Goal: Task Accomplishment & Management: Use online tool/utility

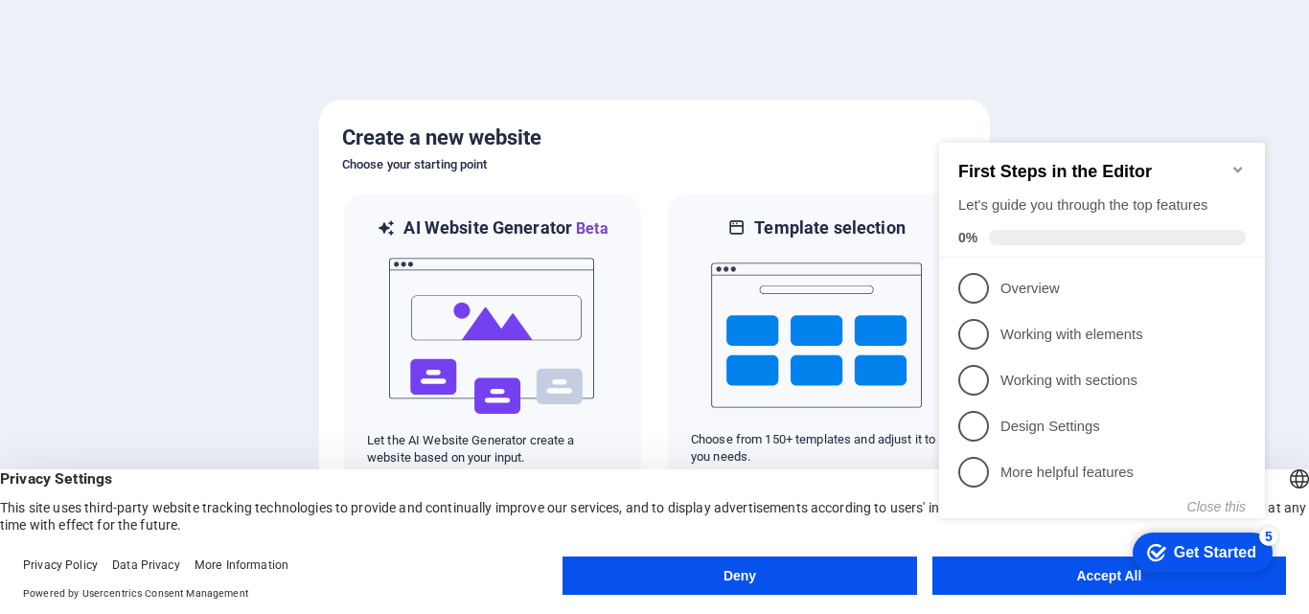
click at [1079, 583] on appcues-checklist "Contextual help checklist present on screen" at bounding box center [1106, 350] width 349 height 471
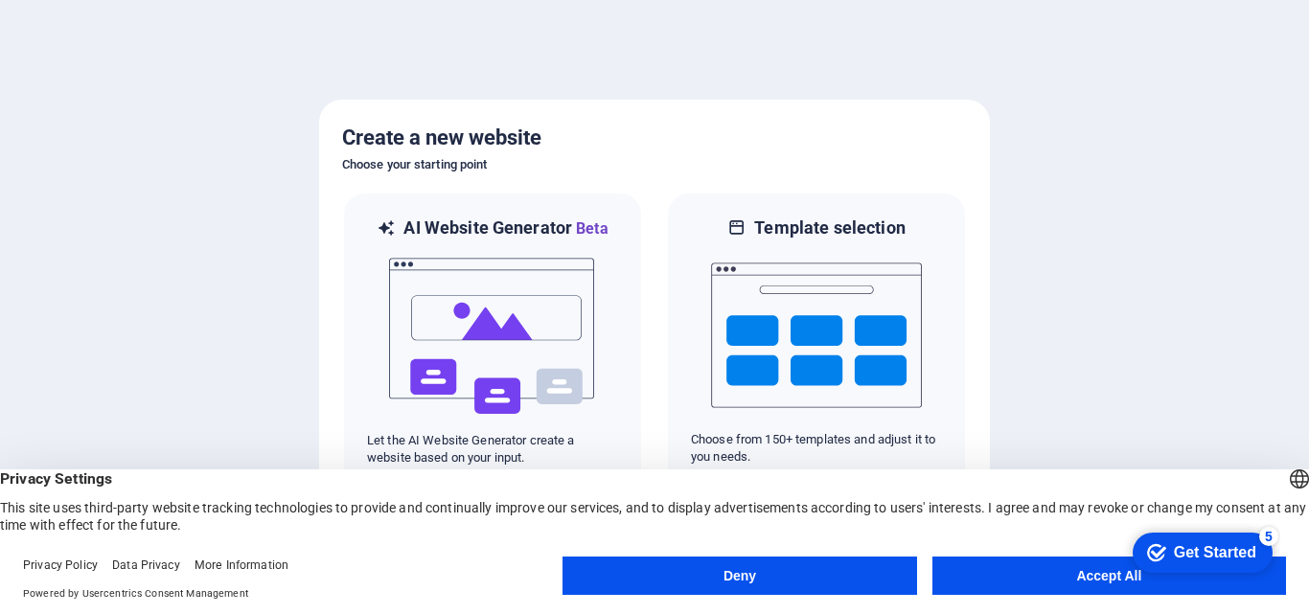
click at [1079, 583] on button "Accept All" at bounding box center [1110, 576] width 354 height 38
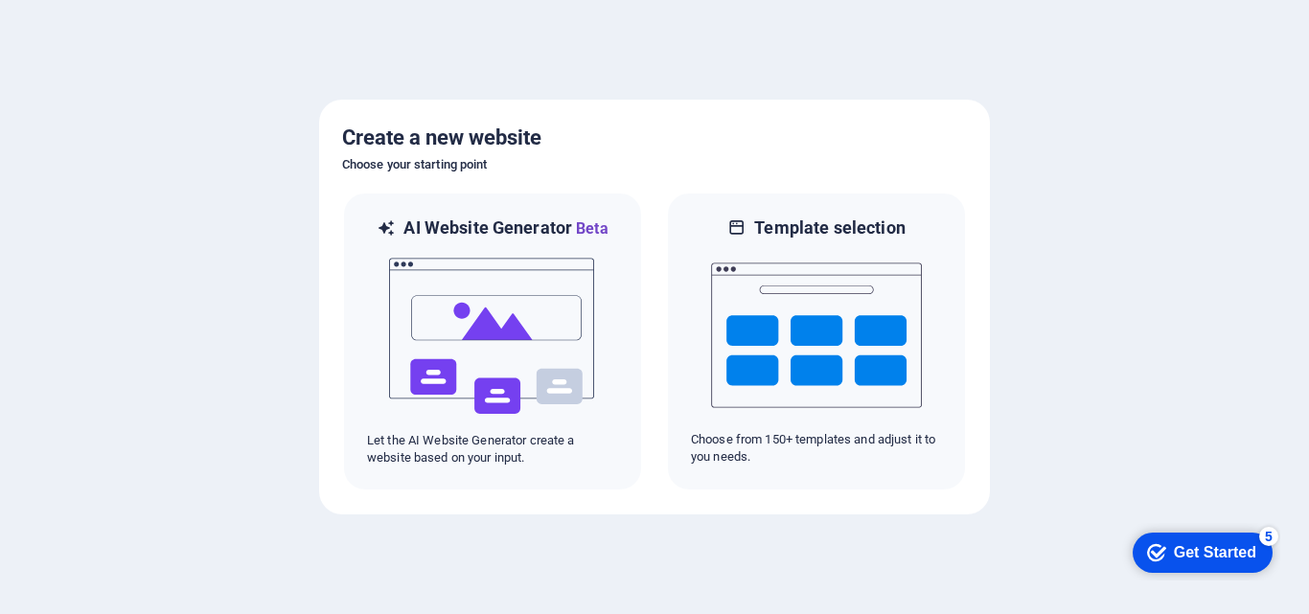
click at [1148, 549] on icon "checkmark" at bounding box center [1156, 552] width 19 height 19
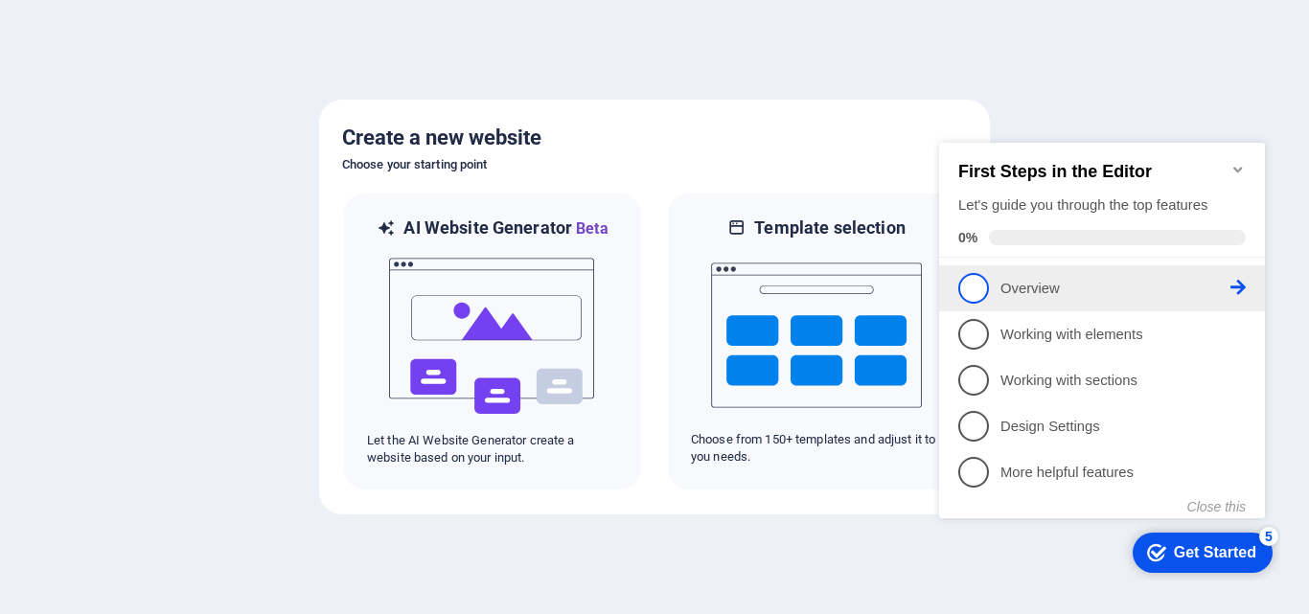
click at [974, 296] on span "1" at bounding box center [973, 288] width 31 height 31
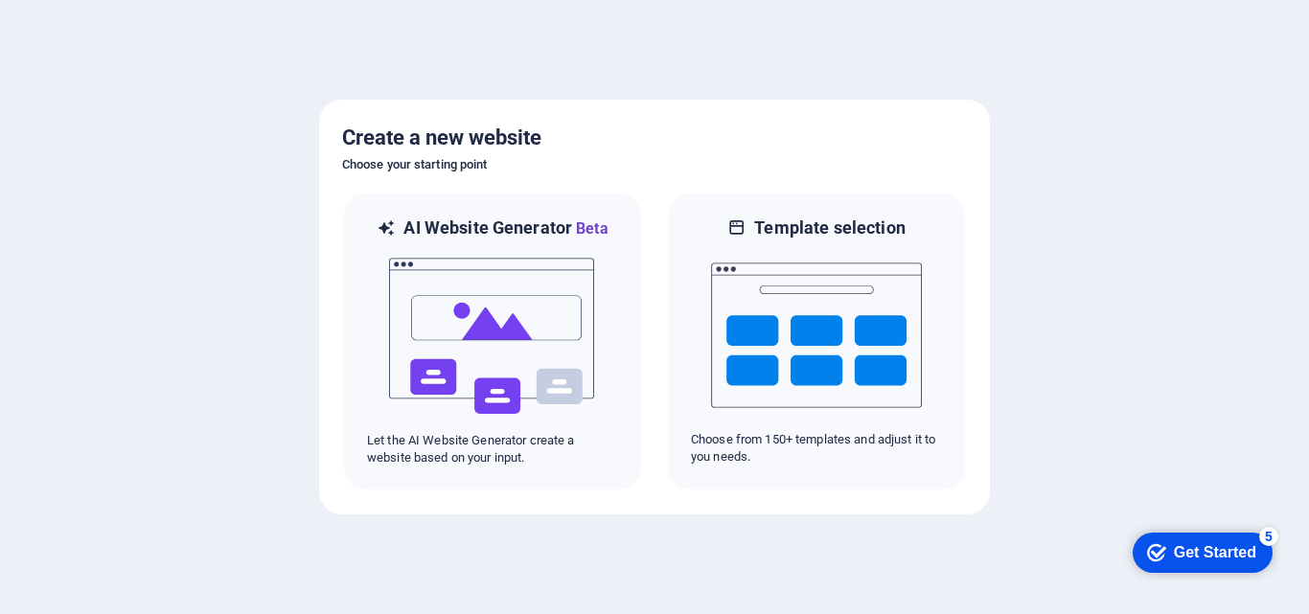
click at [1161, 550] on icon "checkmark" at bounding box center [1156, 552] width 19 height 19
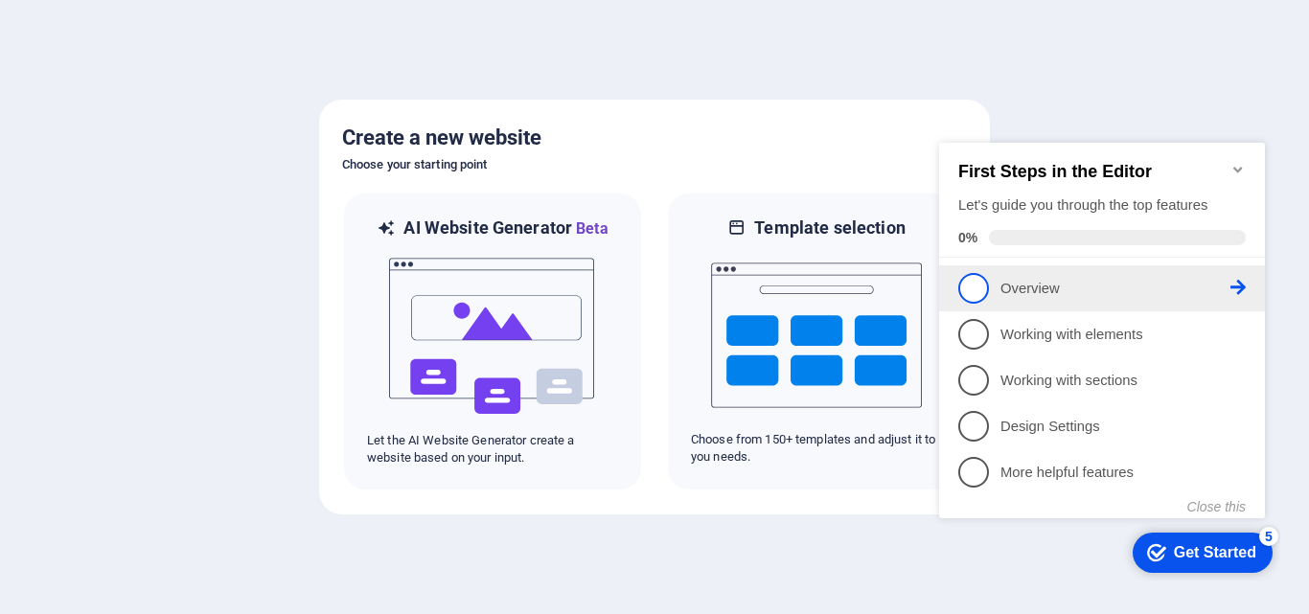
click at [1235, 281] on icon at bounding box center [1238, 287] width 15 height 15
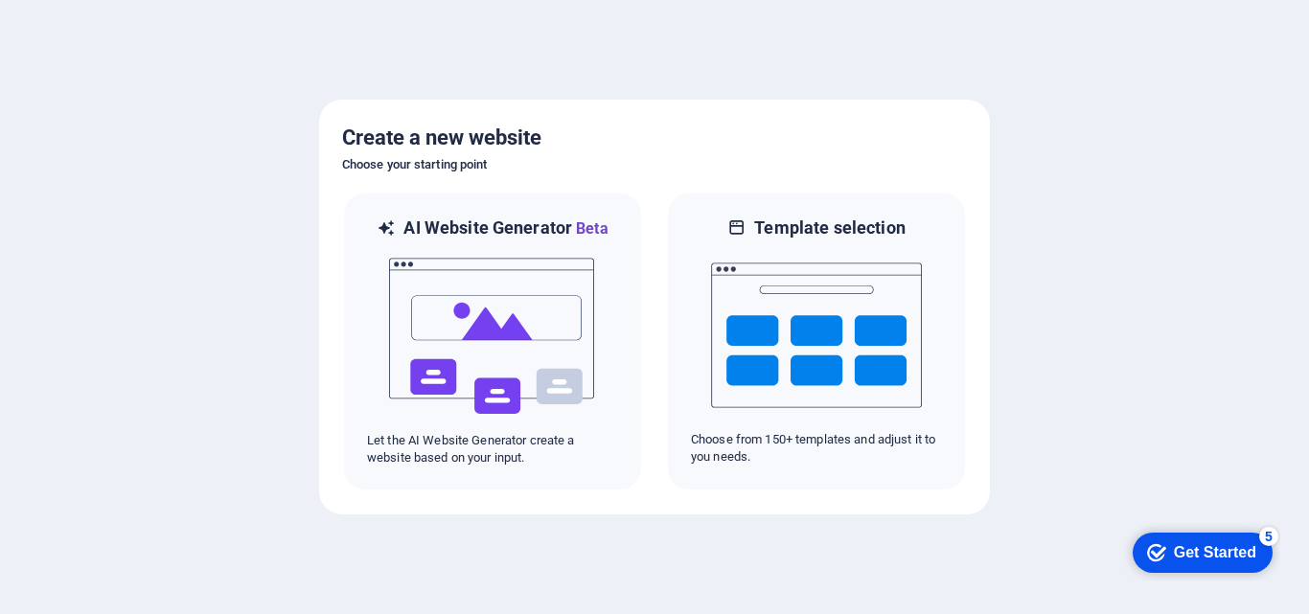
click at [1147, 548] on icon "checkmark" at bounding box center [1156, 552] width 19 height 19
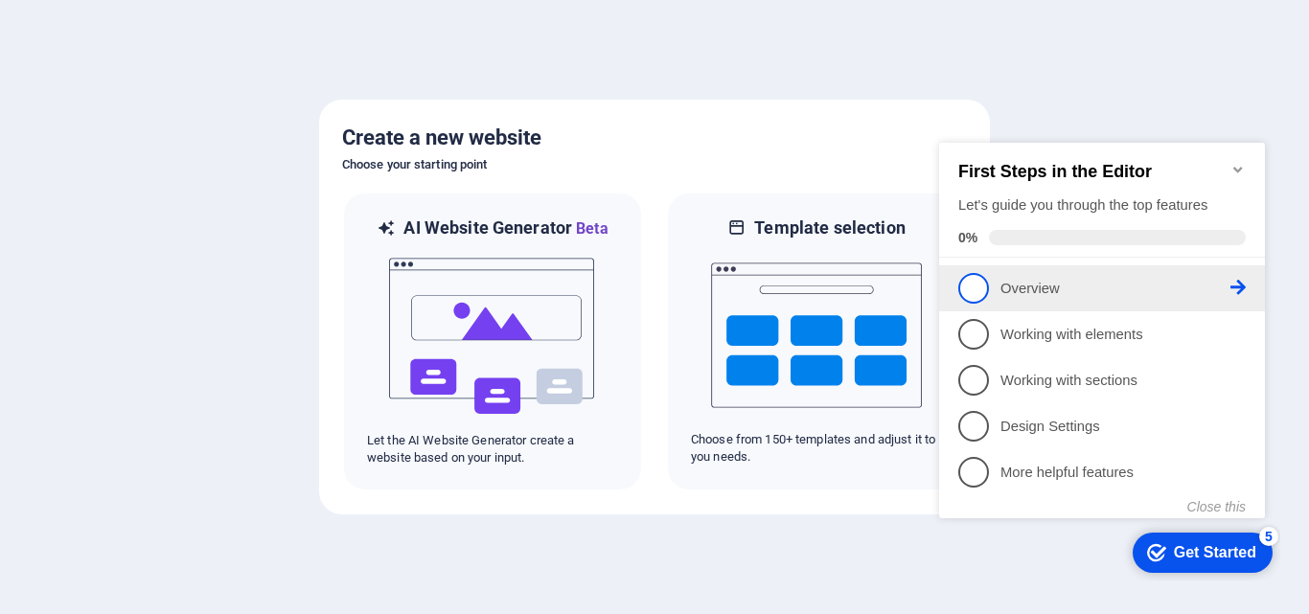
click at [973, 275] on span "1" at bounding box center [973, 288] width 31 height 31
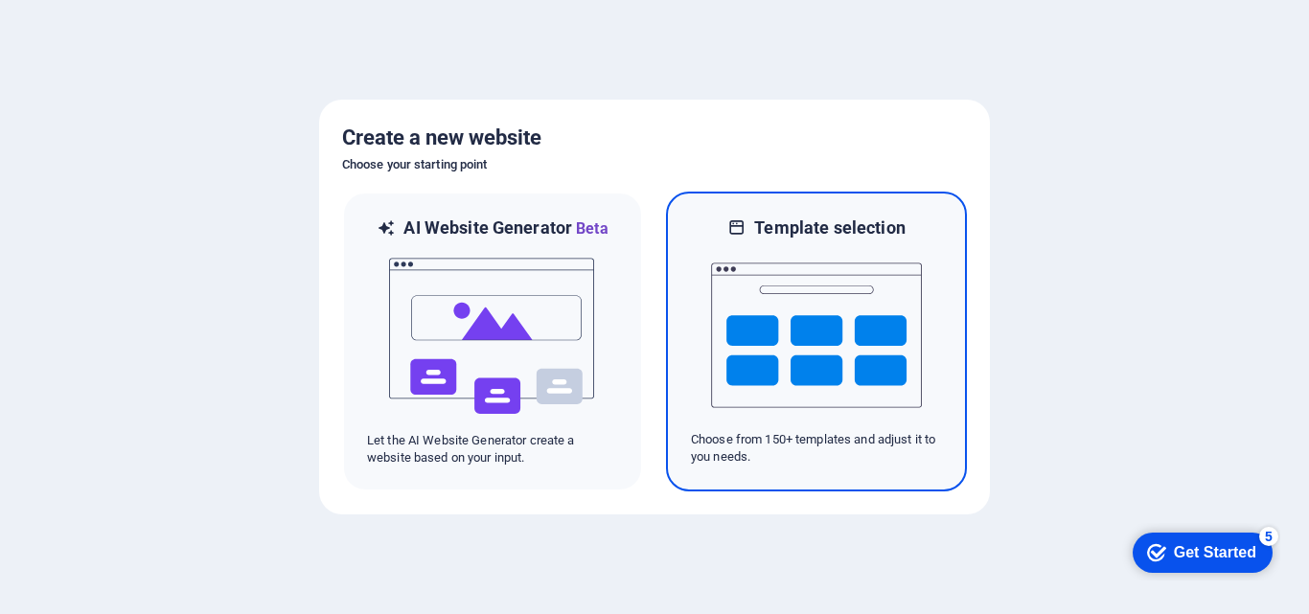
click at [726, 303] on img at bounding box center [816, 336] width 211 height 192
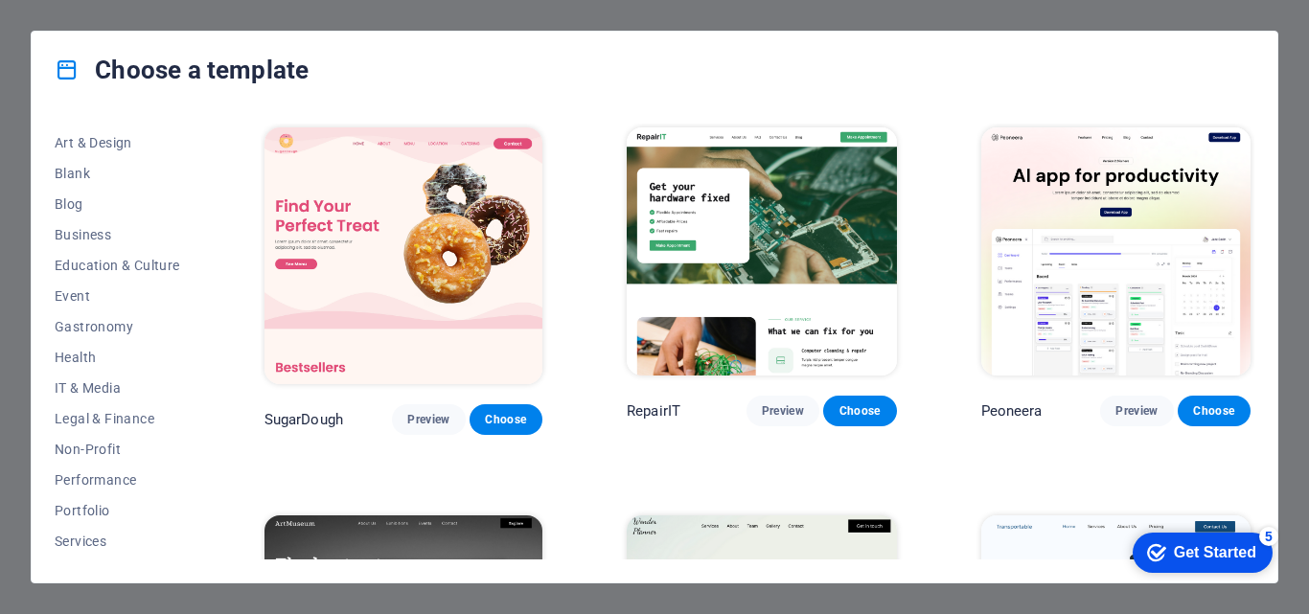
scroll to position [156, 0]
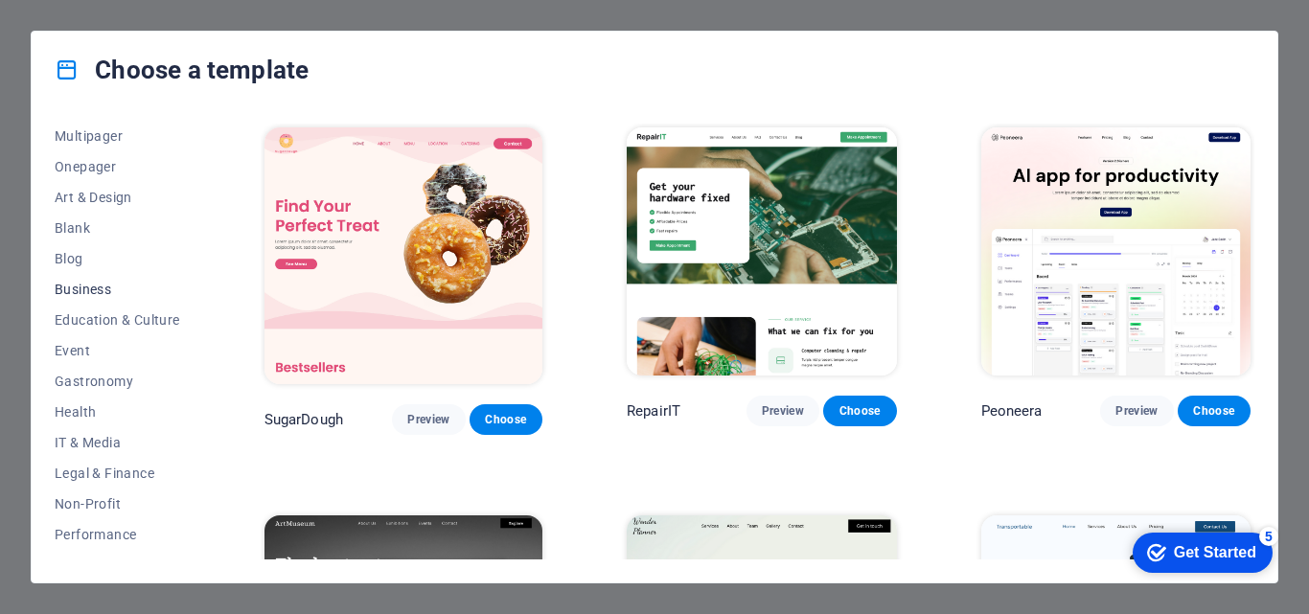
click at [118, 299] on button "Business" at bounding box center [118, 289] width 126 height 31
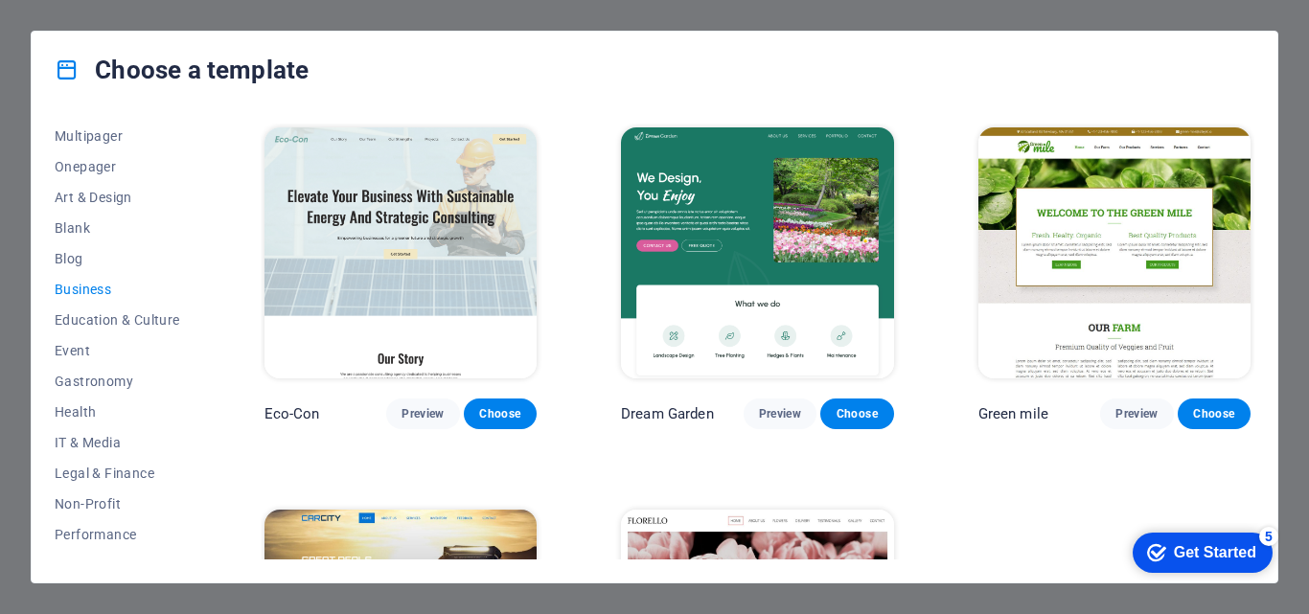
scroll to position [12, 0]
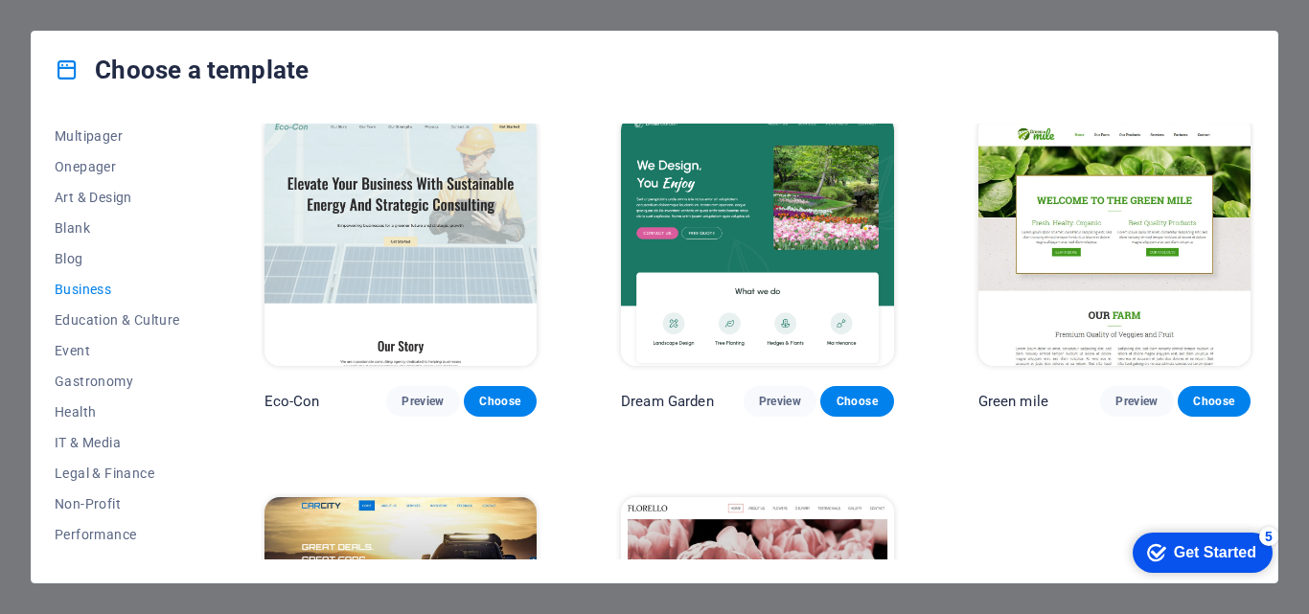
drag, startPoint x: 201, startPoint y: 377, endPoint x: 196, endPoint y: 311, distance: 65.3
click at [195, 315] on div "All Templates My Templates New Trending Landingpage Multipager Onepager Art & D…" at bounding box center [129, 342] width 149 height 436
click at [118, 143] on span "Multipager" at bounding box center [118, 135] width 126 height 15
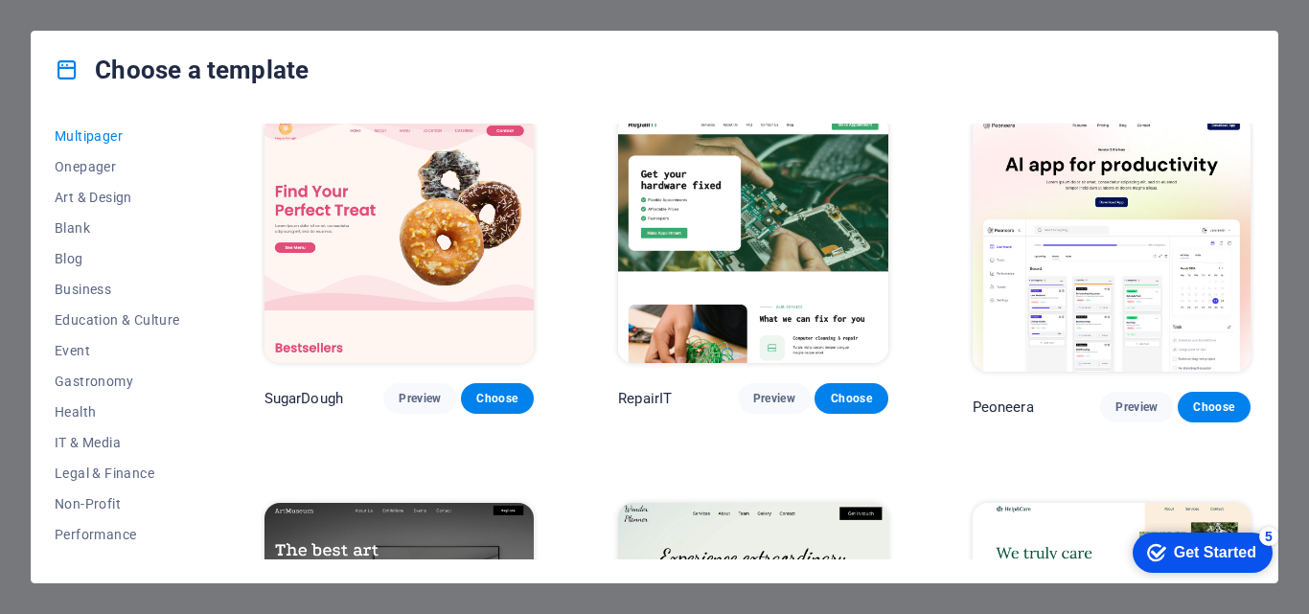
scroll to position [1541, 0]
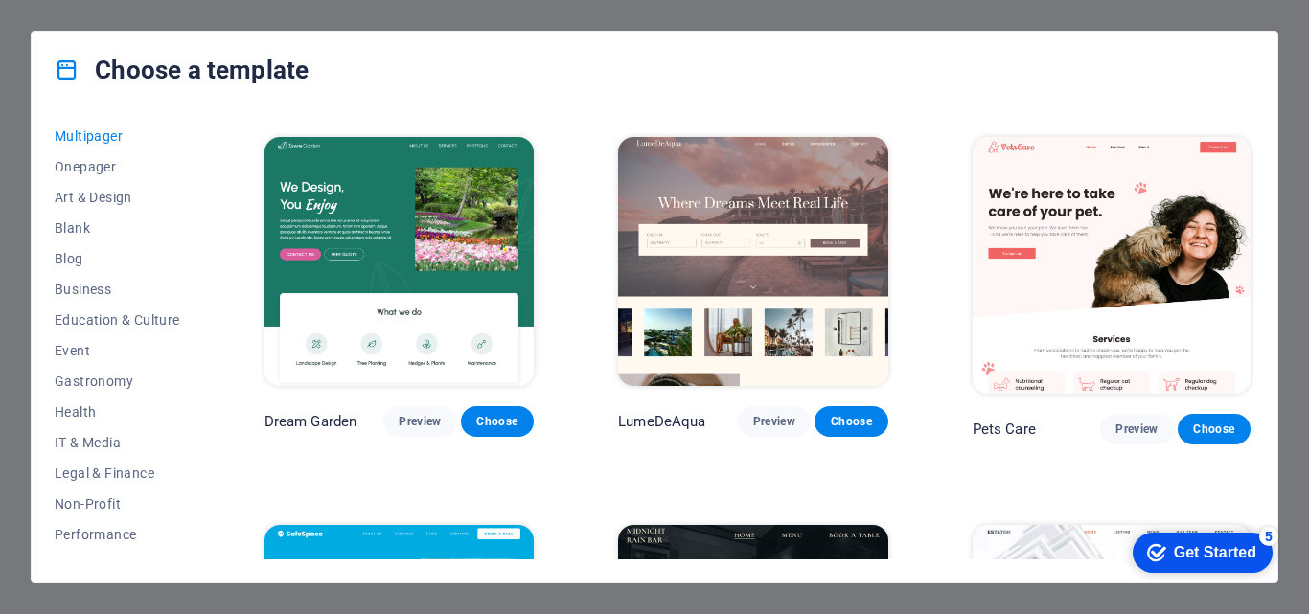
drag, startPoint x: 1255, startPoint y: 254, endPoint x: 1254, endPoint y: 278, distance: 24.0
click at [1254, 278] on div "All Templates My Templates New Trending Landingpage Multipager Onepager Art & D…" at bounding box center [655, 345] width 1246 height 474
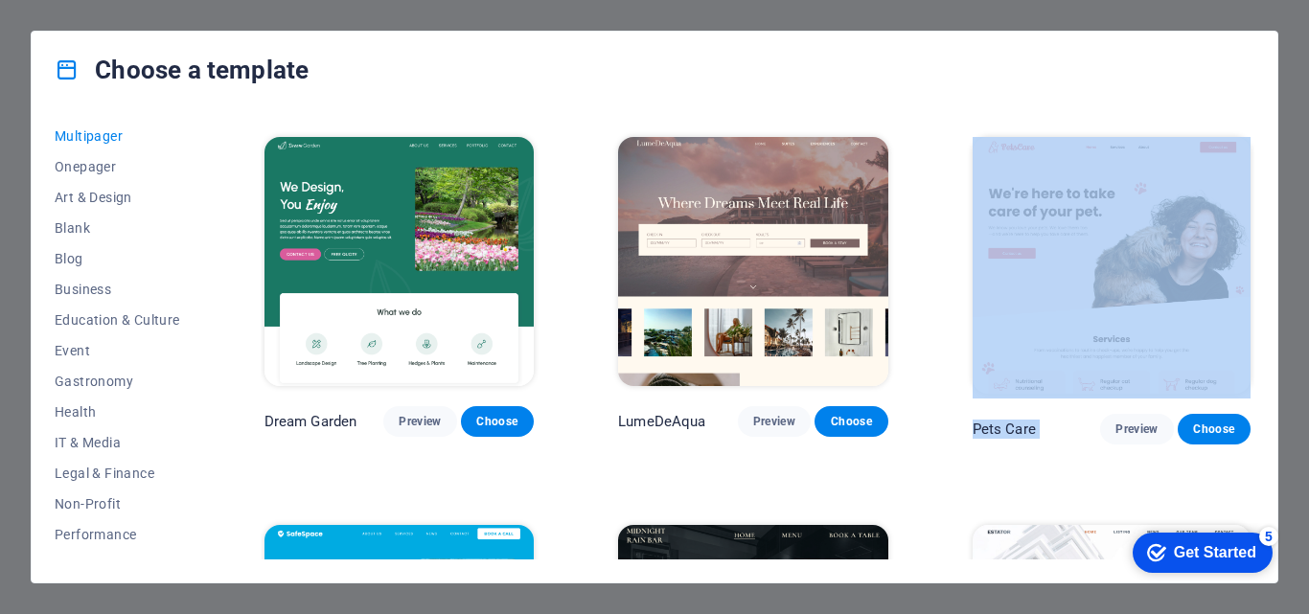
drag, startPoint x: 1255, startPoint y: 267, endPoint x: 1268, endPoint y: 380, distance: 112.8
click at [1268, 380] on div "All Templates My Templates New Trending Landingpage Multipager Onepager Art & D…" at bounding box center [655, 345] width 1246 height 474
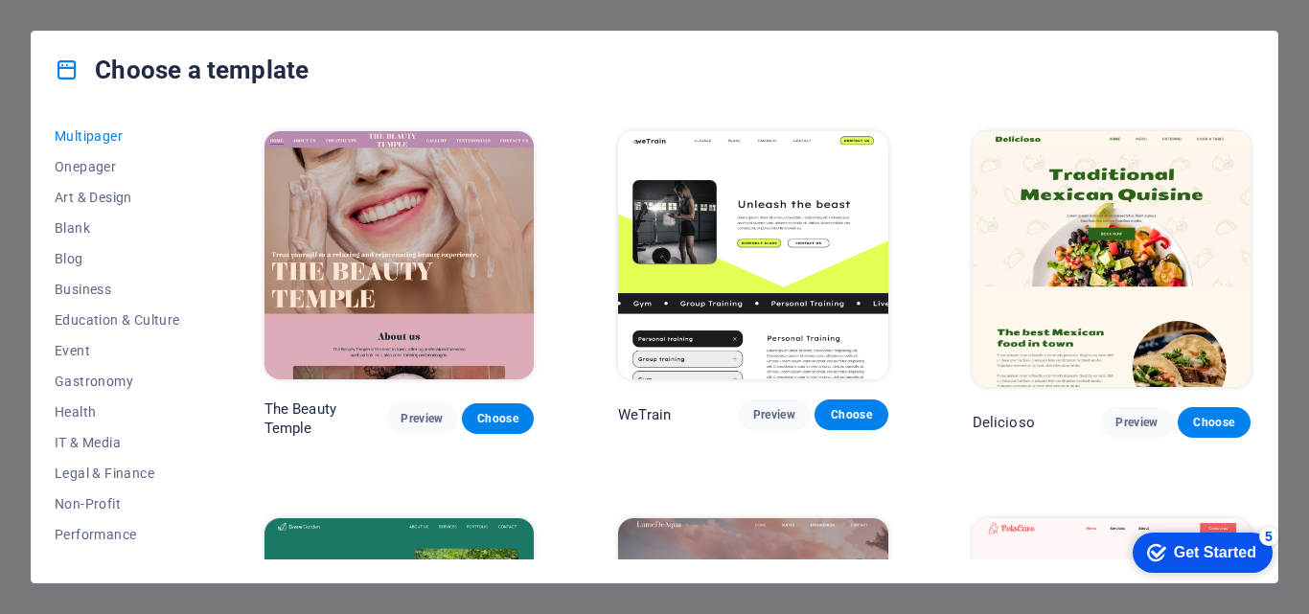
drag, startPoint x: 1255, startPoint y: 243, endPoint x: 1286, endPoint y: 339, distance: 100.6
click at [1286, 339] on div "Choose a template All Templates My Templates New Trending Landingpage Multipage…" at bounding box center [654, 307] width 1309 height 614
drag, startPoint x: 1257, startPoint y: 235, endPoint x: 1251, endPoint y: 182, distance: 53.1
click at [1251, 182] on div "All Templates My Templates New Trending Landingpage Multipager Onepager Art & D…" at bounding box center [655, 345] width 1246 height 474
click at [106, 167] on span "Onepager" at bounding box center [118, 166] width 126 height 15
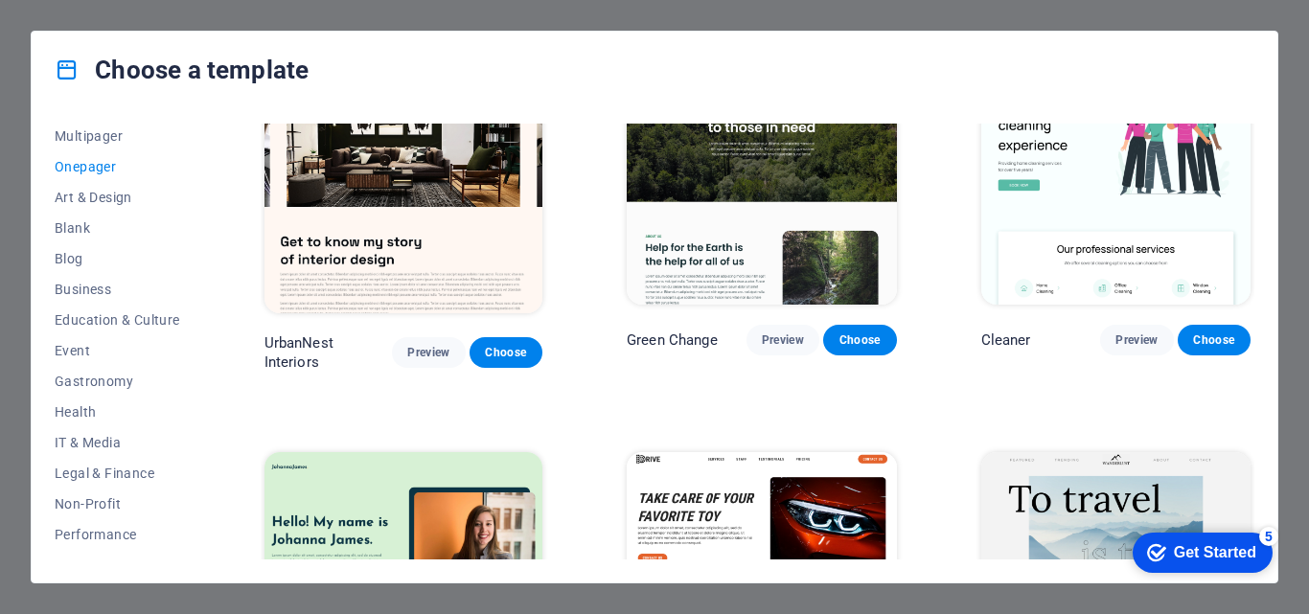
scroll to position [847, 0]
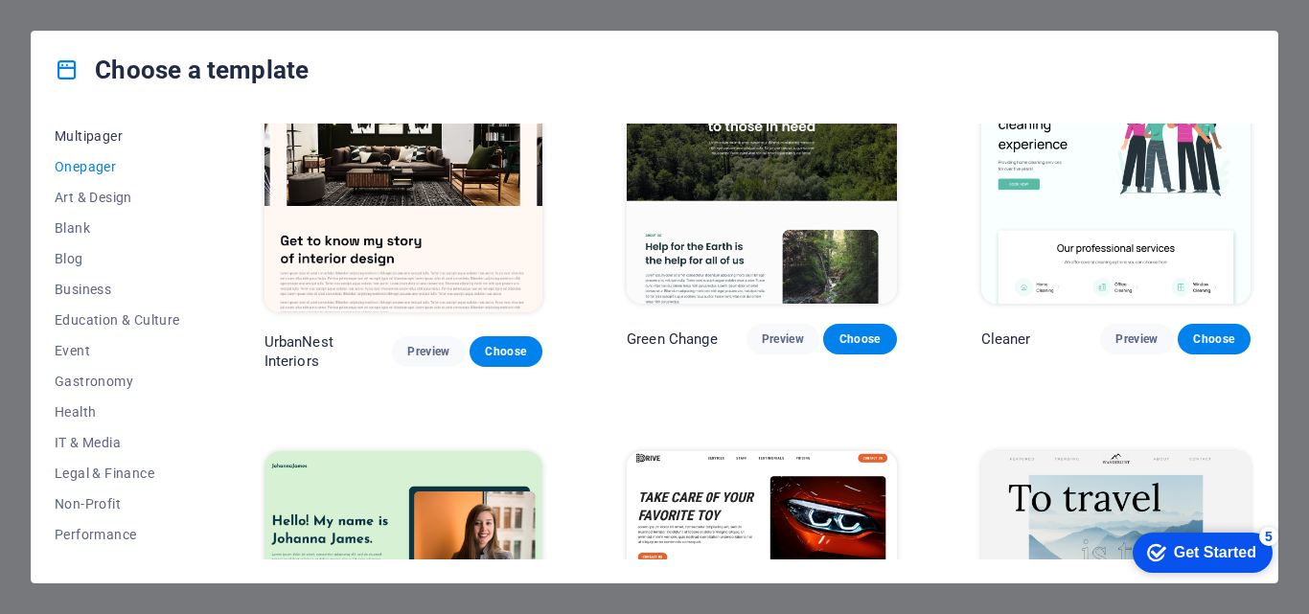
click at [103, 125] on button "Multipager" at bounding box center [118, 136] width 126 height 31
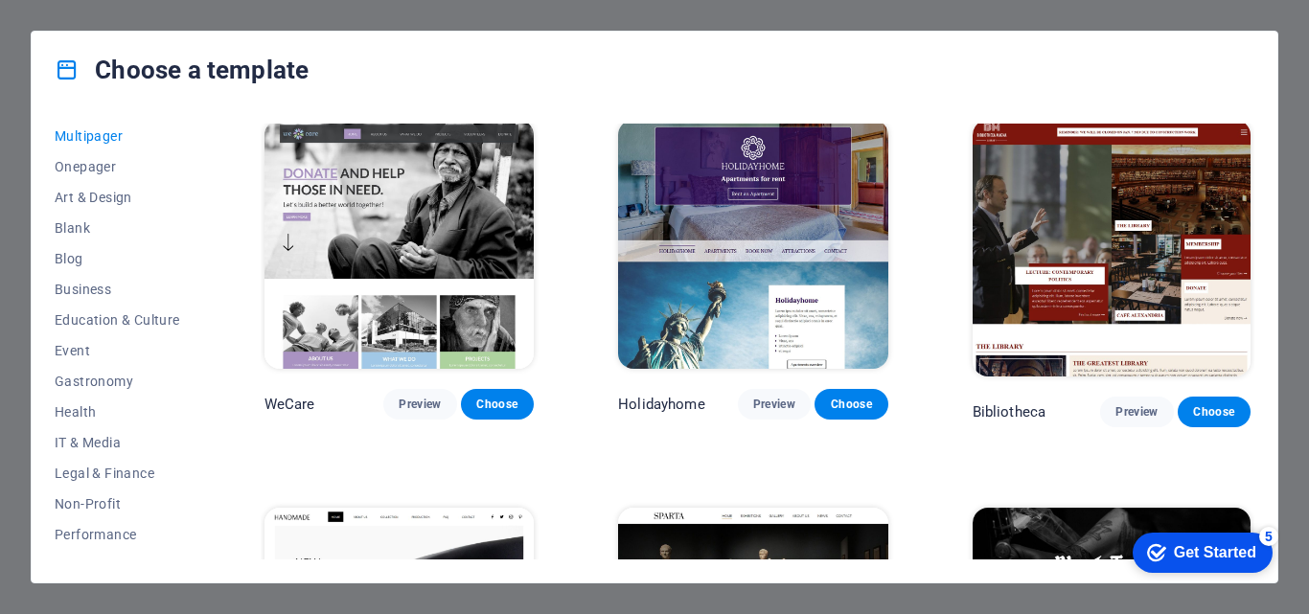
scroll to position [5860, 0]
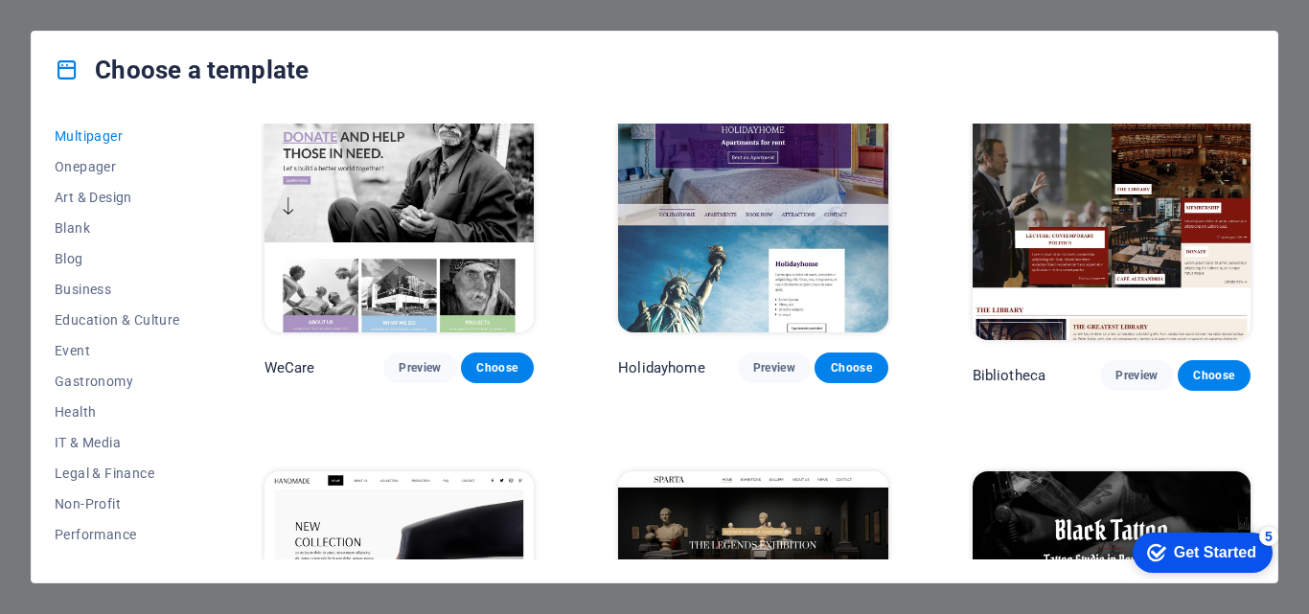
click at [1267, 312] on div "All Templates My Templates New Trending Landingpage Multipager Onepager Art & D…" at bounding box center [655, 345] width 1246 height 474
drag, startPoint x: 1255, startPoint y: 438, endPoint x: 1256, endPoint y: 462, distance: 24.0
click at [1256, 462] on div "All Templates My Templates New Trending Landingpage Multipager Onepager Art & D…" at bounding box center [655, 345] width 1246 height 474
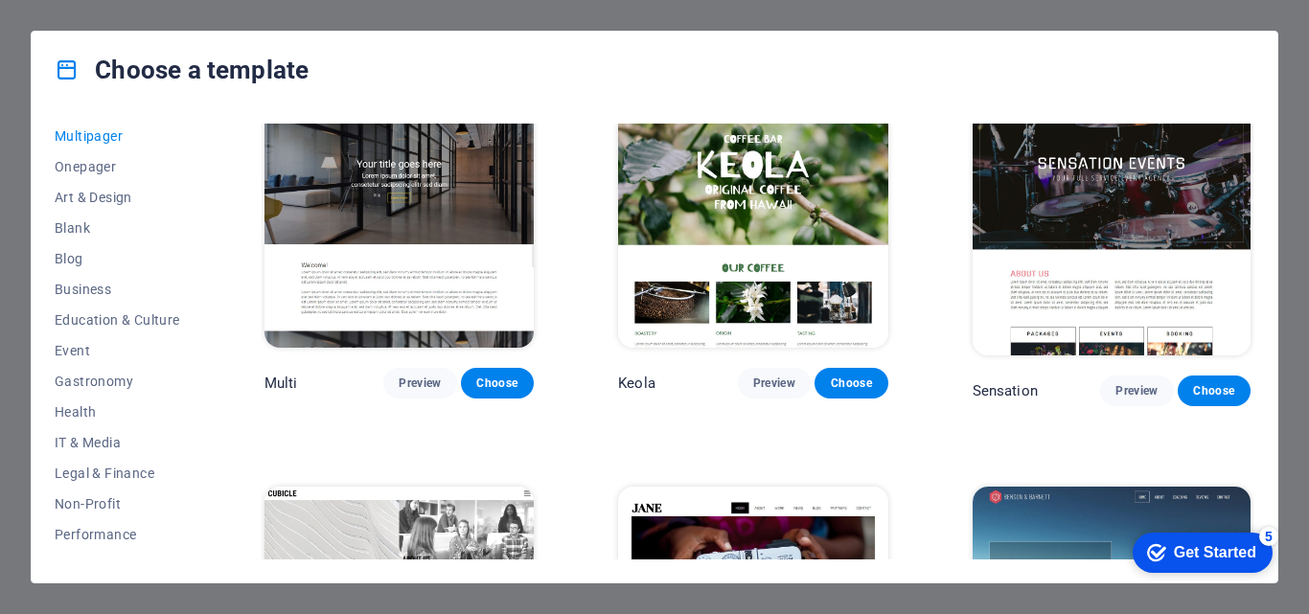
scroll to position [7892, 0]
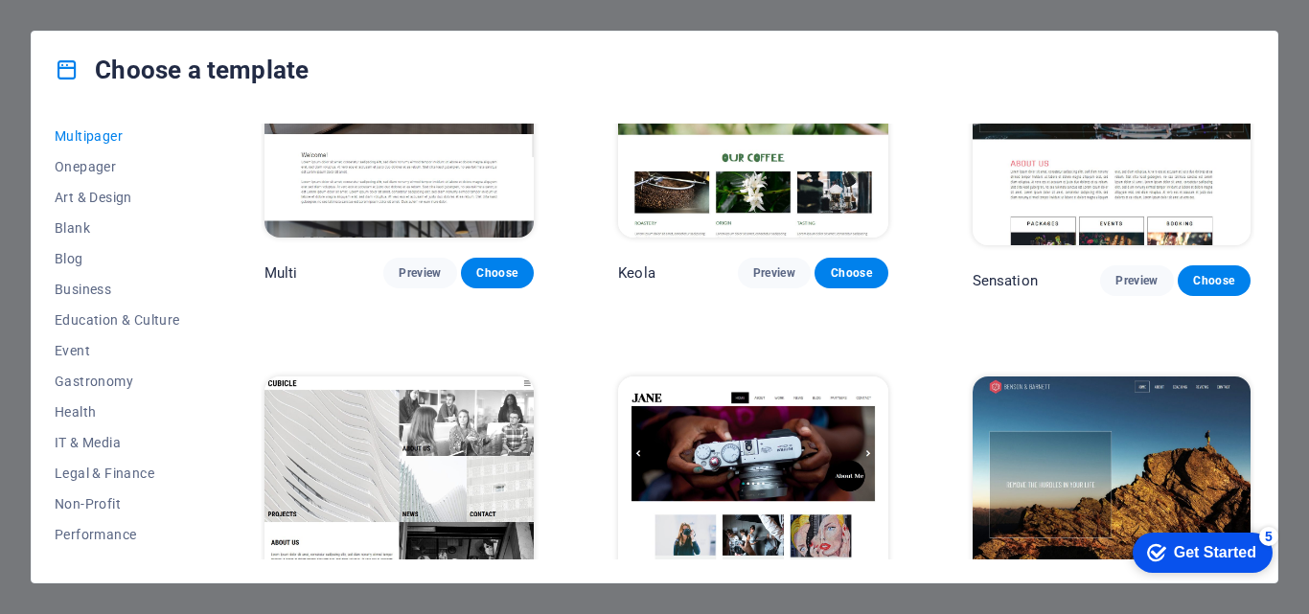
click at [1219, 544] on div "Get Started" at bounding box center [1215, 552] width 82 height 17
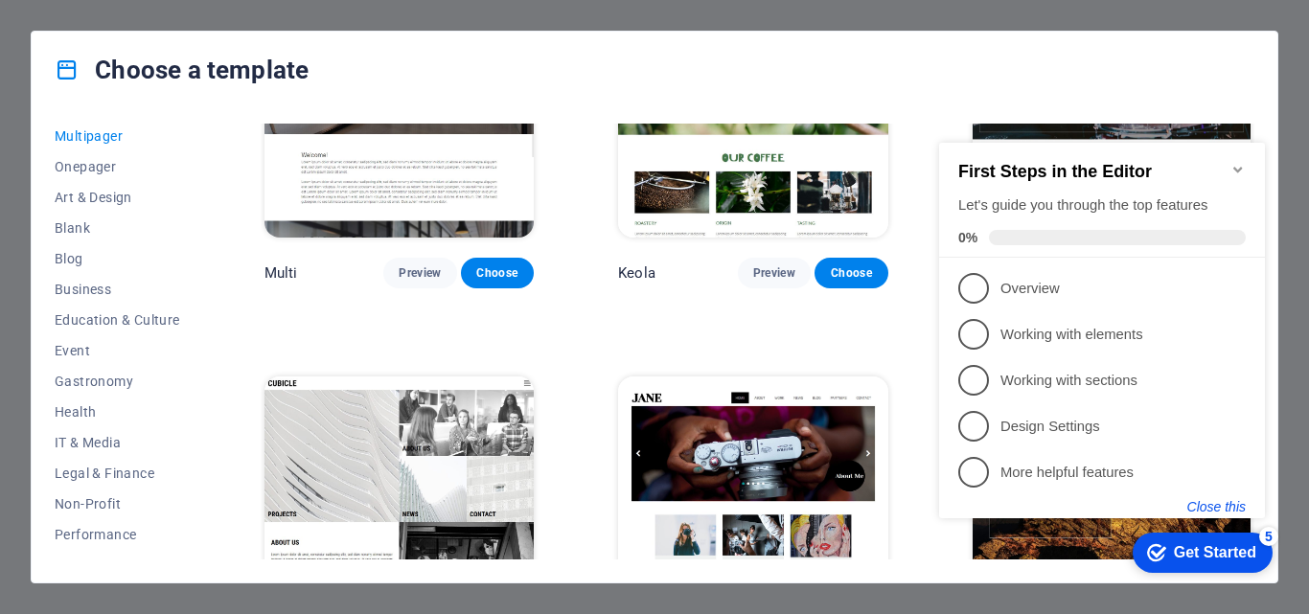
click at [1232, 505] on button "Close this" at bounding box center [1216, 506] width 58 height 15
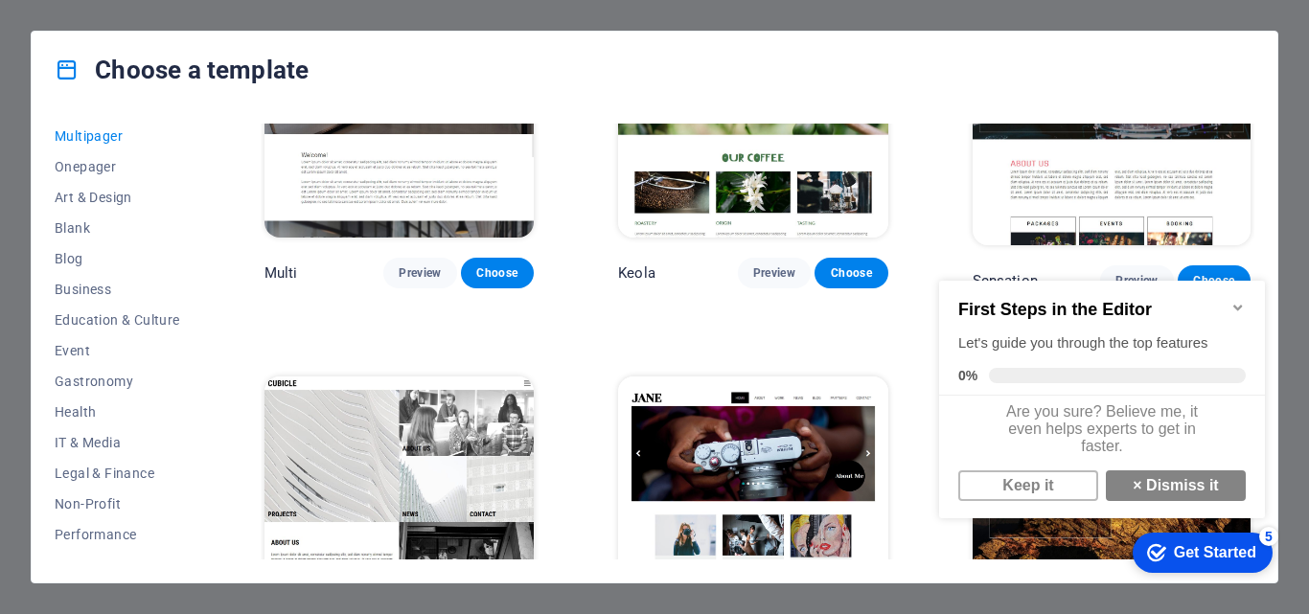
click at [1241, 309] on icon "Minimize checklist" at bounding box center [1238, 307] width 15 height 15
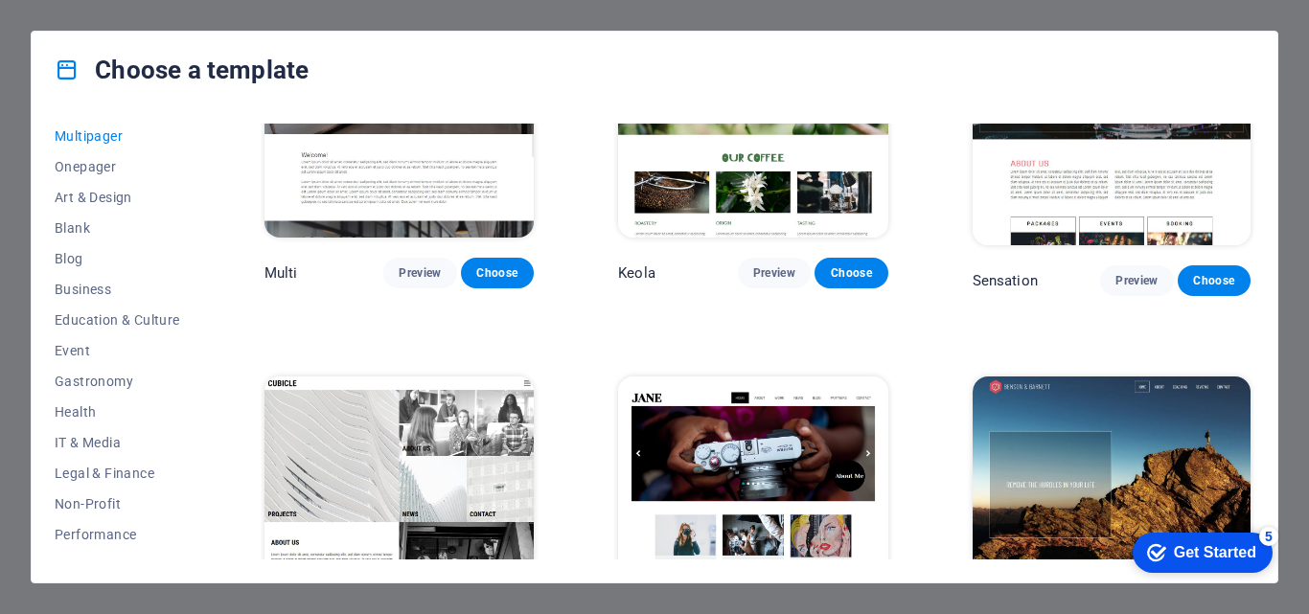
click at [1271, 115] on div "All Templates My Templates New Trending Landingpage Multipager Onepager Art & D…" at bounding box center [655, 345] width 1246 height 474
click at [92, 160] on span "Onepager" at bounding box center [118, 166] width 126 height 15
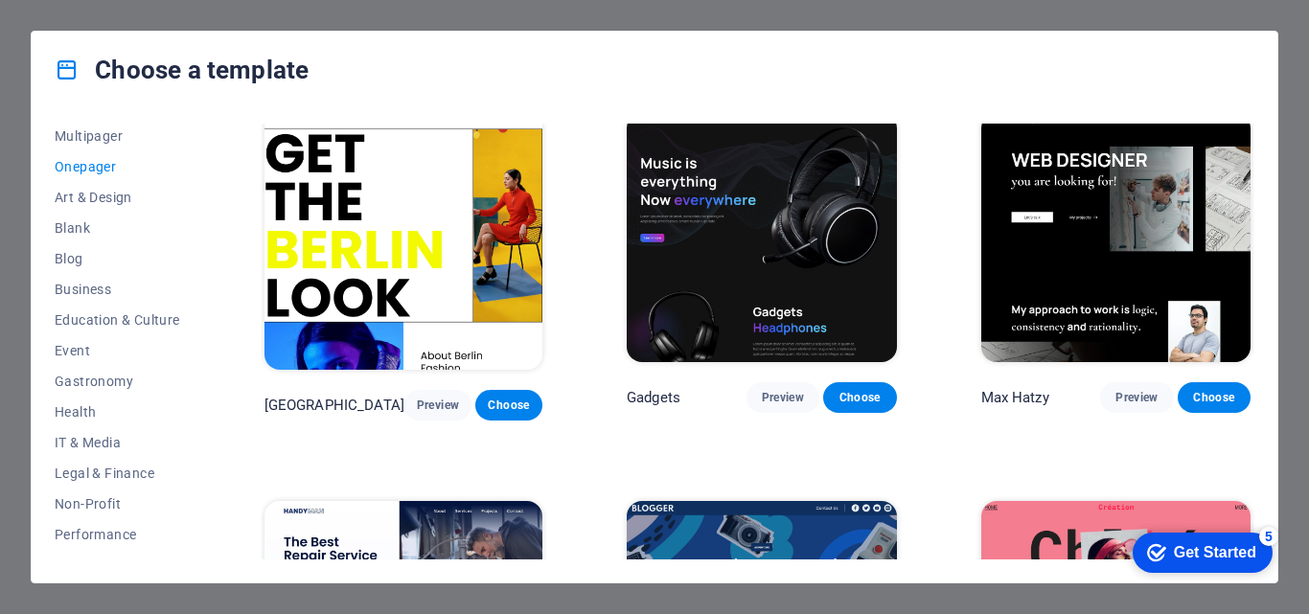
scroll to position [0, 0]
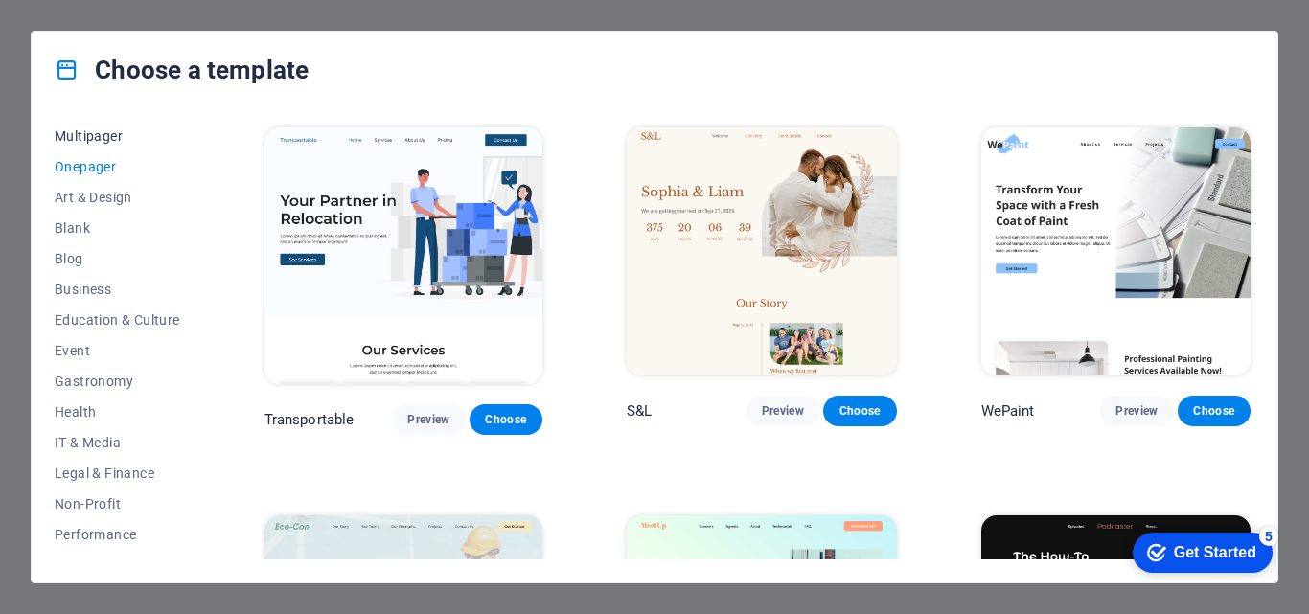
click at [112, 141] on span "Multipager" at bounding box center [118, 135] width 126 height 15
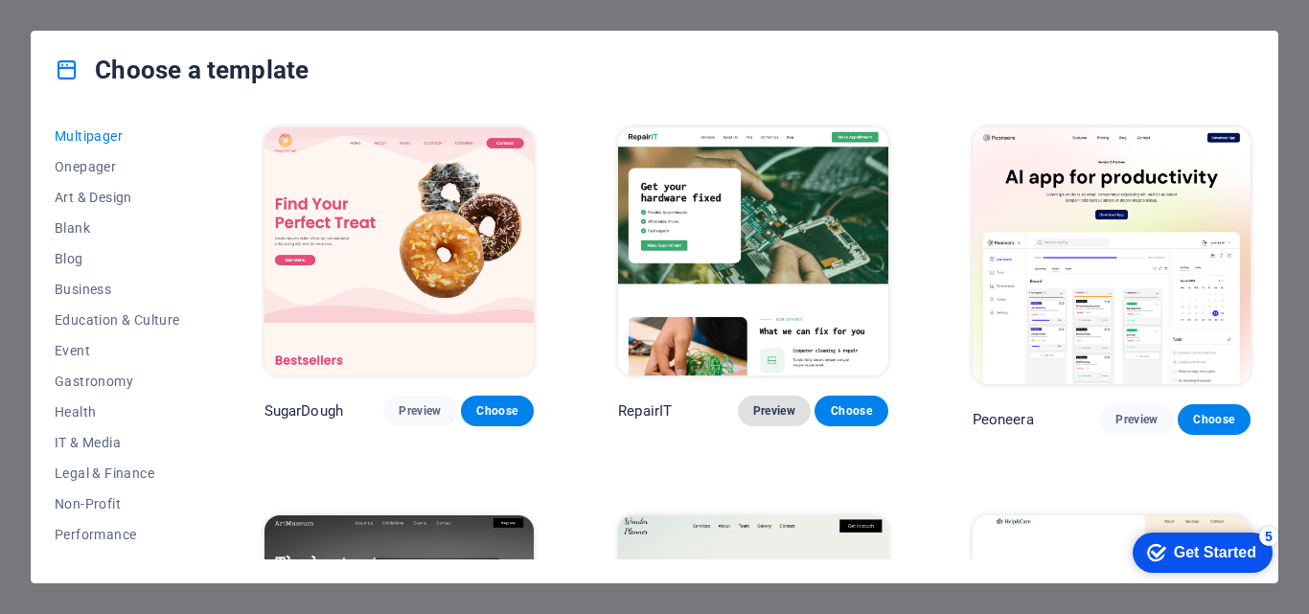
click at [787, 403] on span "Preview" at bounding box center [774, 410] width 42 height 15
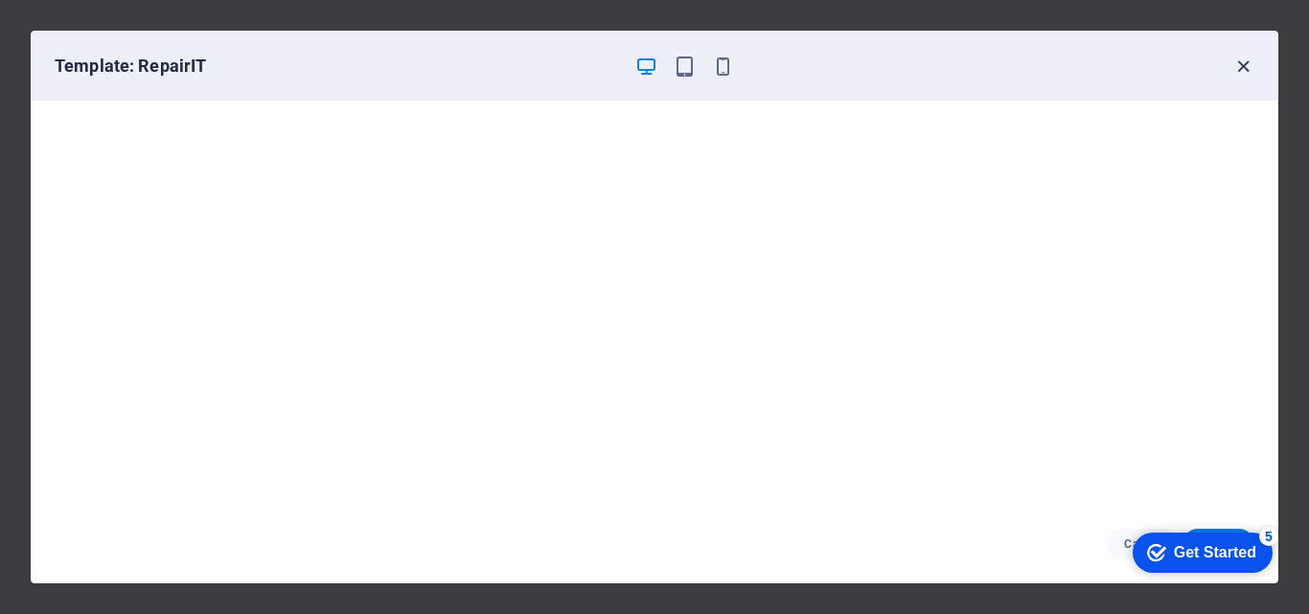
click at [1243, 72] on icon "button" at bounding box center [1243, 67] width 22 height 22
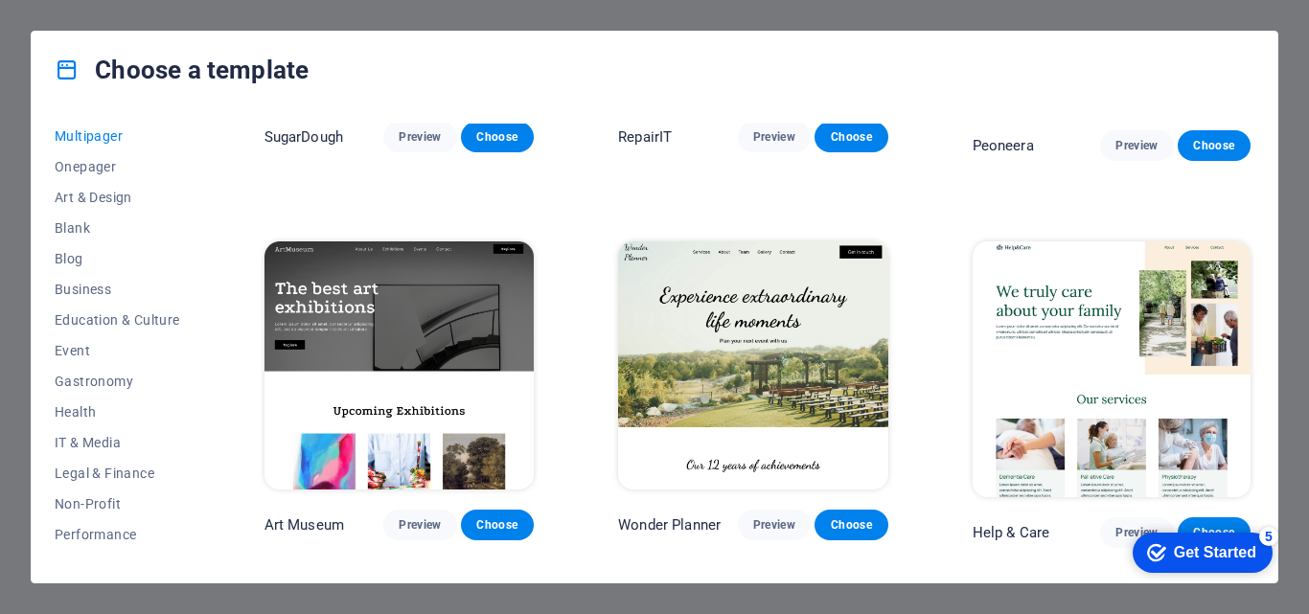
scroll to position [293, 0]
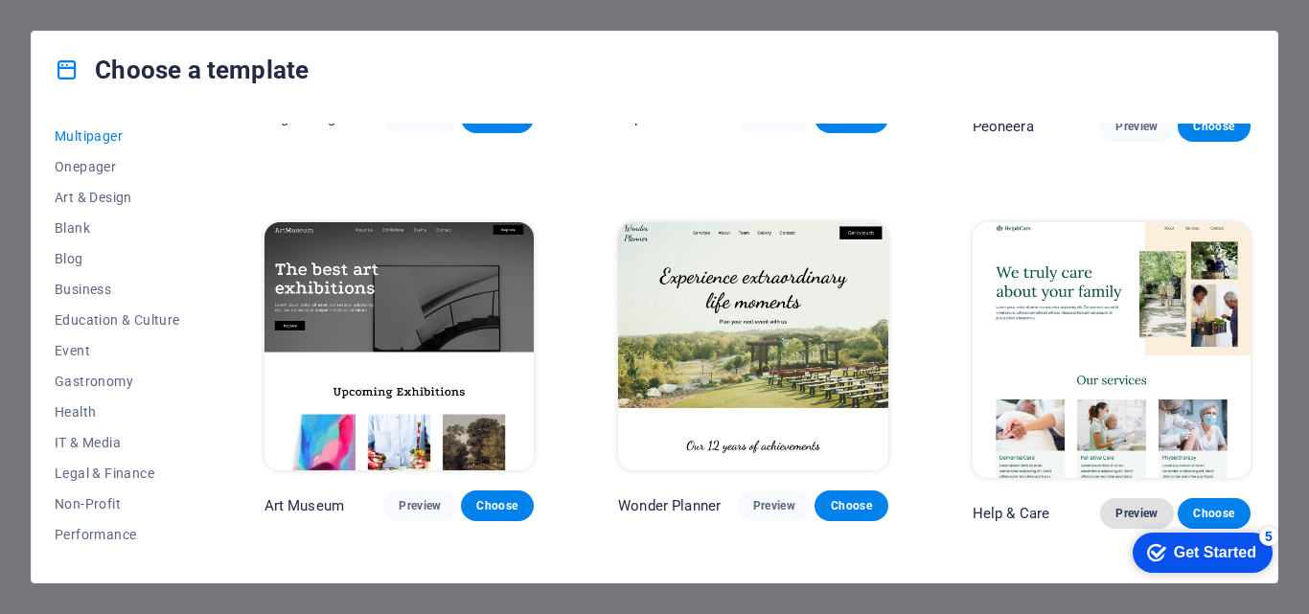
click at [1117, 506] on span "Preview" at bounding box center [1137, 513] width 42 height 15
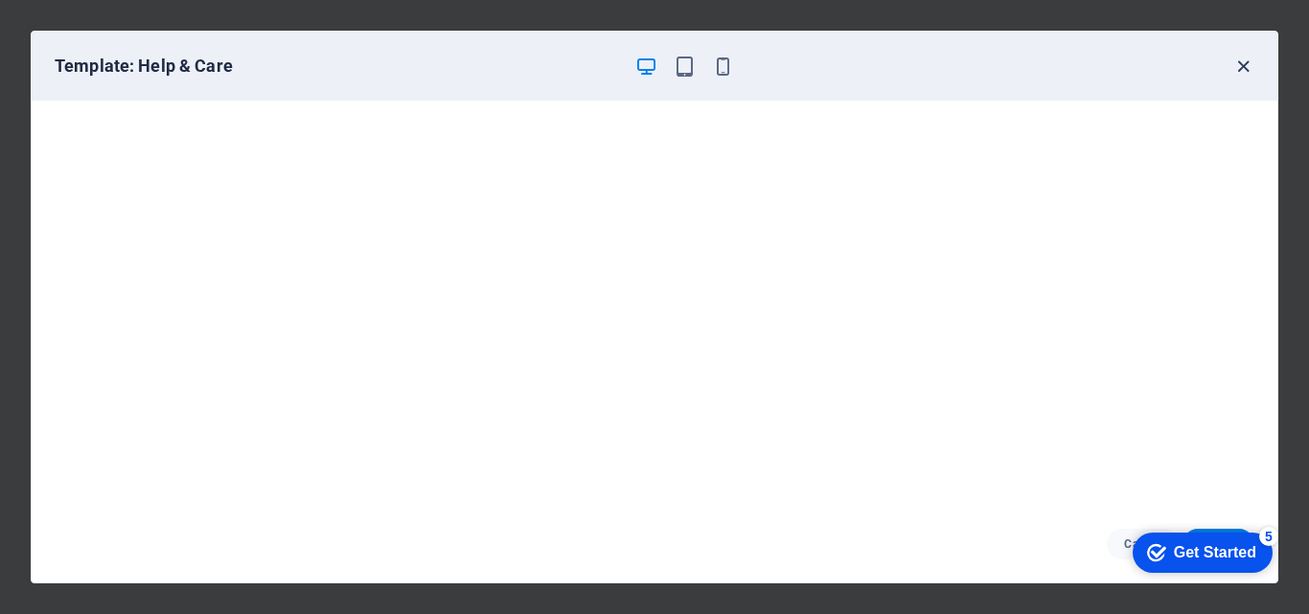
click at [1250, 76] on icon "button" at bounding box center [1243, 67] width 22 height 22
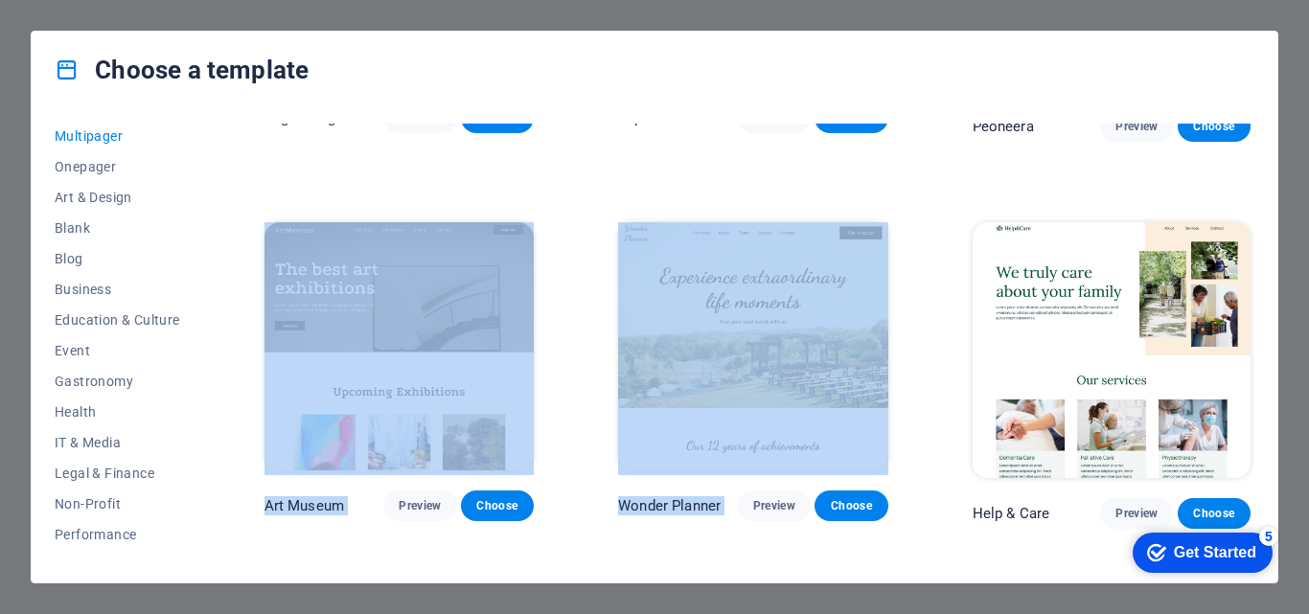
drag, startPoint x: 1255, startPoint y: 146, endPoint x: 1254, endPoint y: 174, distance: 28.8
click at [1254, 174] on div "All Templates My Templates New Trending Landingpage Multipager Onepager Art & D…" at bounding box center [655, 345] width 1246 height 474
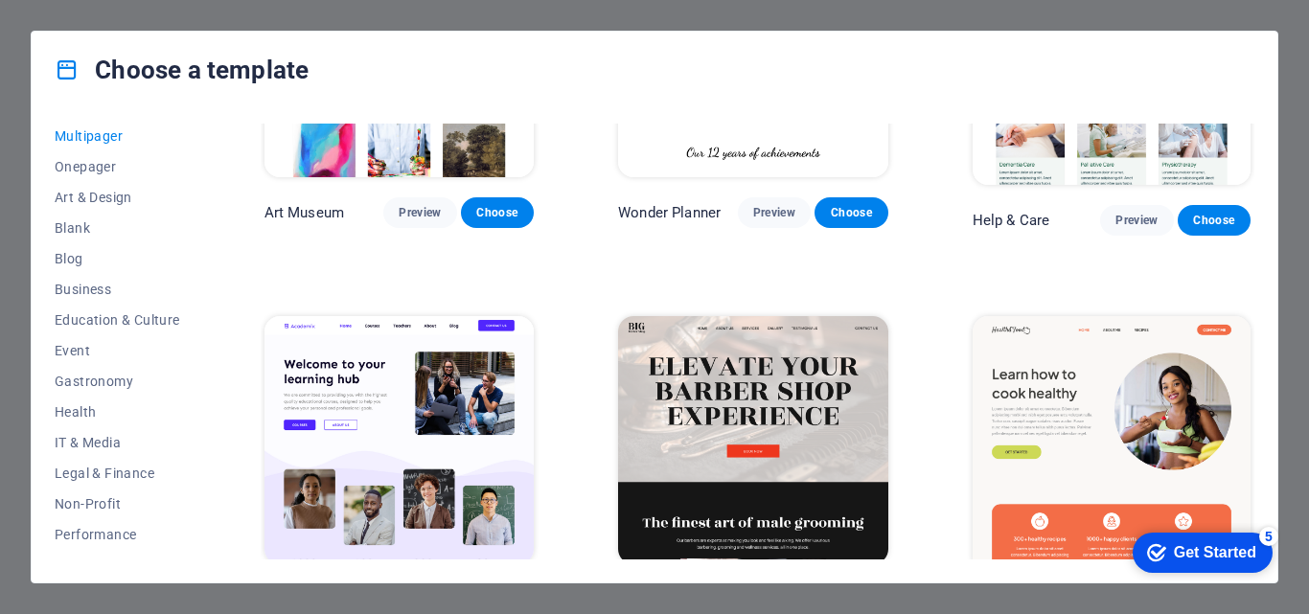
scroll to position [604, 0]
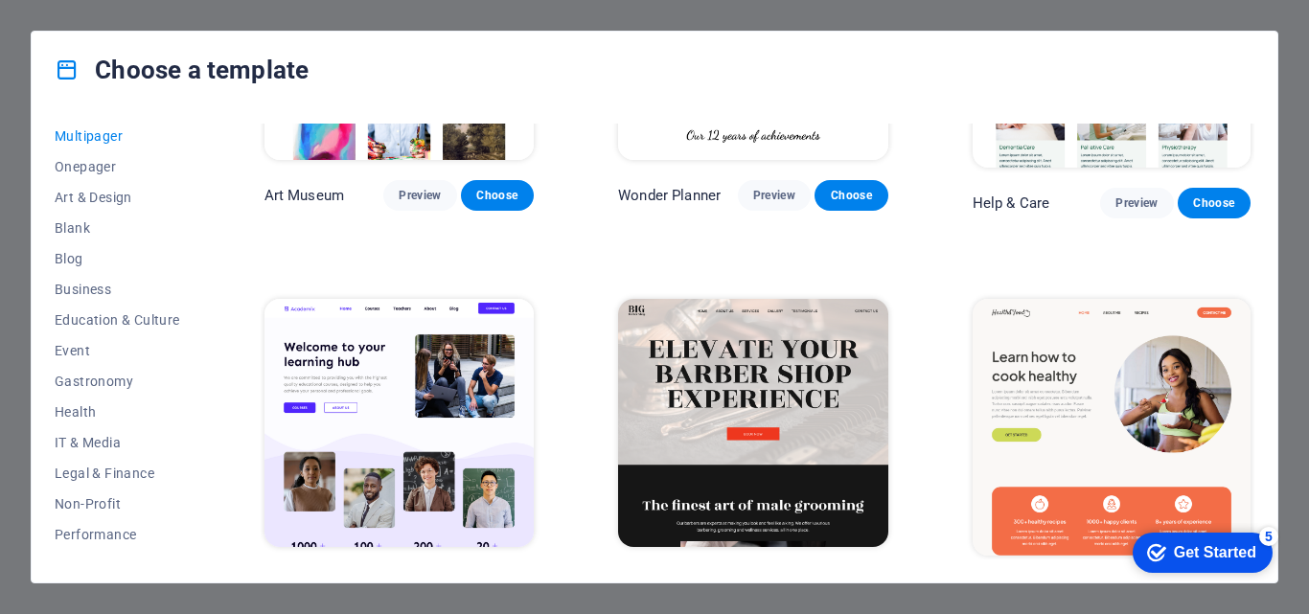
click at [429, 397] on img at bounding box center [399, 423] width 269 height 248
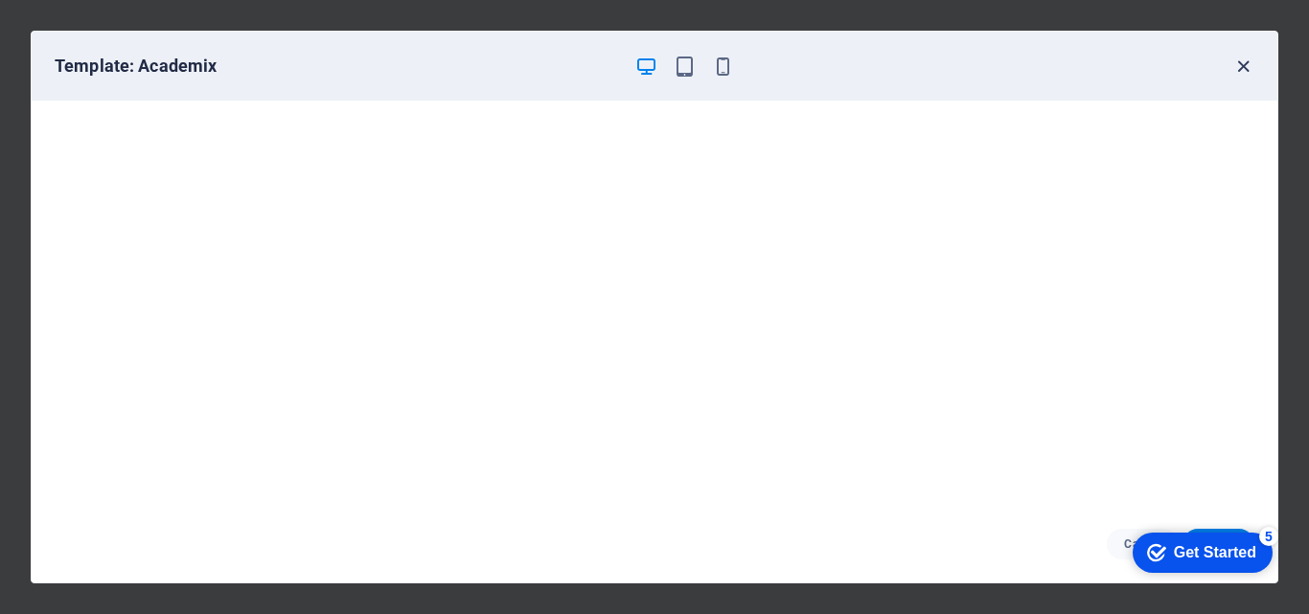
click at [1249, 73] on icon "button" at bounding box center [1243, 67] width 22 height 22
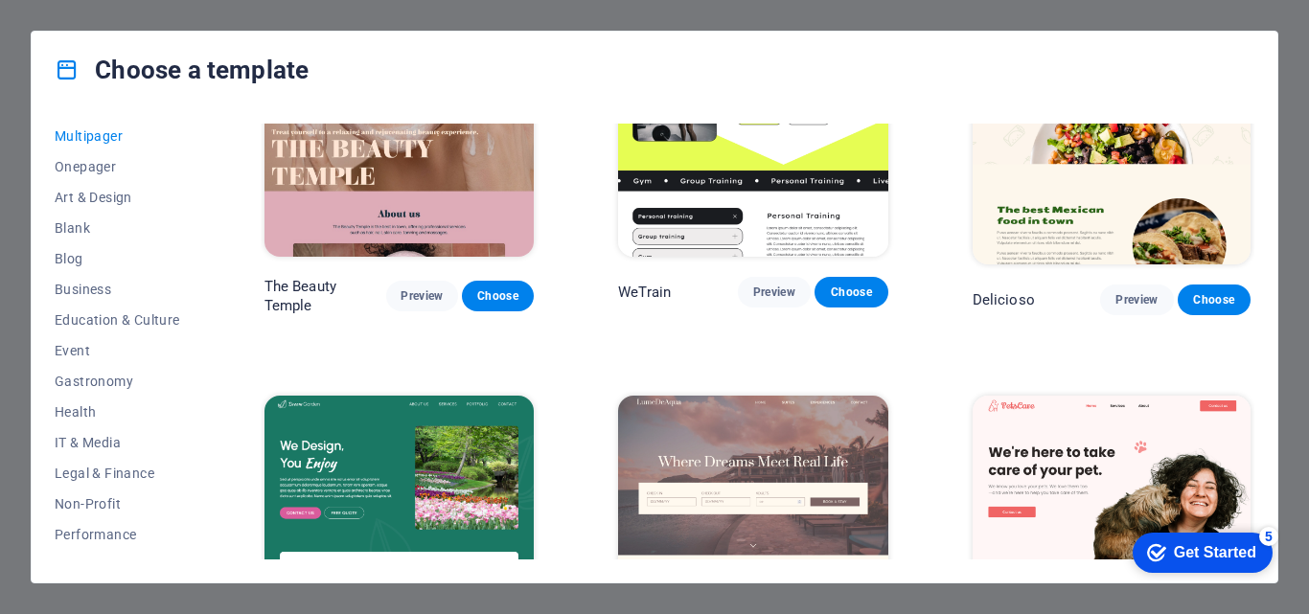
scroll to position [1428, 0]
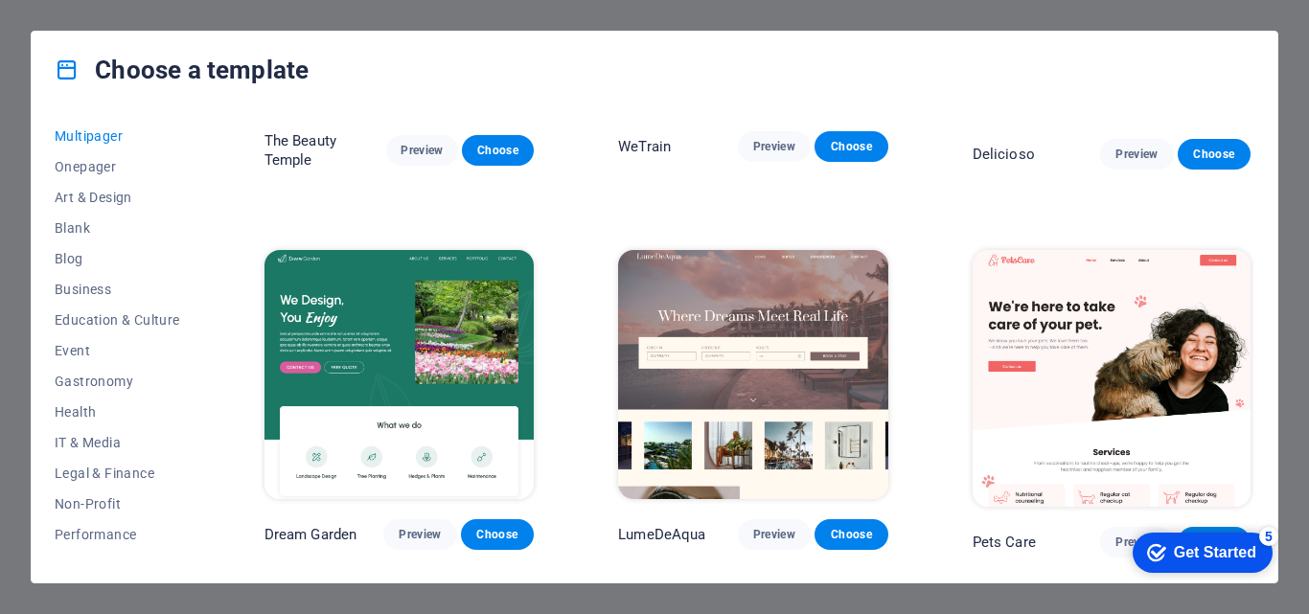
click at [1151, 329] on img at bounding box center [1112, 378] width 278 height 257
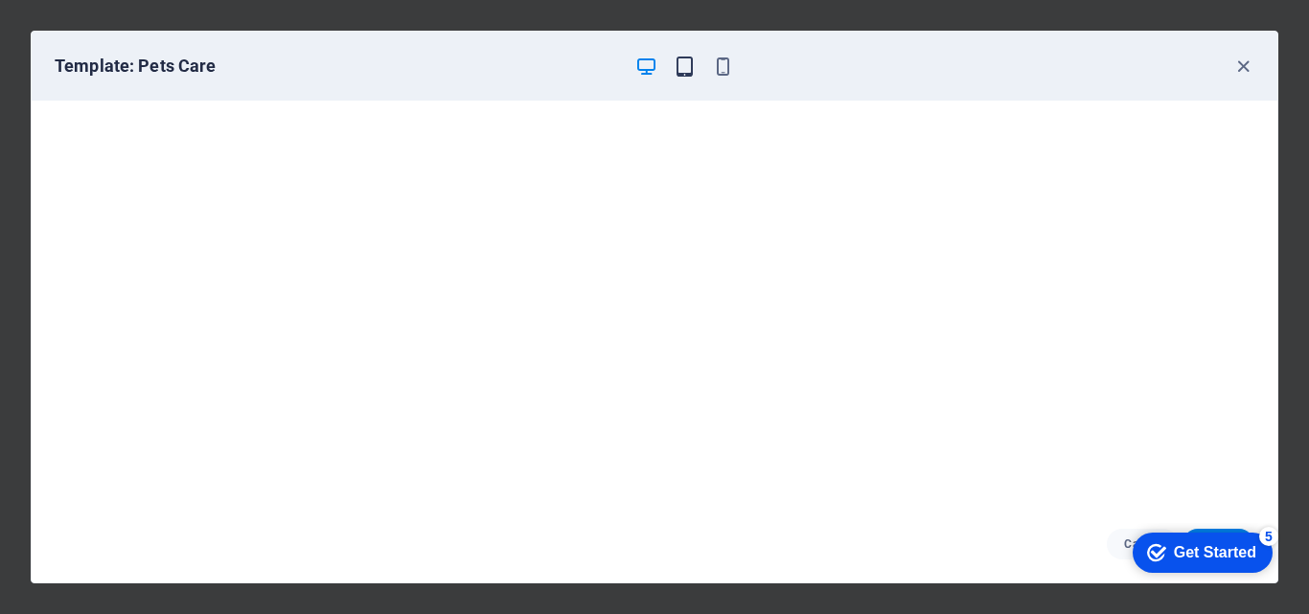
click at [683, 72] on icon "button" at bounding box center [685, 67] width 22 height 22
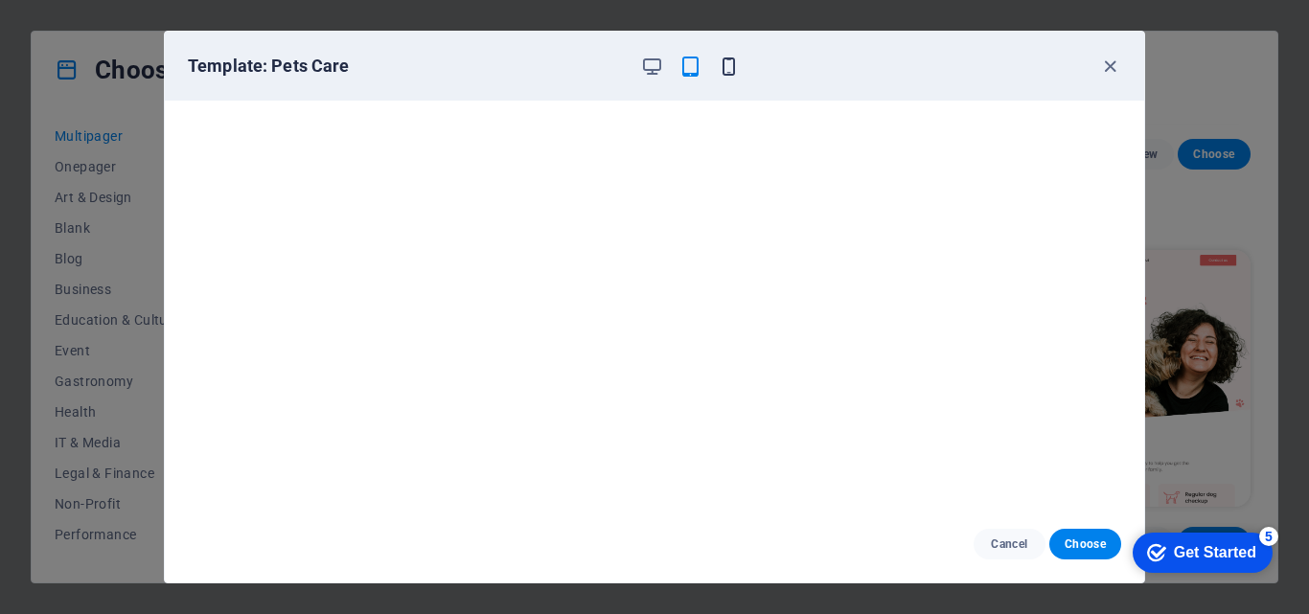
click at [721, 64] on icon "button" at bounding box center [729, 67] width 22 height 22
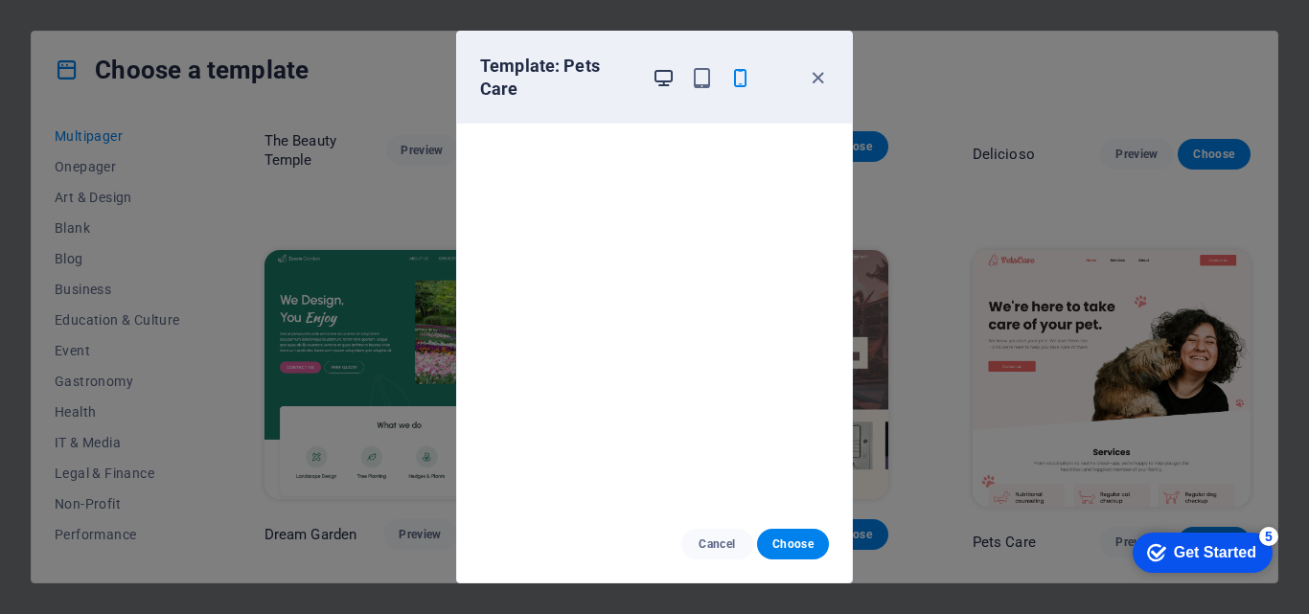
click at [661, 81] on icon "button" at bounding box center [664, 78] width 22 height 22
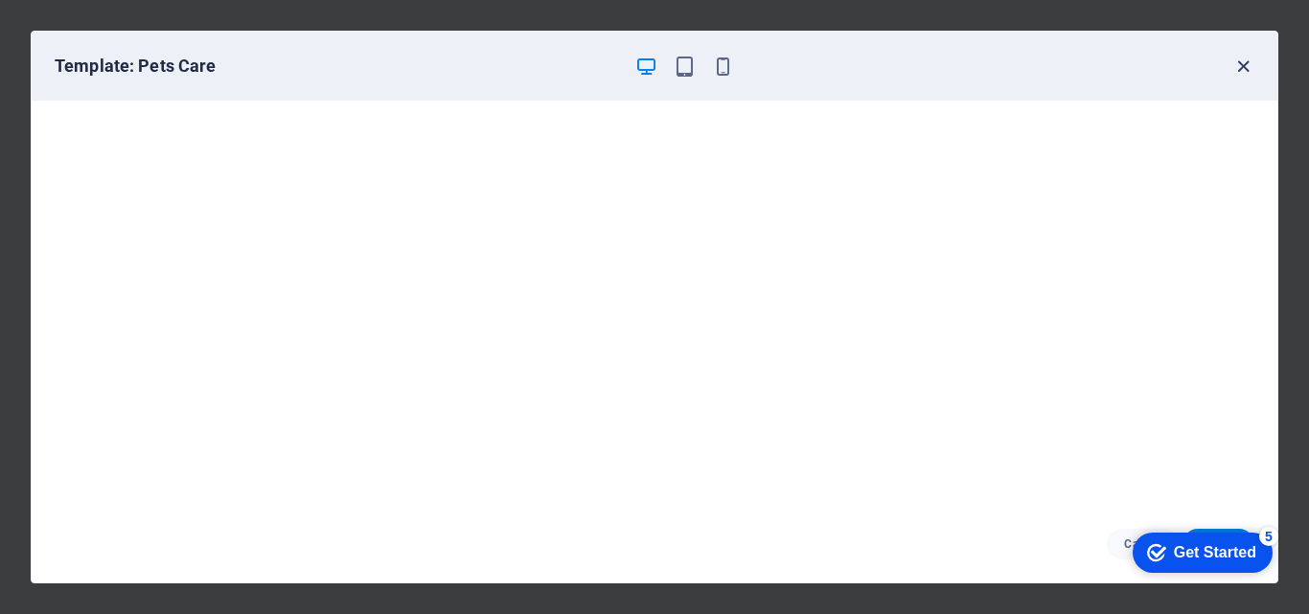
click at [1251, 68] on icon "button" at bounding box center [1243, 67] width 22 height 22
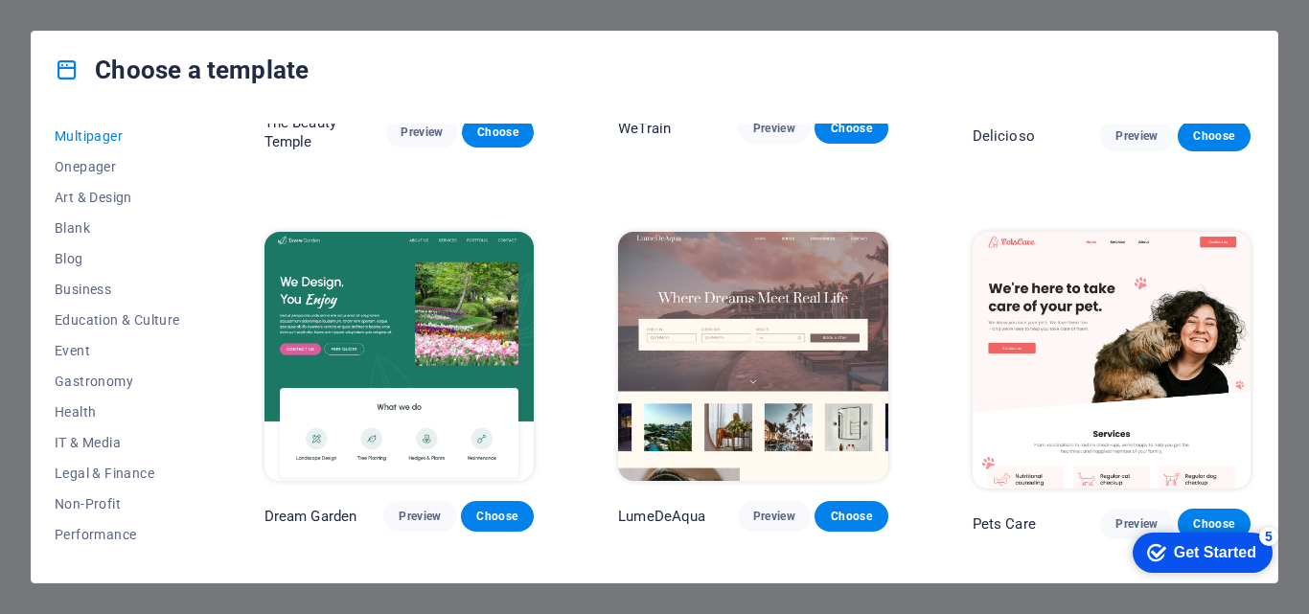
scroll to position [1483, 0]
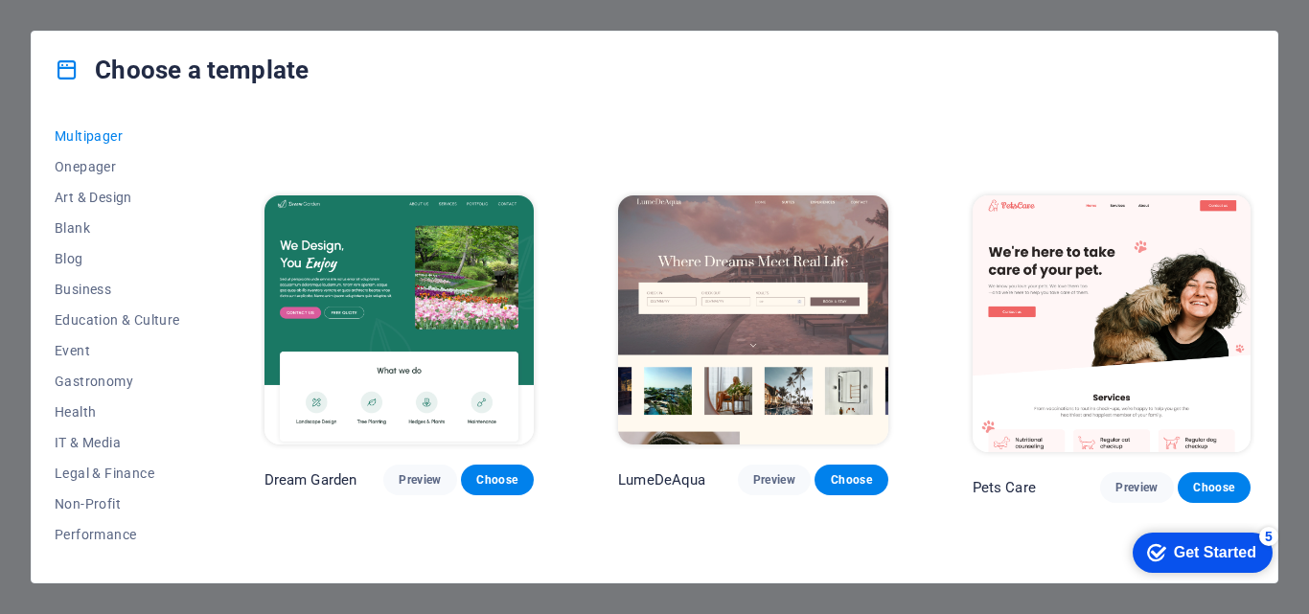
click at [413, 271] on img at bounding box center [399, 320] width 269 height 248
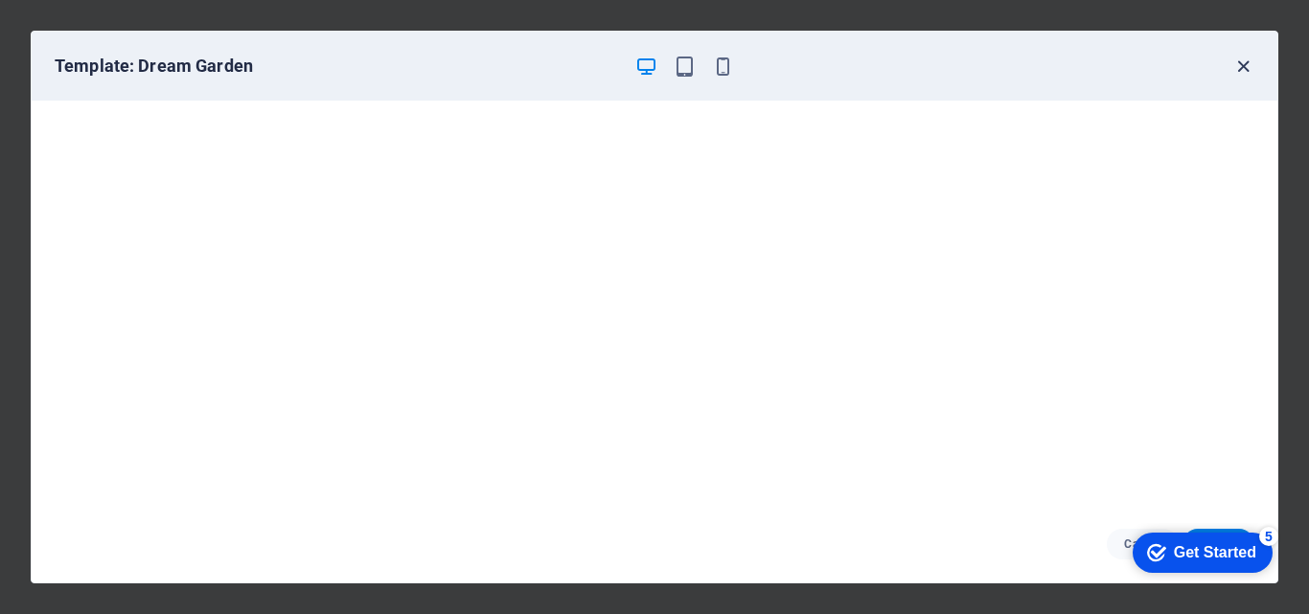
click at [1246, 72] on icon "button" at bounding box center [1243, 67] width 22 height 22
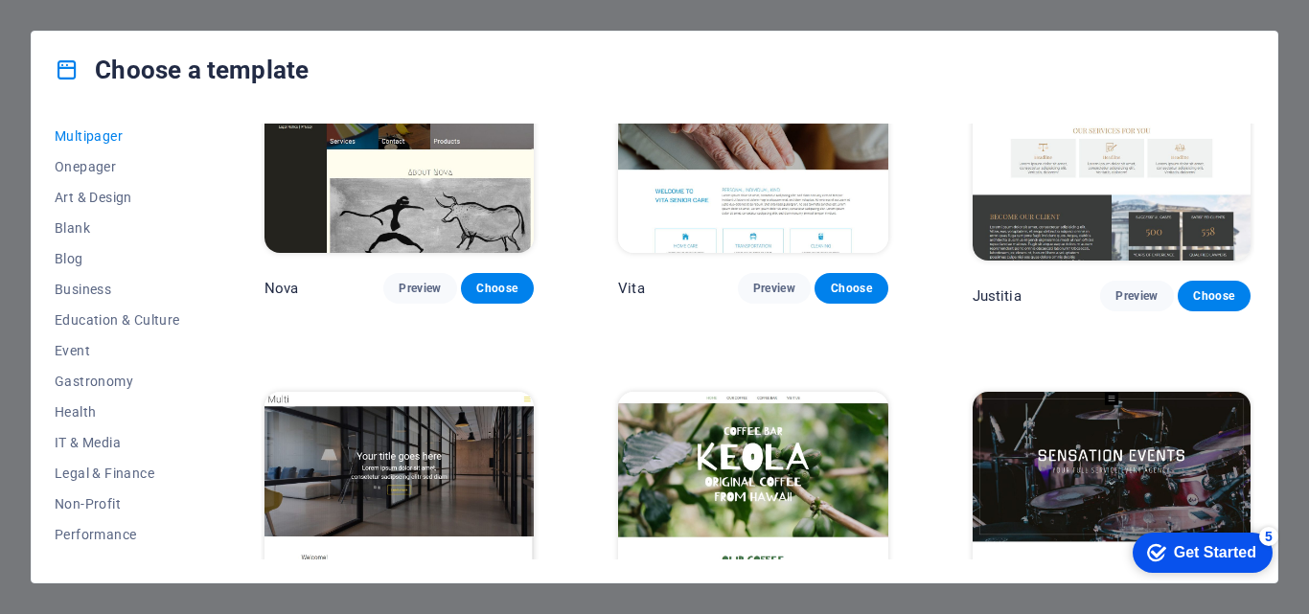
scroll to position [7544, 0]
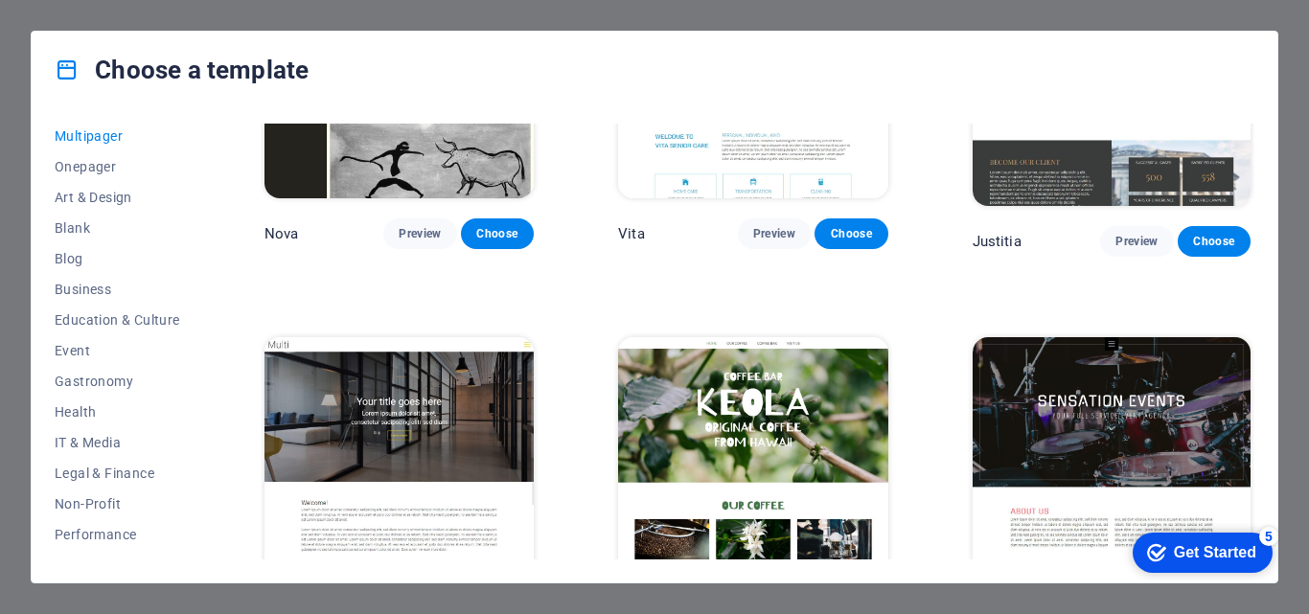
drag, startPoint x: 1253, startPoint y: 208, endPoint x: 124, endPoint y: 3, distance: 1147.5
click at [793, 606] on button "Preview" at bounding box center [774, 621] width 73 height 31
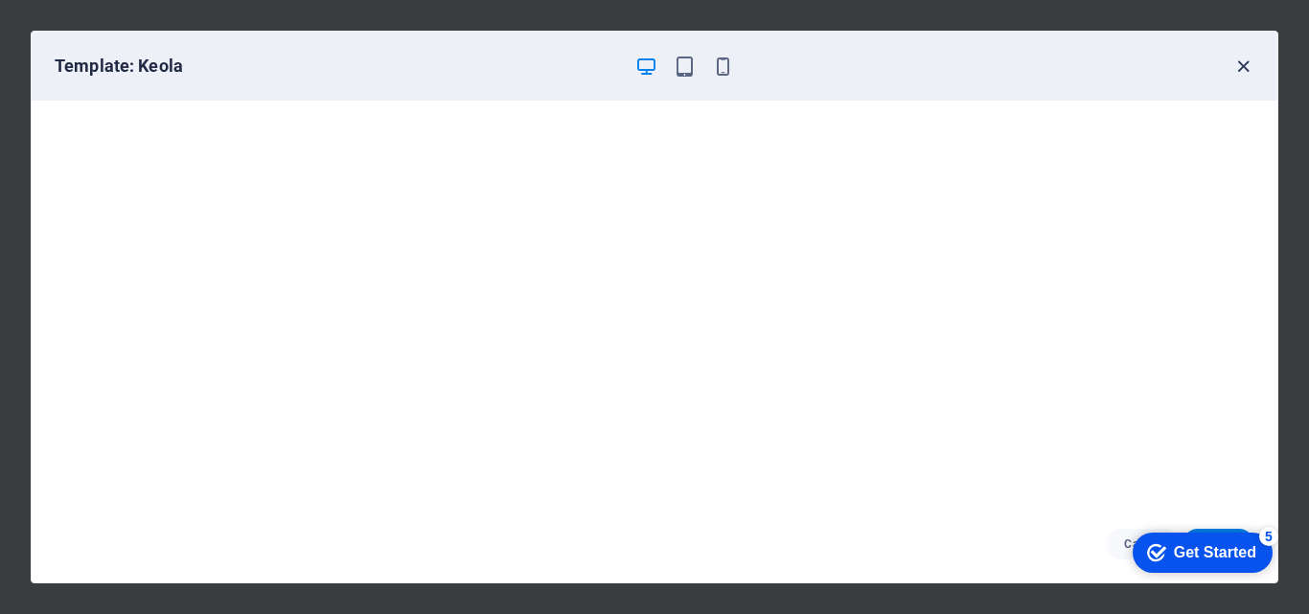
click at [1249, 58] on icon "button" at bounding box center [1243, 67] width 22 height 22
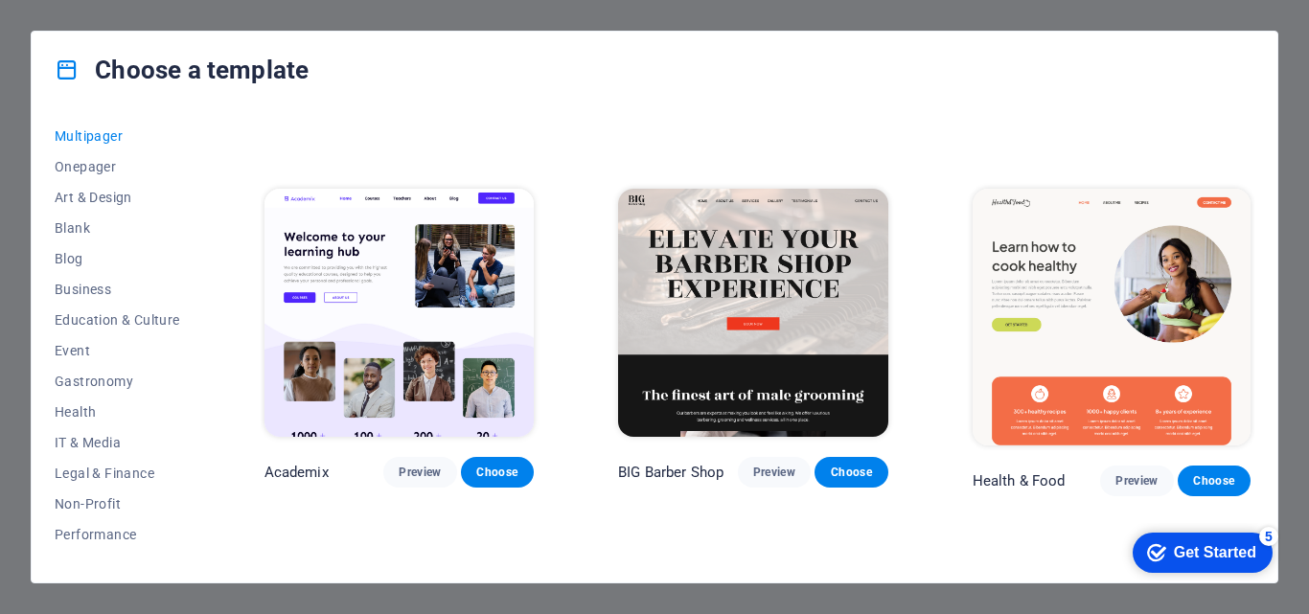
scroll to position [0, 0]
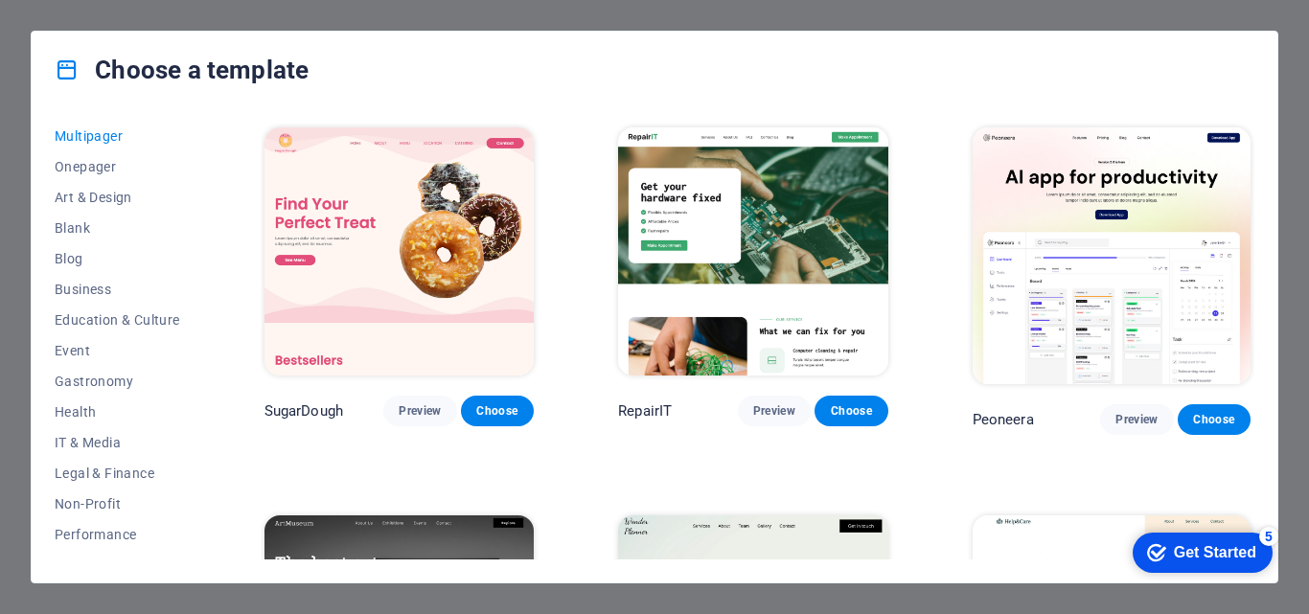
click at [1254, 140] on div "All Templates My Templates New Trending Landingpage Multipager Onepager Art & D…" at bounding box center [655, 345] width 1246 height 474
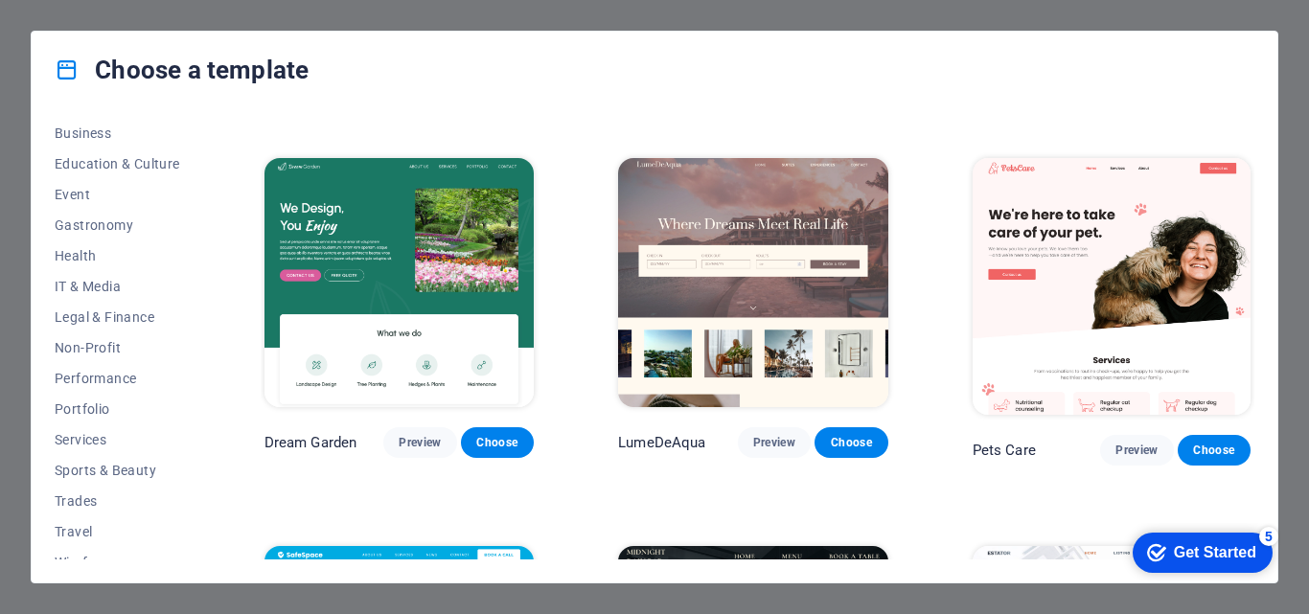
scroll to position [331, 0]
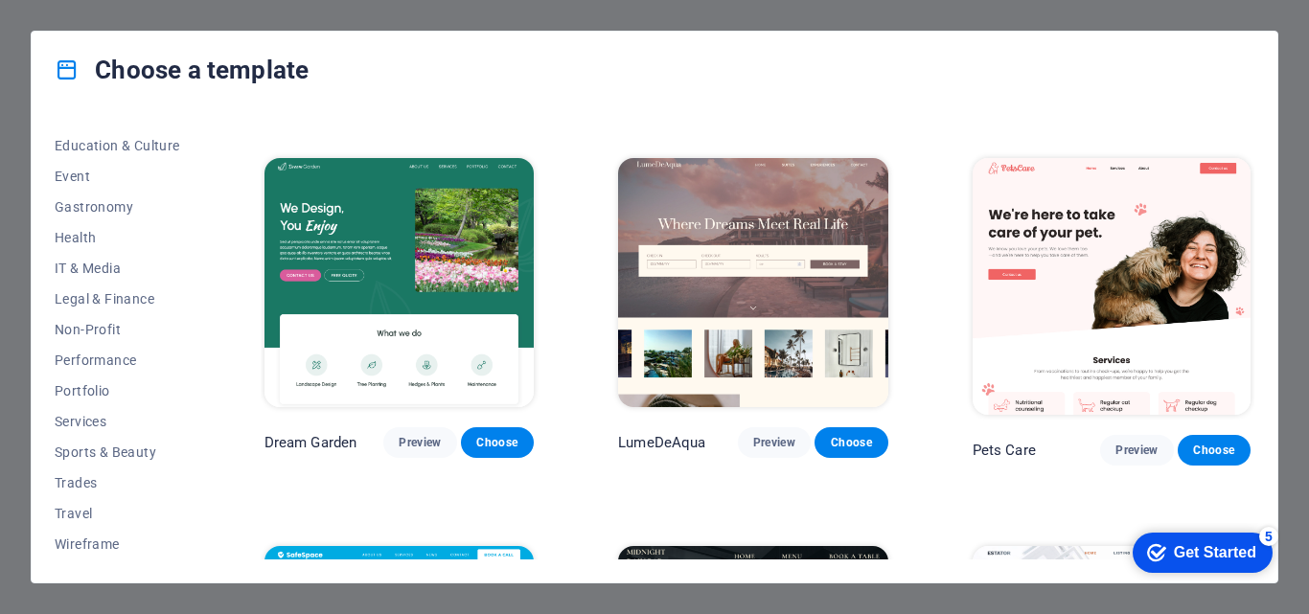
click at [427, 176] on img at bounding box center [399, 282] width 269 height 248
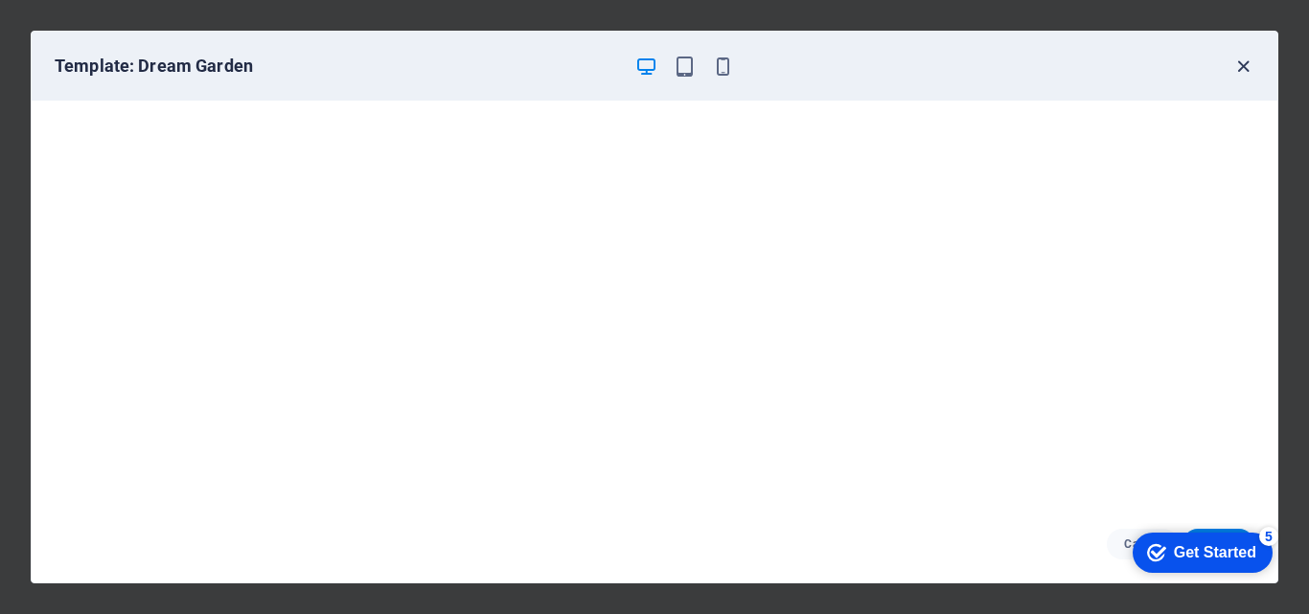
click at [1240, 70] on icon "button" at bounding box center [1243, 67] width 22 height 22
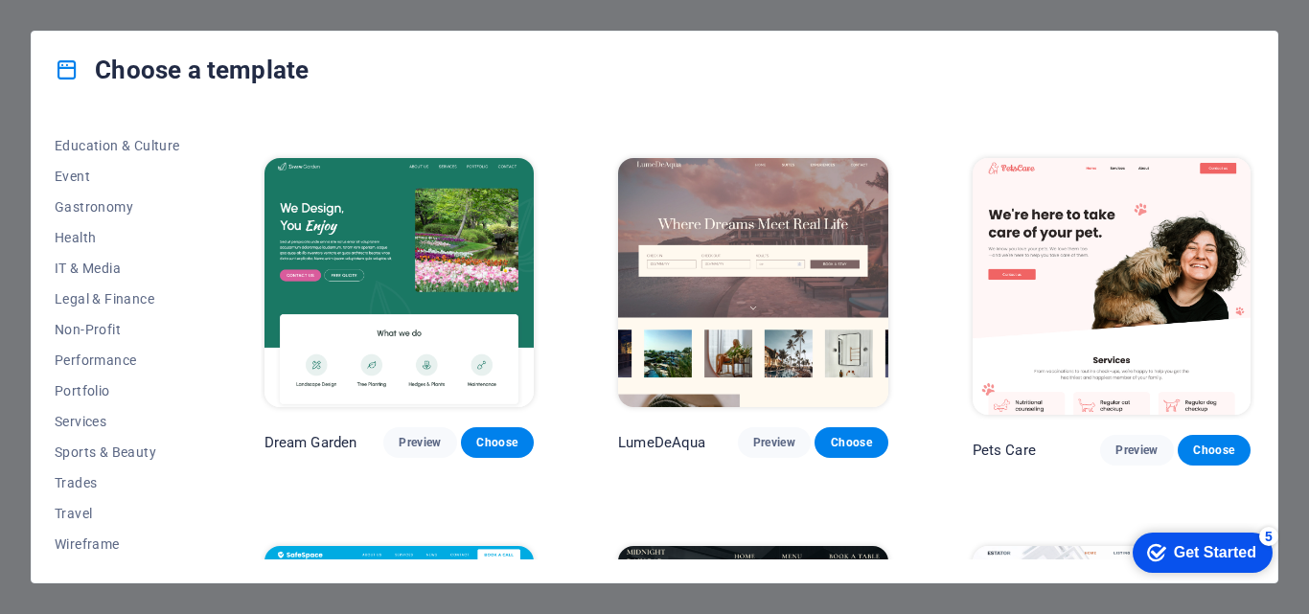
click at [1176, 222] on img at bounding box center [1112, 286] width 278 height 257
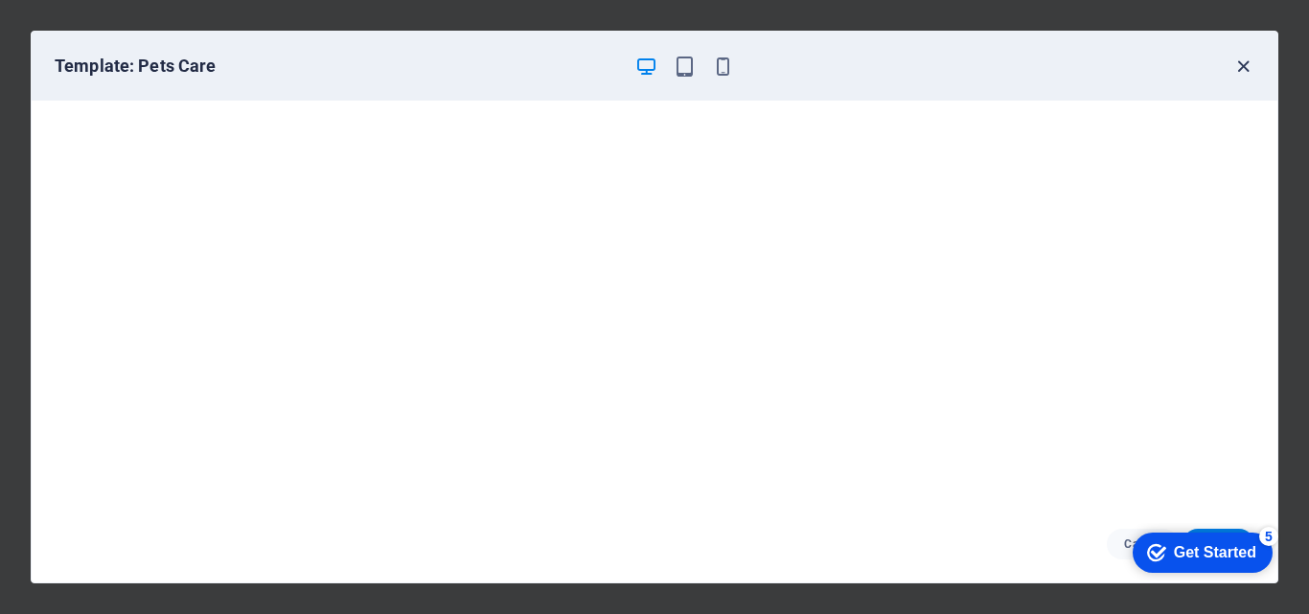
click at [1250, 60] on icon "button" at bounding box center [1243, 67] width 22 height 22
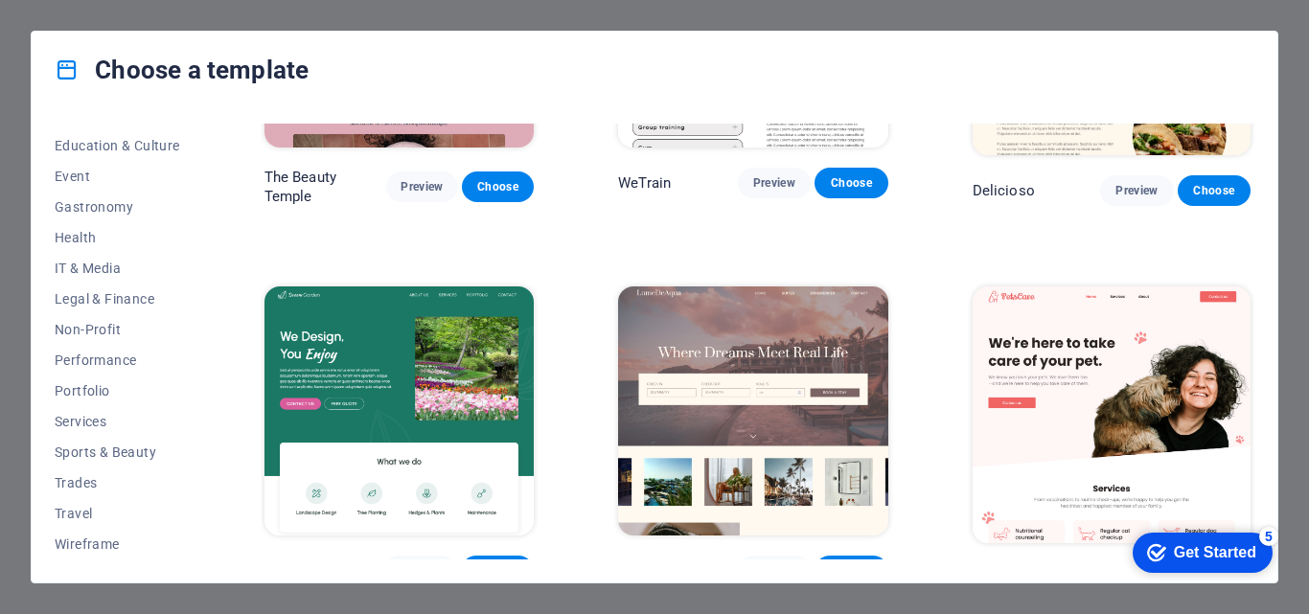
scroll to position [1556, 0]
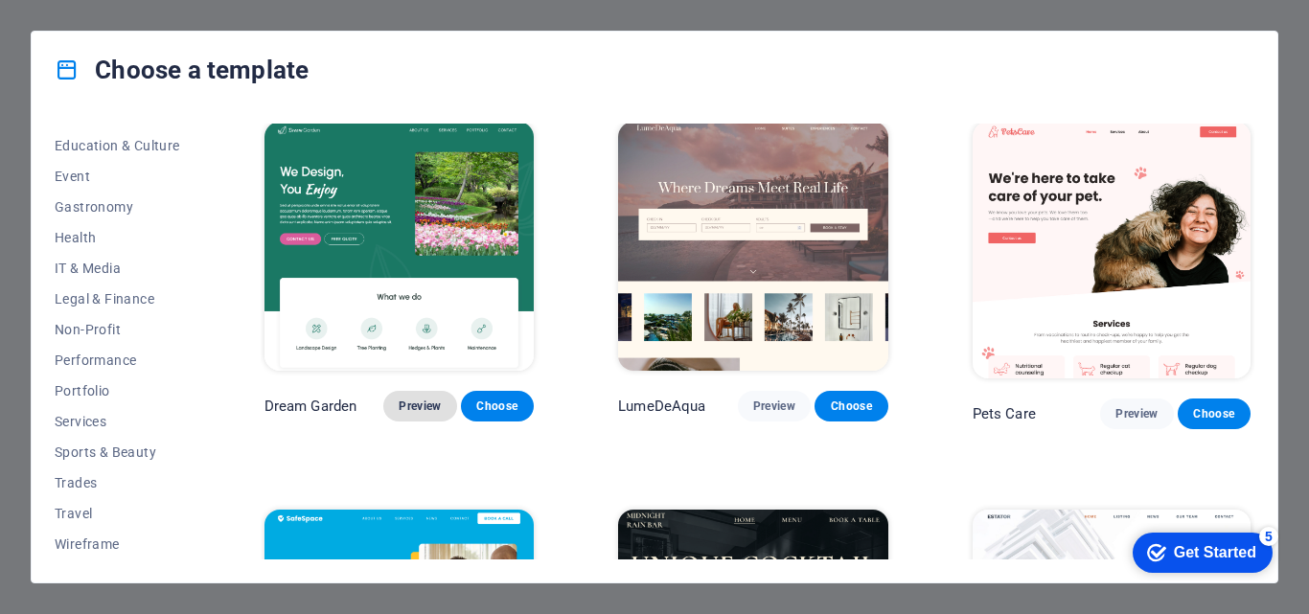
click at [414, 399] on span "Preview" at bounding box center [420, 406] width 42 height 15
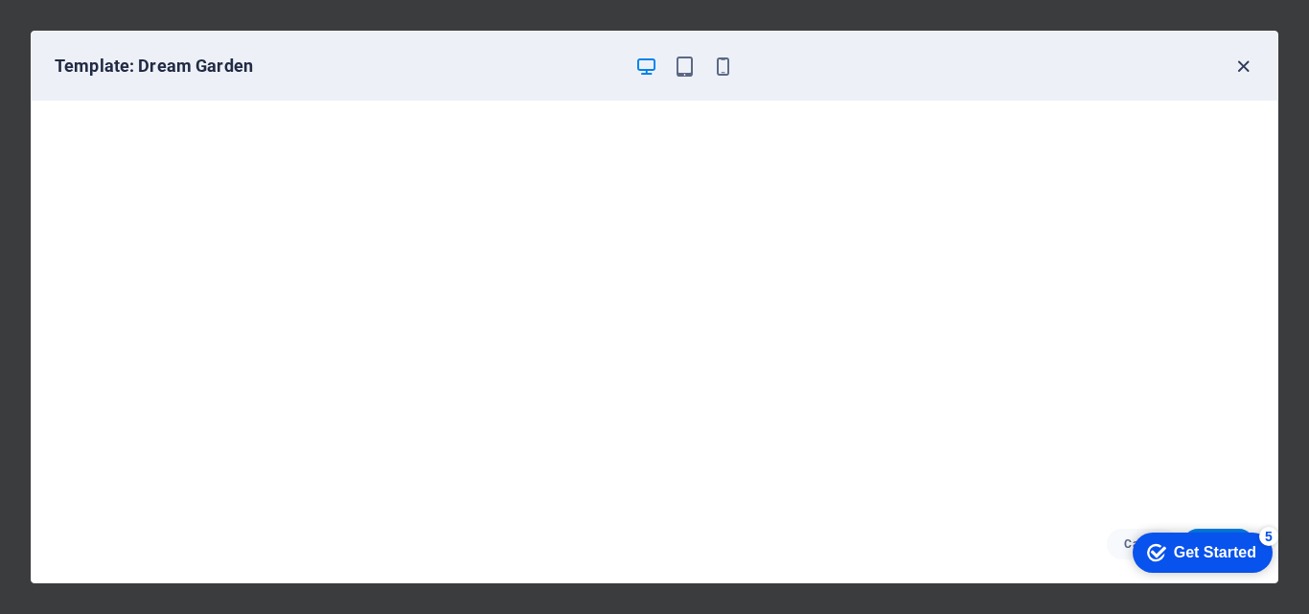
click at [1246, 71] on icon "button" at bounding box center [1243, 67] width 22 height 22
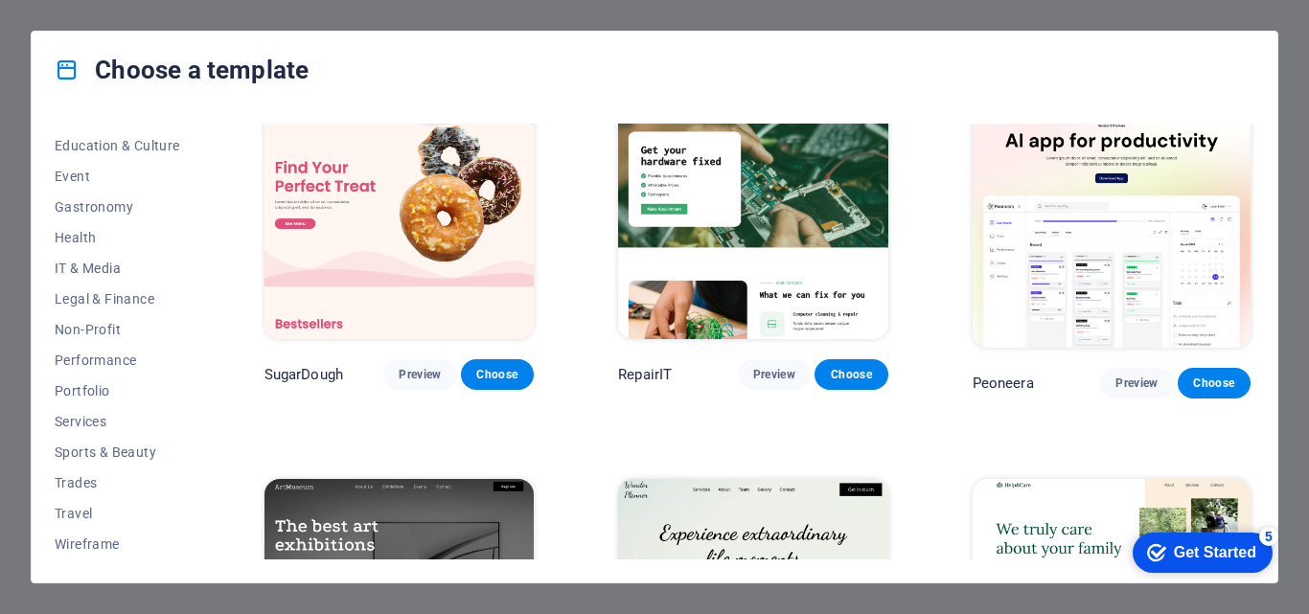
scroll to position [0, 0]
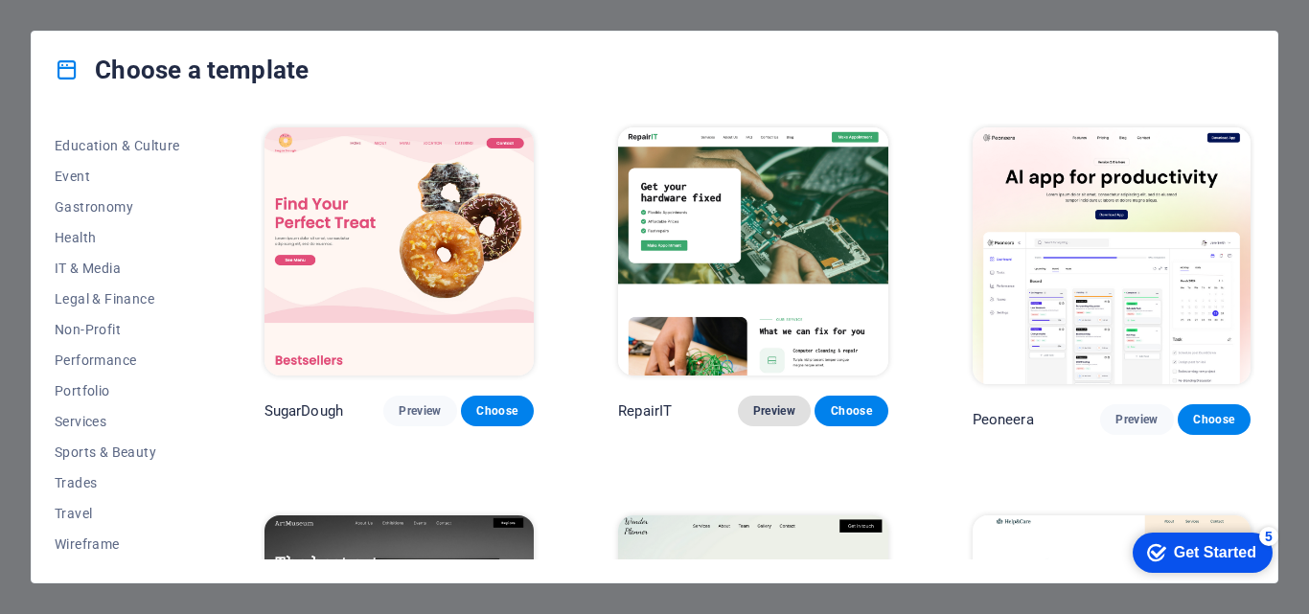
click at [770, 409] on span "Preview" at bounding box center [774, 410] width 42 height 15
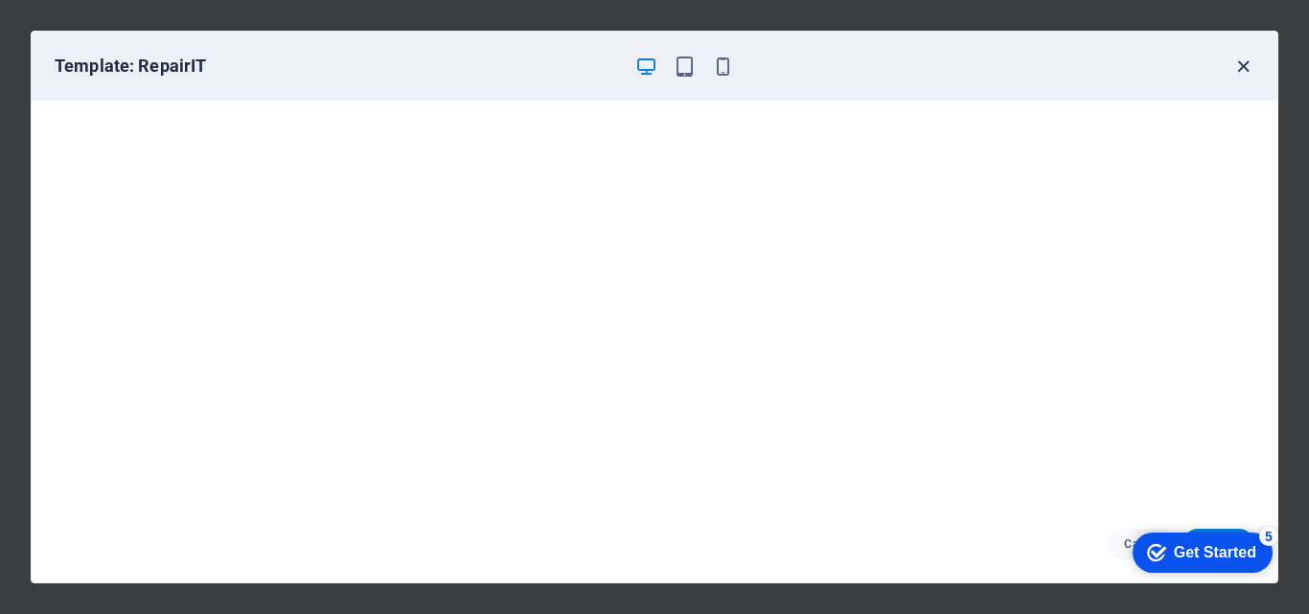
click at [1242, 62] on icon "button" at bounding box center [1243, 67] width 22 height 22
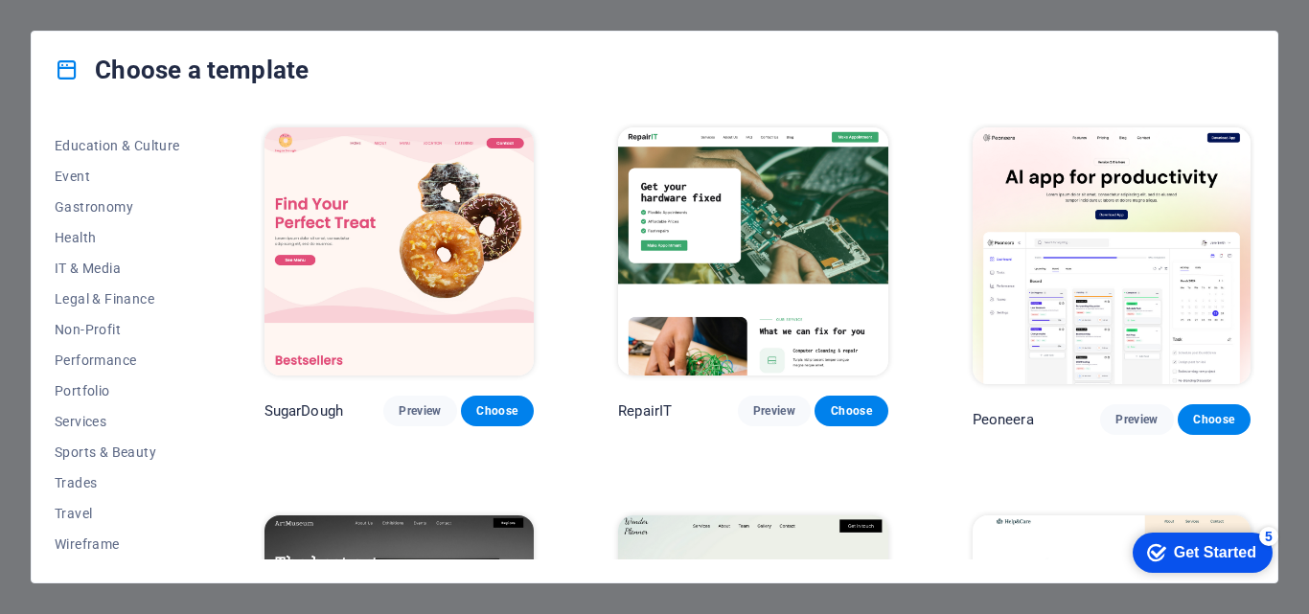
drag, startPoint x: 1255, startPoint y: 139, endPoint x: 1253, endPoint y: 150, distance: 10.9
click at [1253, 150] on div "All Templates My Templates New Trending Landingpage Multipager Onepager Art & D…" at bounding box center [655, 345] width 1246 height 474
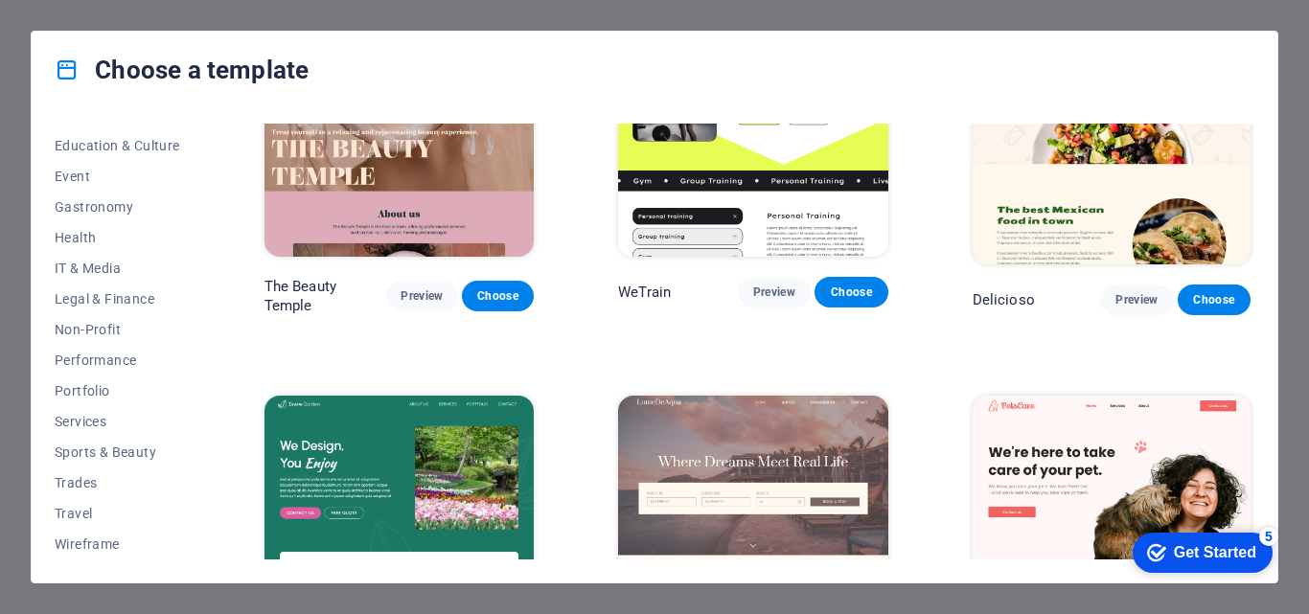
scroll to position [1410, 0]
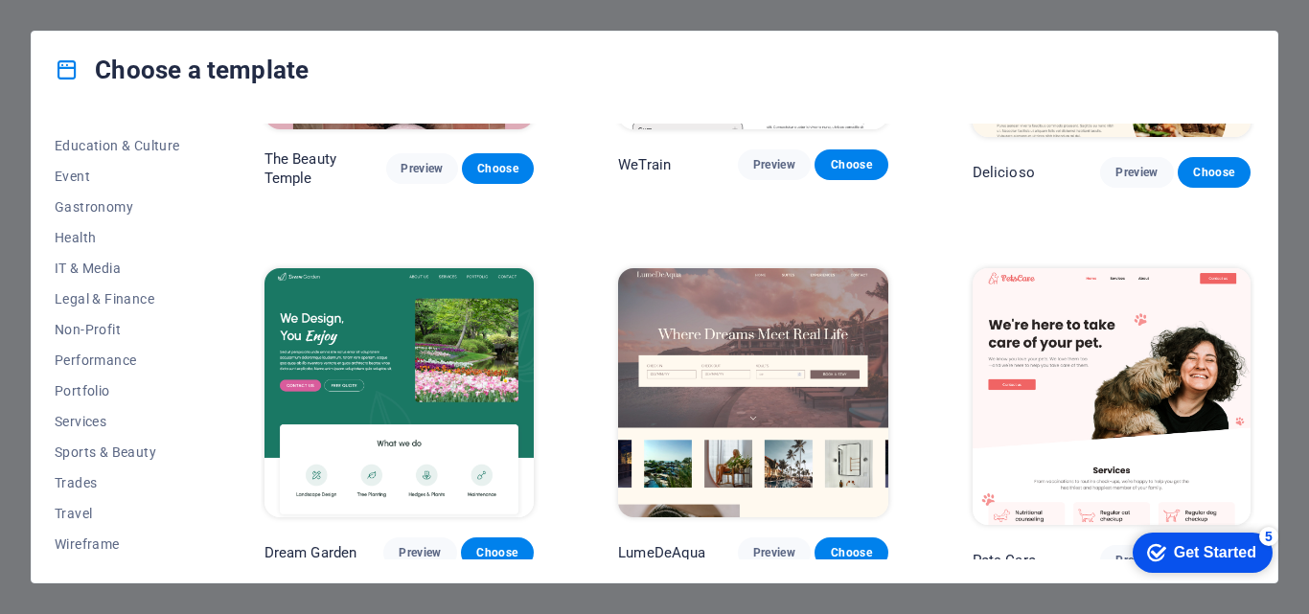
click at [1142, 418] on img at bounding box center [1112, 396] width 278 height 257
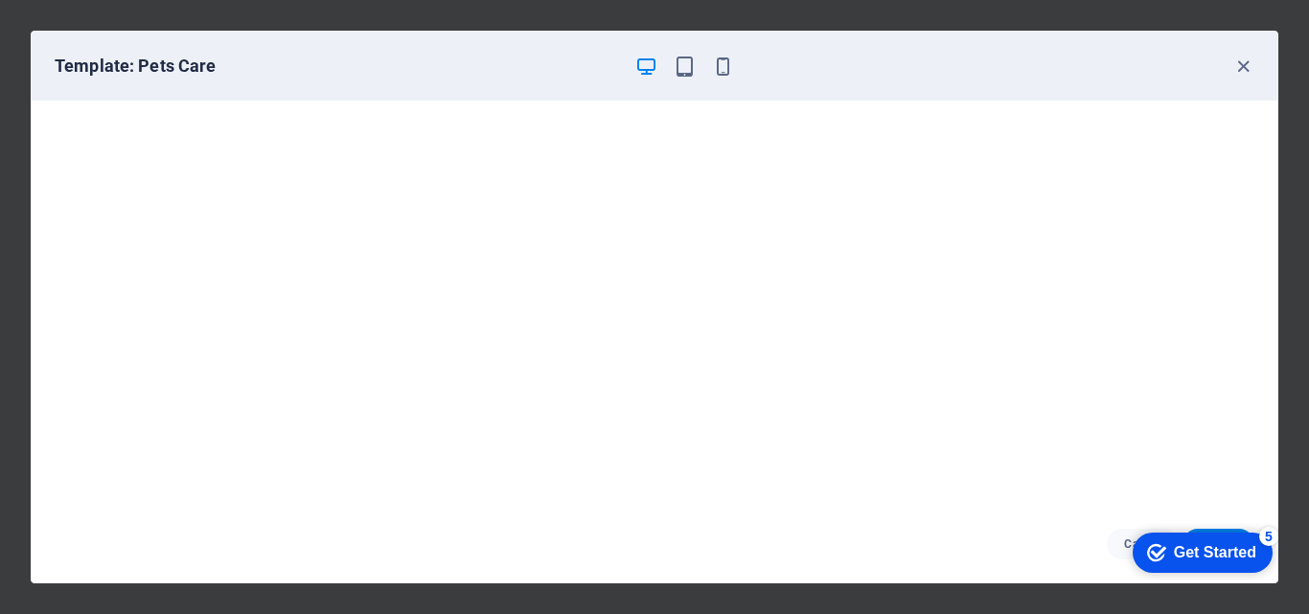
scroll to position [5, 0]
click at [903, 570] on div "Cancel Choose" at bounding box center [655, 544] width 1246 height 77
click at [1247, 66] on icon "button" at bounding box center [1243, 67] width 22 height 22
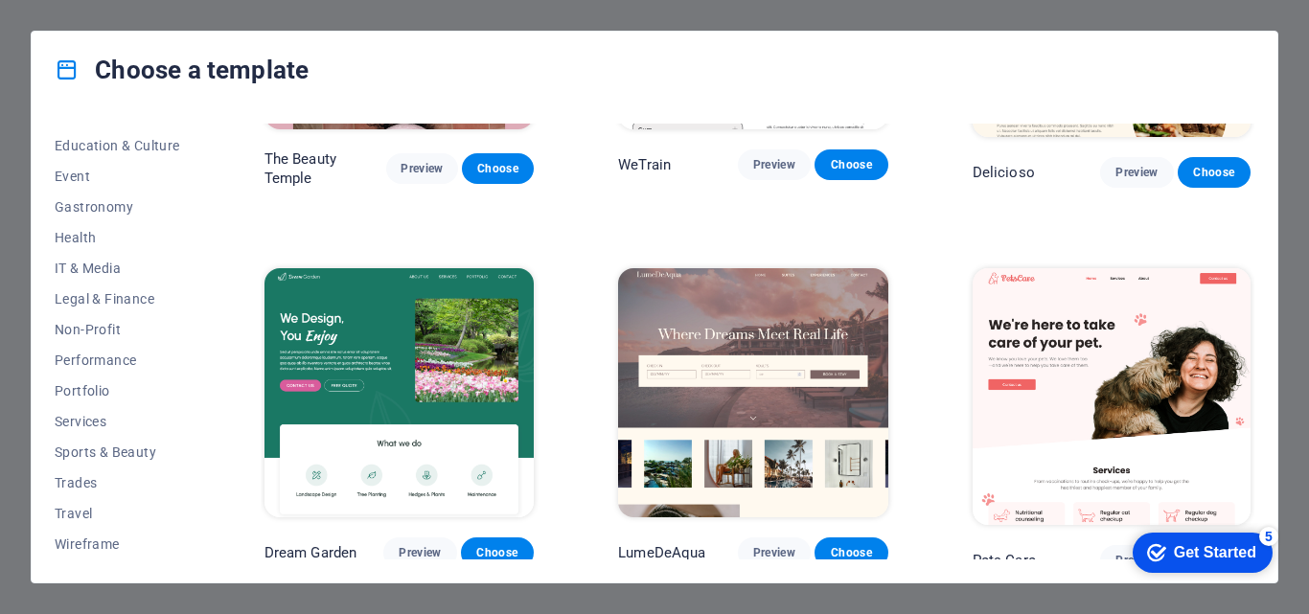
click at [1204, 540] on div "checkmark Get Started 5" at bounding box center [1203, 553] width 140 height 40
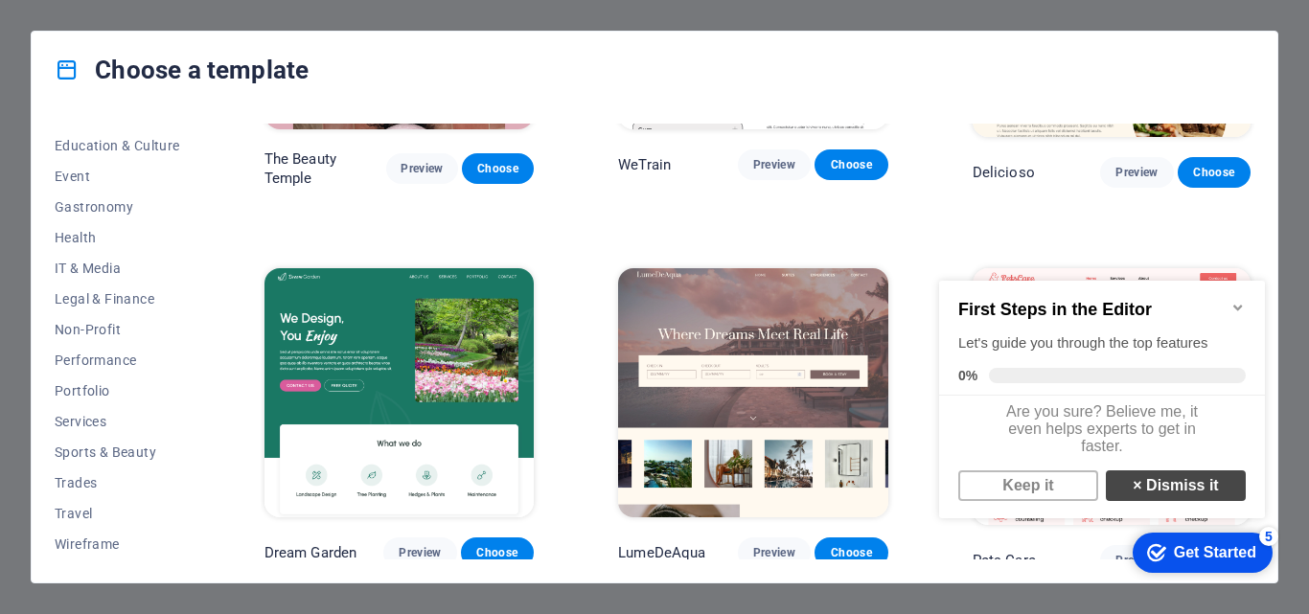
click at [1175, 495] on link "× Dismiss it" at bounding box center [1176, 486] width 140 height 31
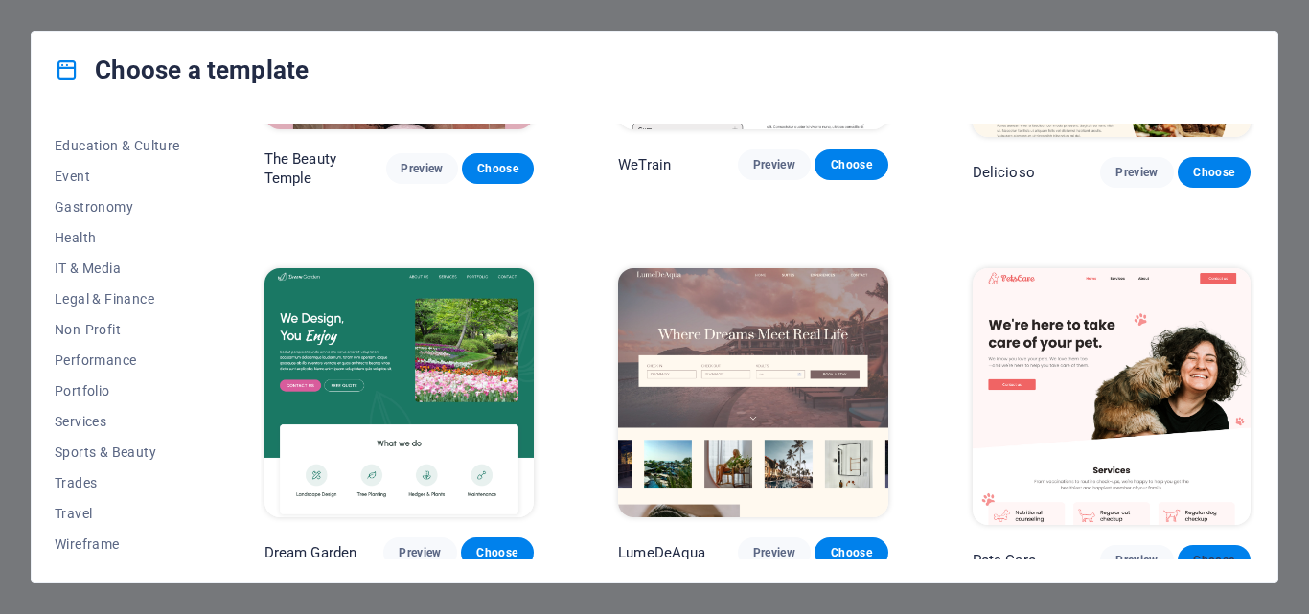
click at [1206, 553] on span "Choose" at bounding box center [1214, 560] width 42 height 15
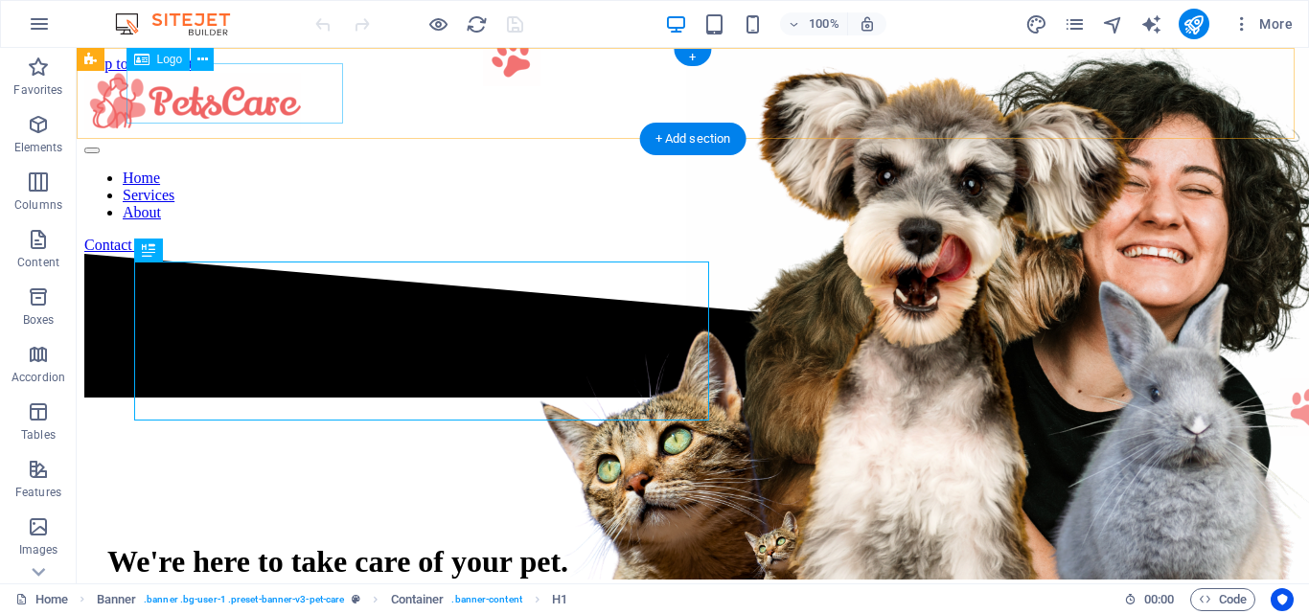
click at [293, 105] on div at bounding box center [692, 105] width 1217 height 64
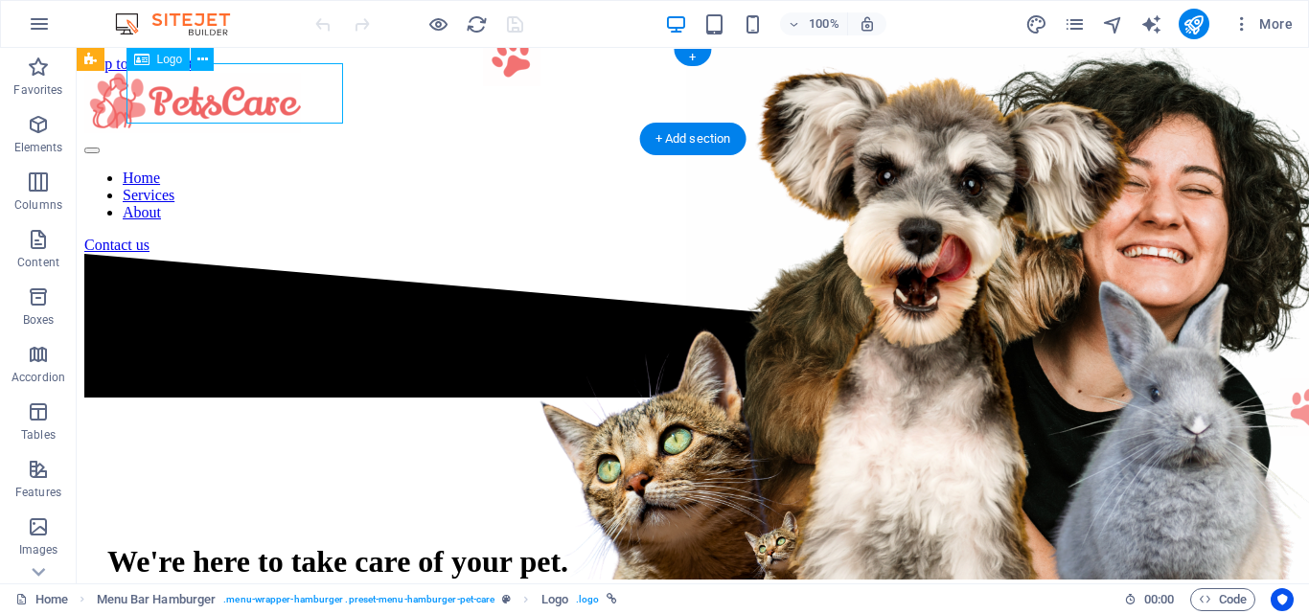
click at [293, 105] on div at bounding box center [692, 105] width 1217 height 64
select select "px"
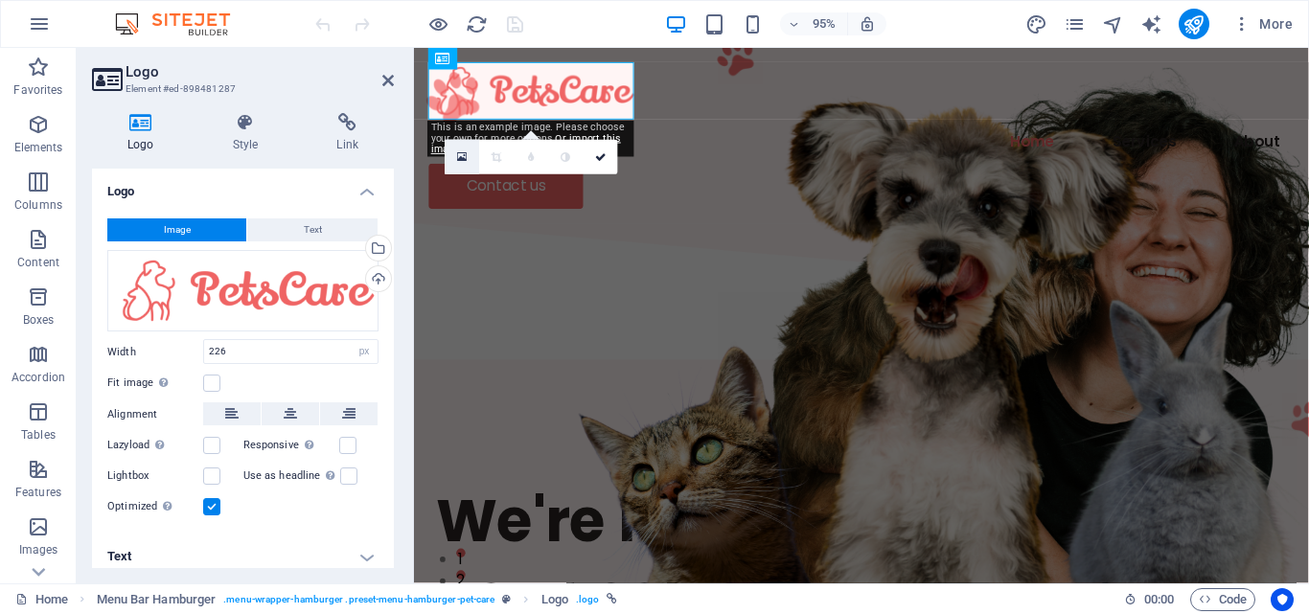
click at [462, 162] on icon at bounding box center [462, 156] width 11 height 12
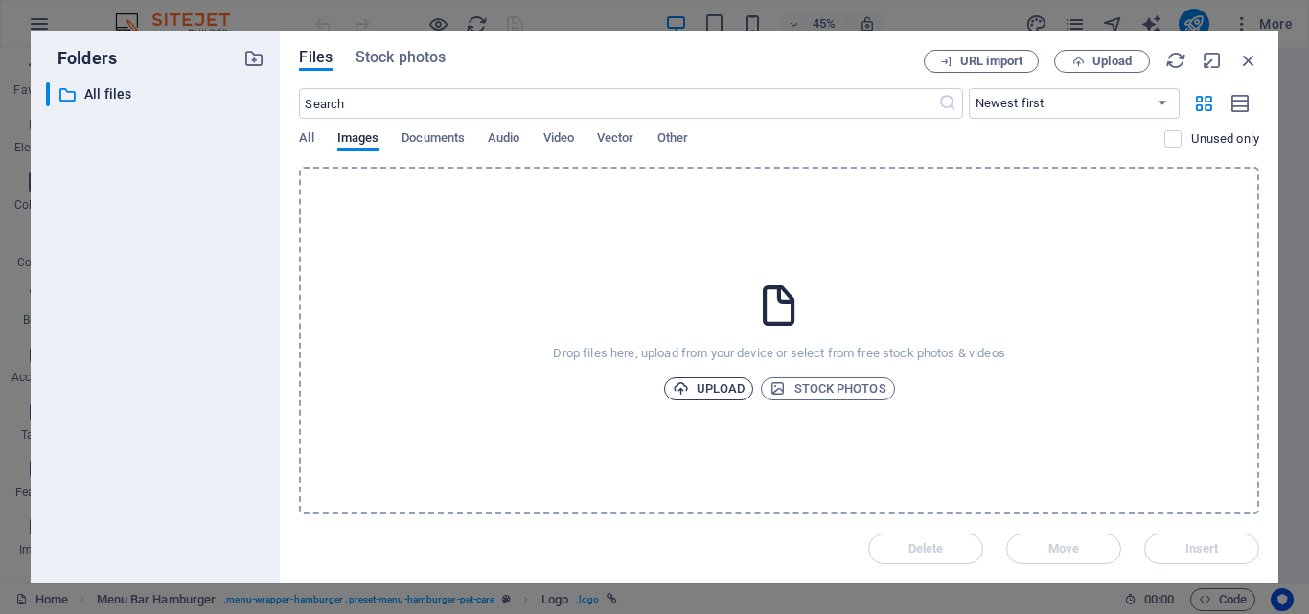
click at [710, 384] on span "Upload" at bounding box center [709, 389] width 73 height 23
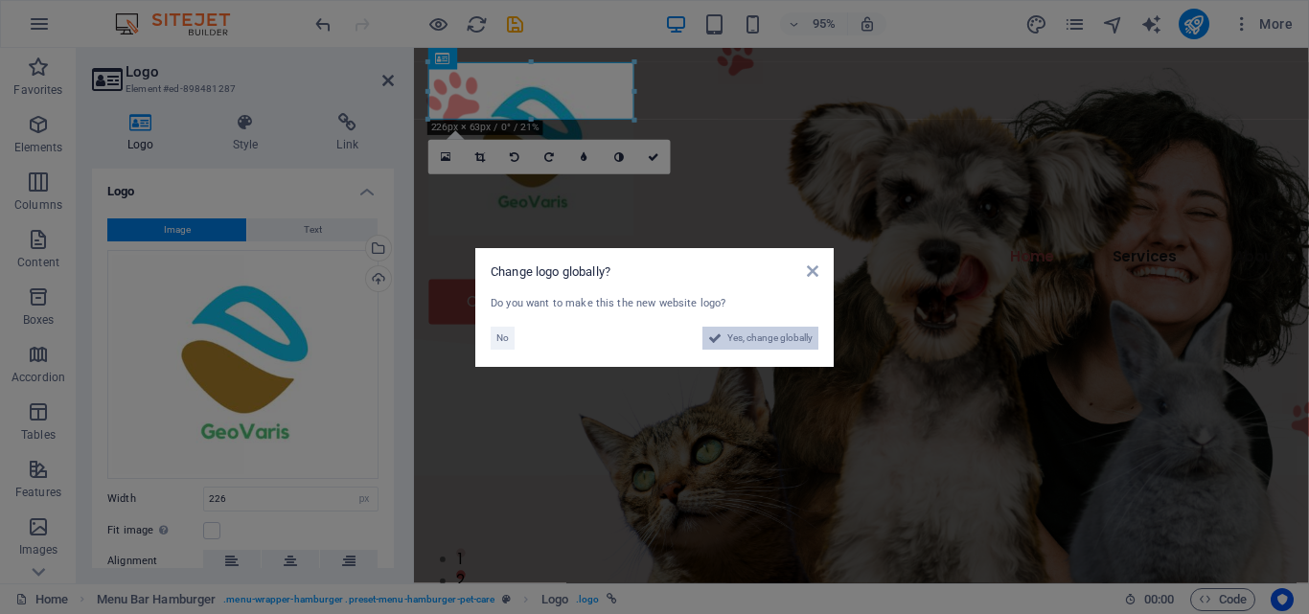
click at [722, 329] on button "Yes, change globally" at bounding box center [760, 338] width 116 height 23
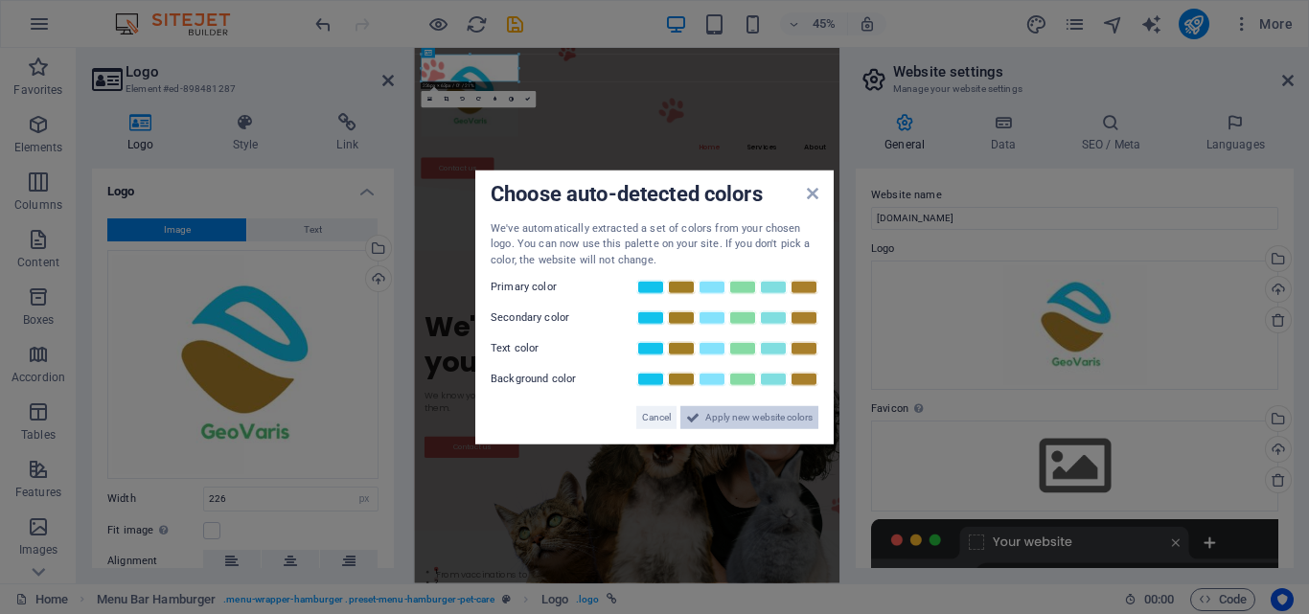
click at [724, 408] on span "Apply new website colors" at bounding box center [758, 417] width 107 height 23
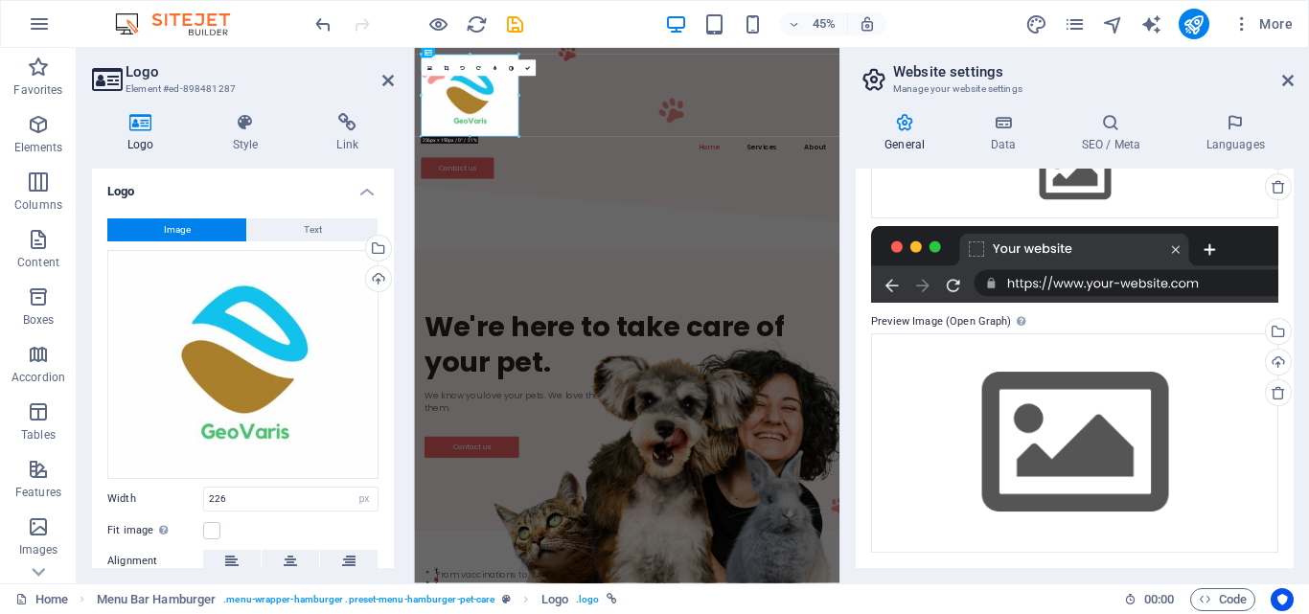
scroll to position [81, 0]
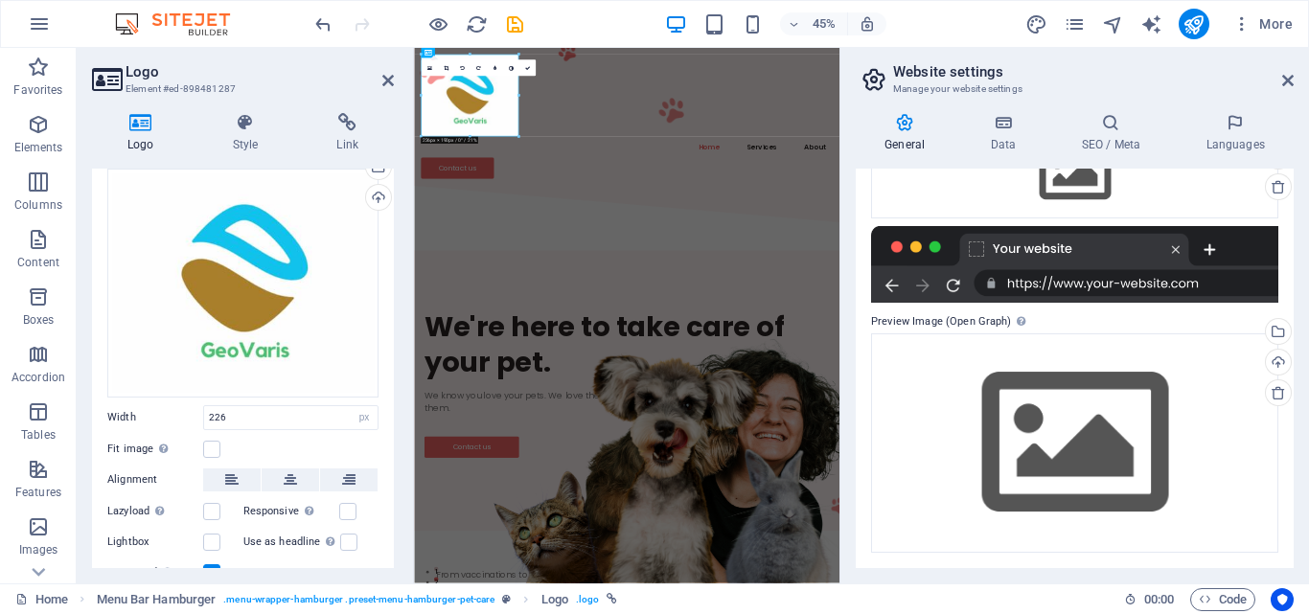
drag, startPoint x: 387, startPoint y: 368, endPoint x: 391, endPoint y: 457, distance: 89.2
click at [391, 457] on div "Logo Image Text Drag files here, click to choose files or select files from Fil…" at bounding box center [243, 369] width 302 height 400
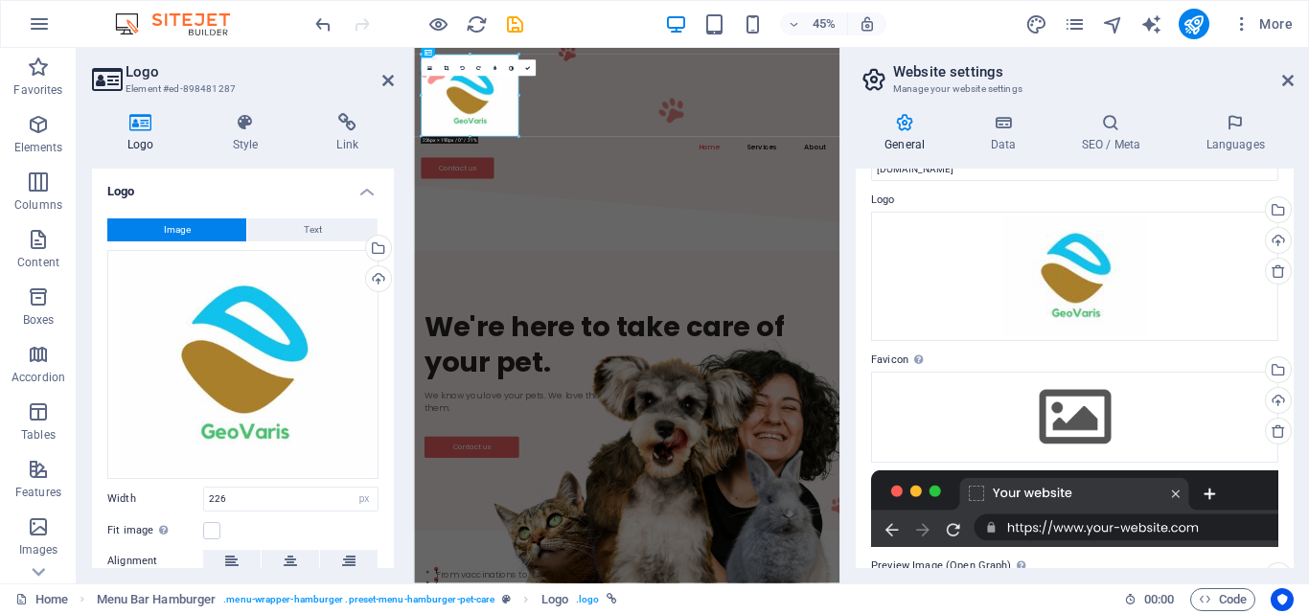
scroll to position [0, 0]
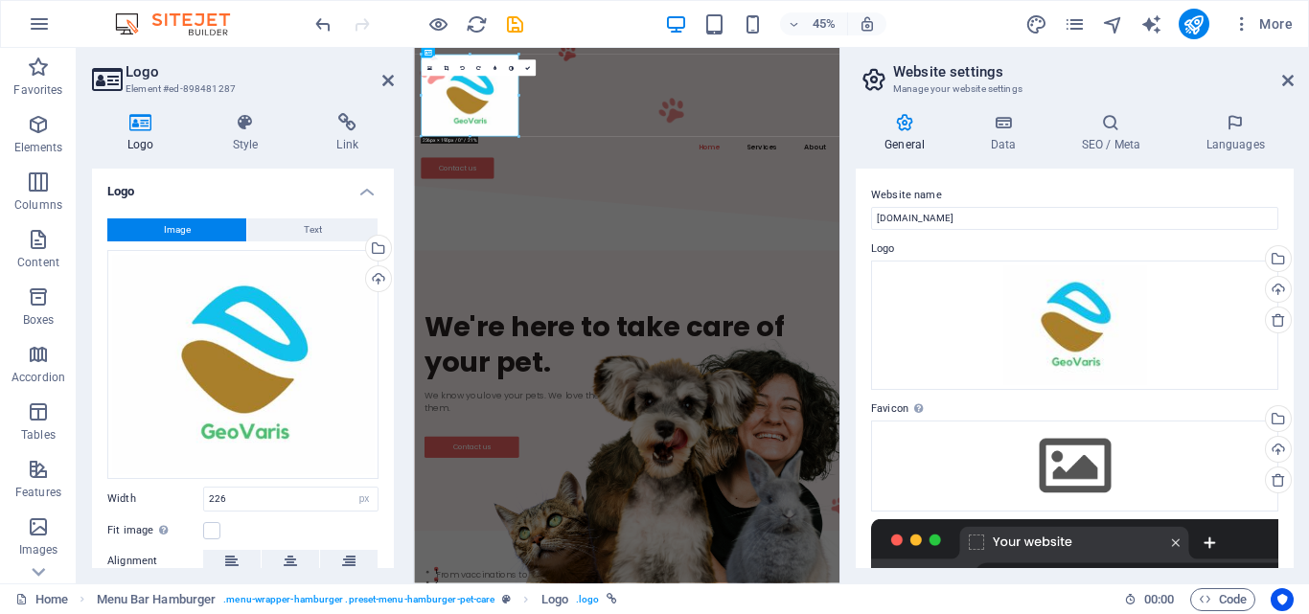
click at [1295, 78] on aside "Website settings Manage your website settings General Data SEO / Meta Languages…" at bounding box center [1075, 316] width 470 height 536
click at [1294, 79] on aside "Website settings Manage your website settings General Data SEO / Meta Languages…" at bounding box center [1075, 316] width 470 height 536
click at [1290, 81] on icon at bounding box center [1288, 80] width 12 height 15
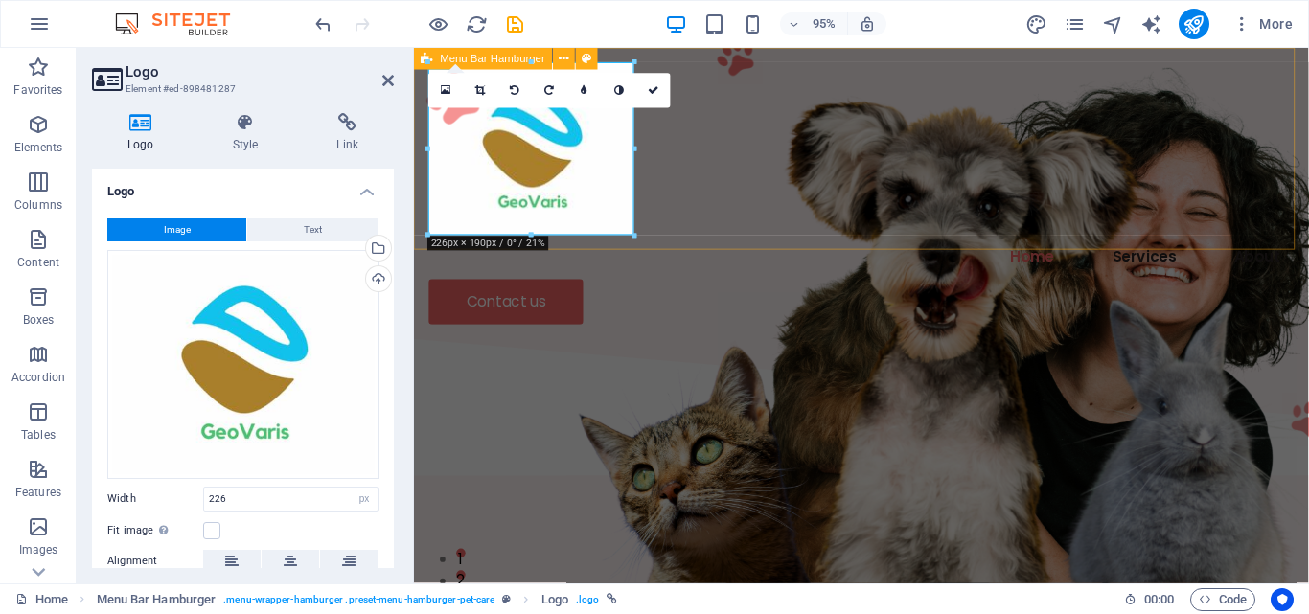
click at [730, 123] on div "Home Services About Contact us" at bounding box center [885, 201] width 942 height 307
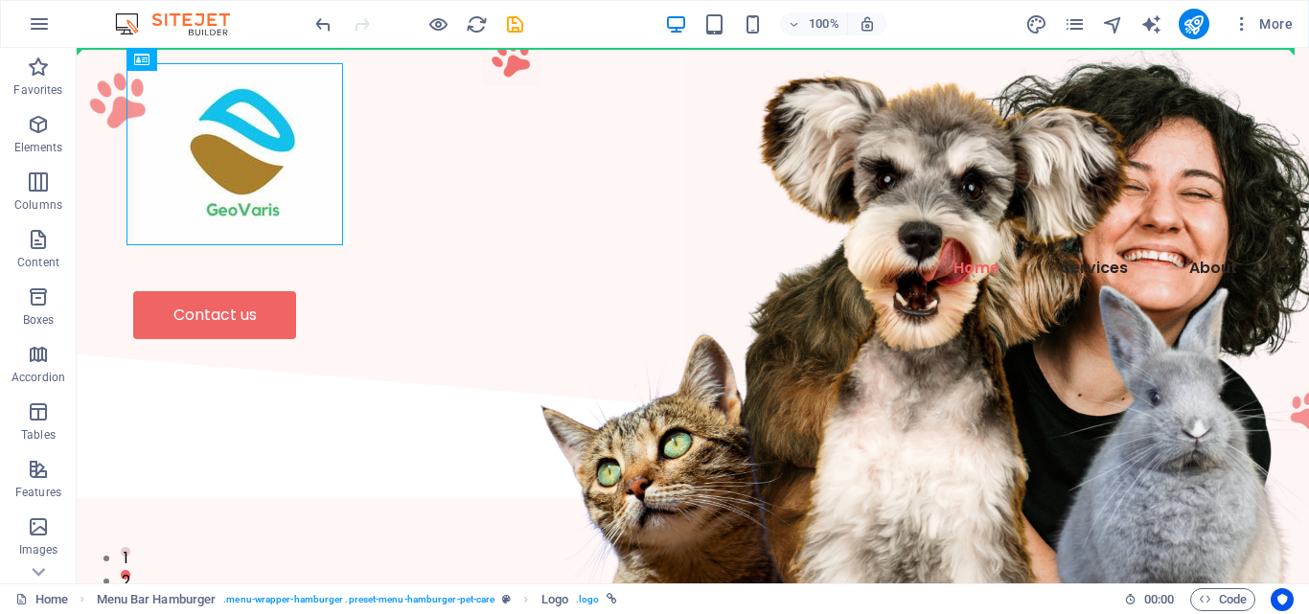
drag, startPoint x: 169, startPoint y: 104, endPoint x: 51, endPoint y: 102, distance: 117.9
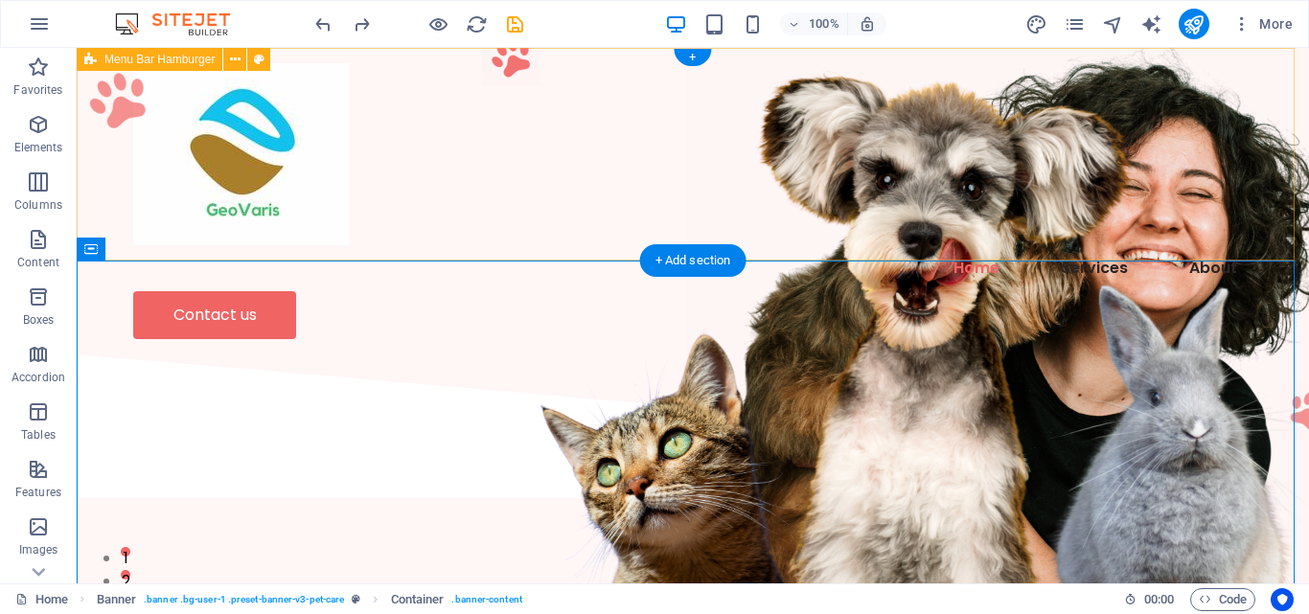
click at [946, 130] on div "Home Services About Contact us" at bounding box center [693, 201] width 1232 height 307
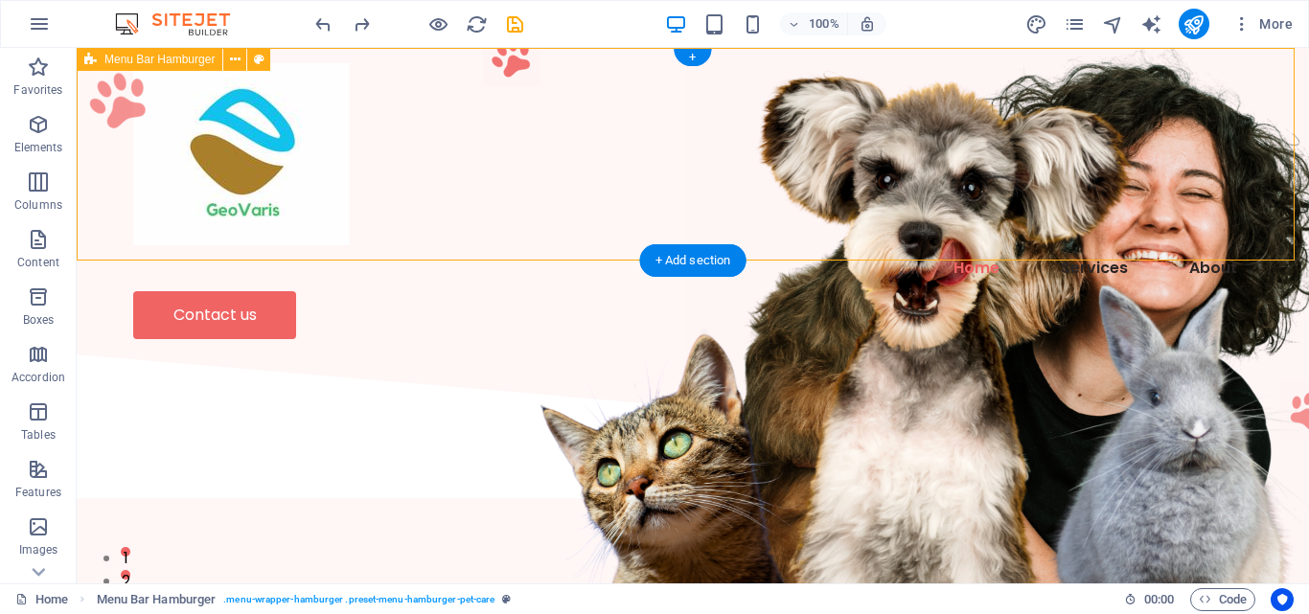
click at [929, 119] on div "Home Services About Contact us" at bounding box center [693, 201] width 1232 height 307
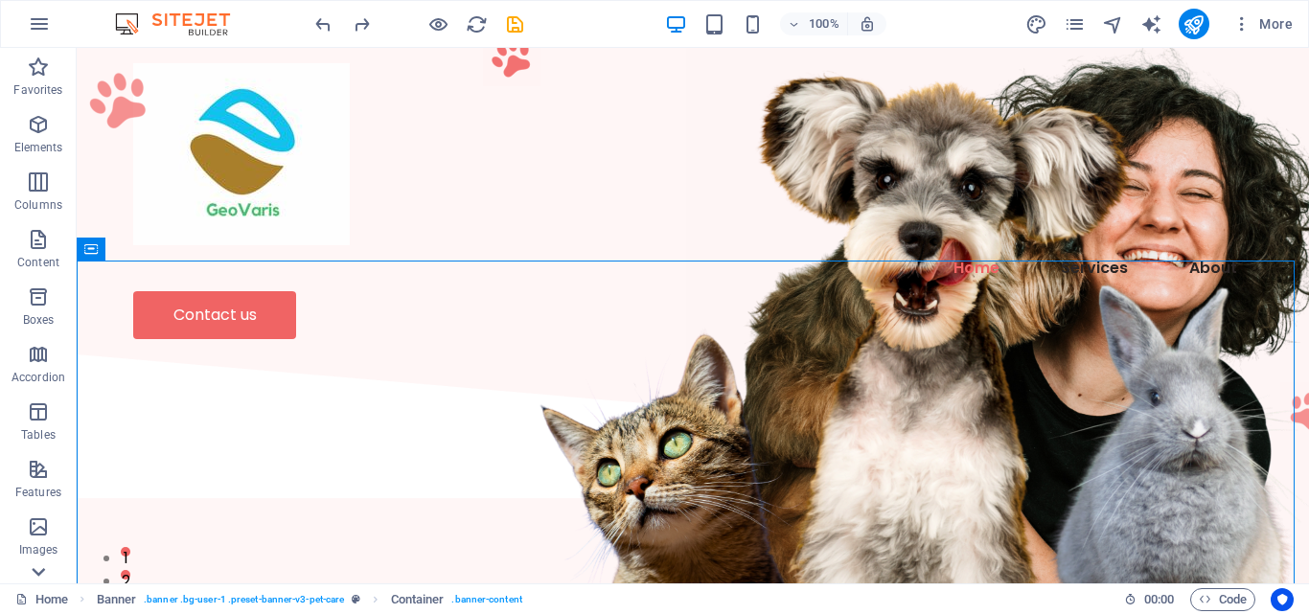
click at [45, 73] on icon at bounding box center [38, 59] width 27 height 27
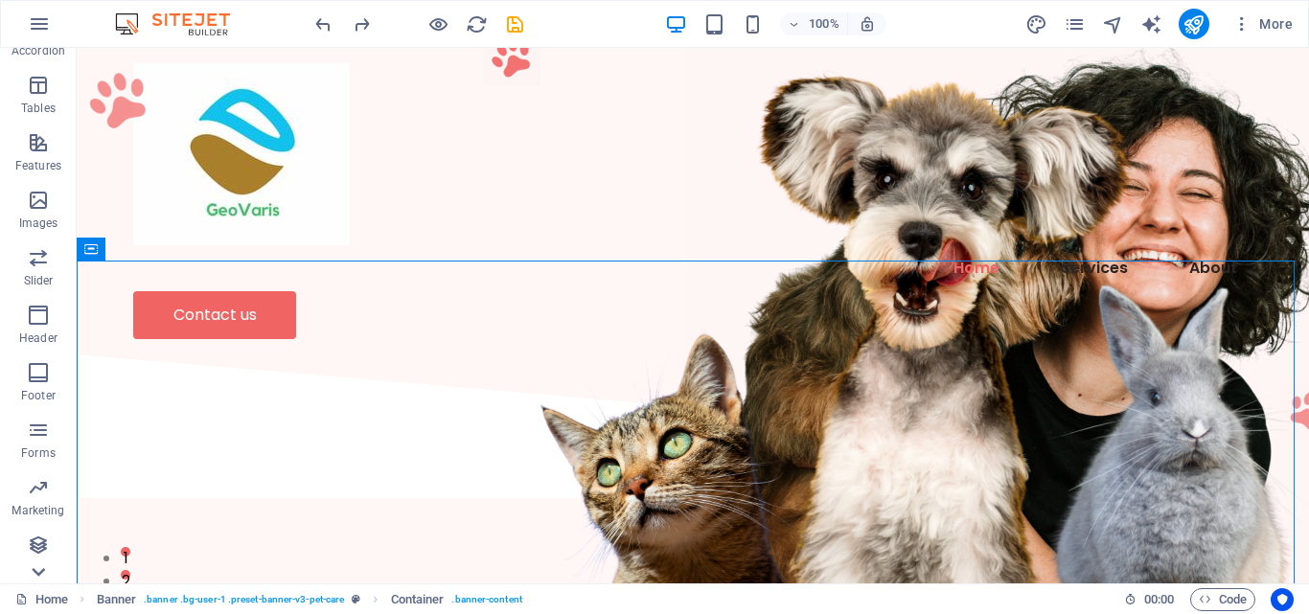
scroll to position [327, 0]
click at [44, 61] on icon at bounding box center [39, 59] width 13 height 9
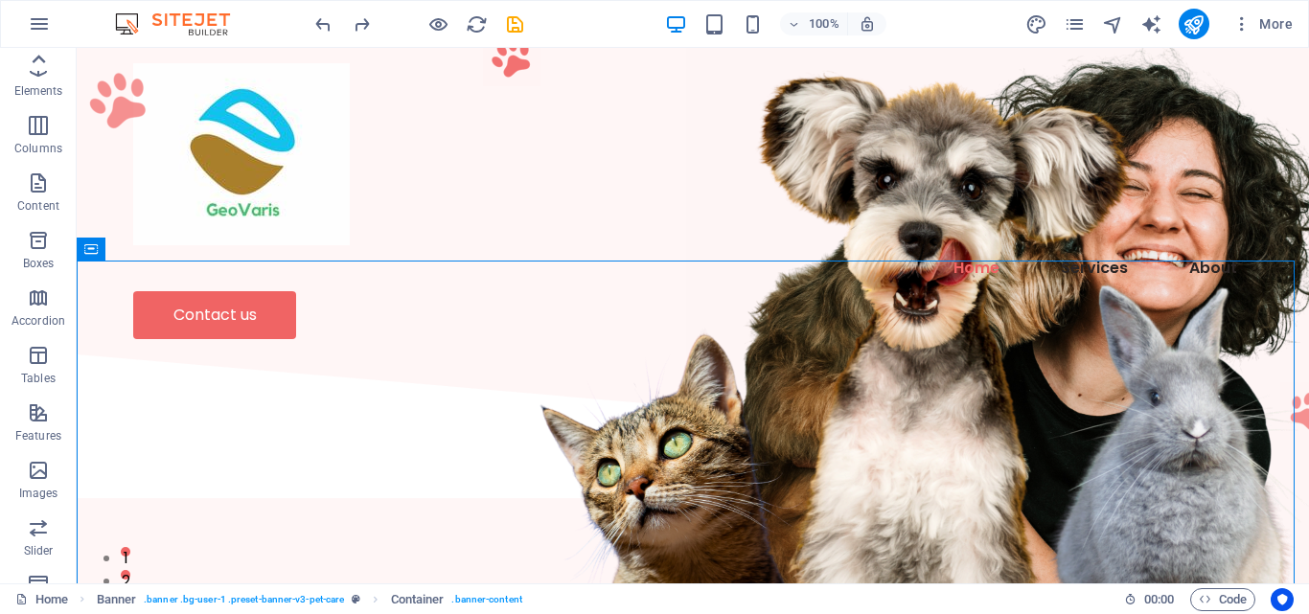
scroll to position [0, 0]
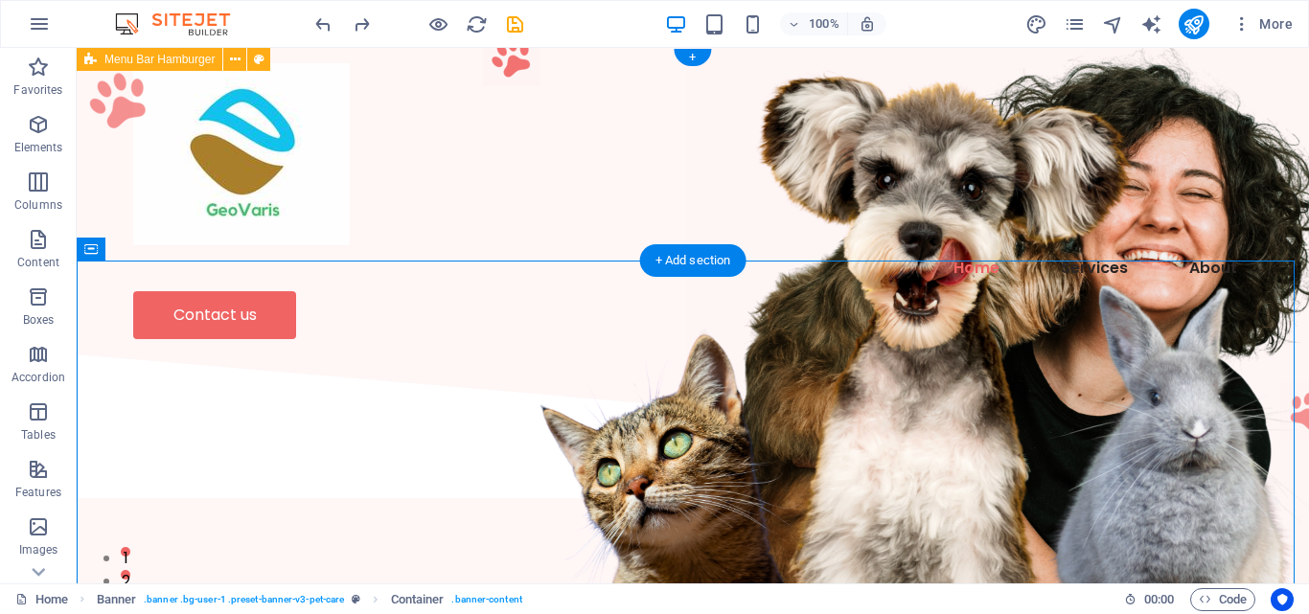
click at [403, 126] on div "Home Services About Contact us" at bounding box center [693, 201] width 1232 height 307
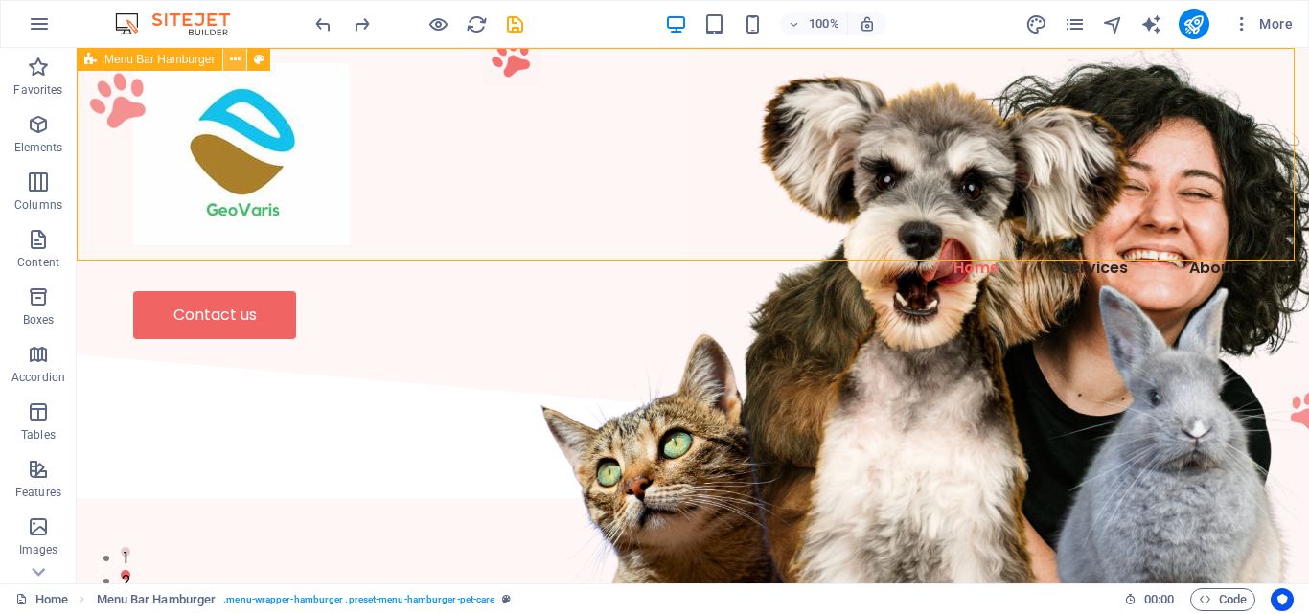
click at [242, 65] on button at bounding box center [234, 59] width 23 height 23
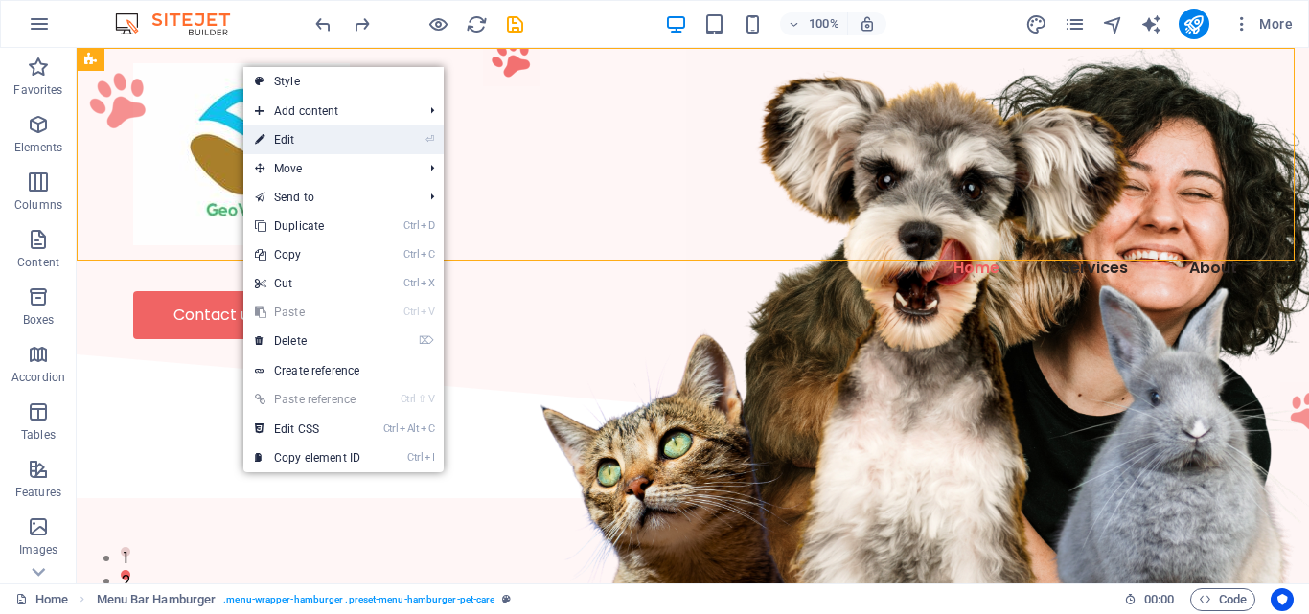
click at [335, 149] on link "⏎ Edit" at bounding box center [307, 140] width 128 height 29
select select "header"
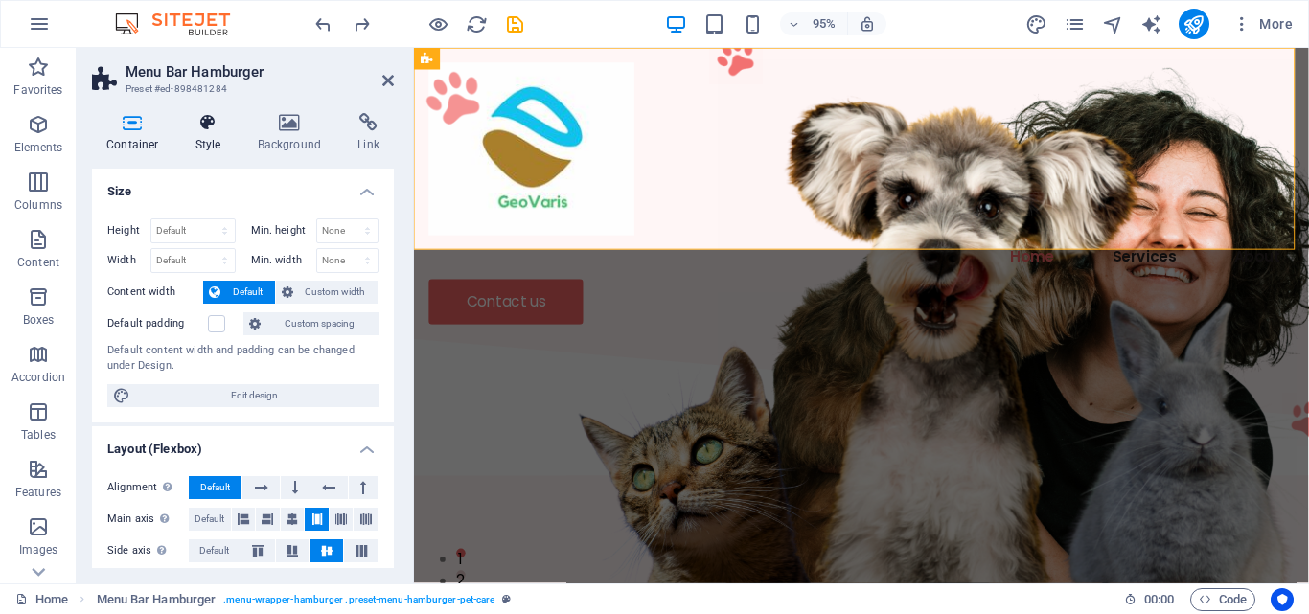
click at [203, 123] on icon at bounding box center [208, 122] width 55 height 19
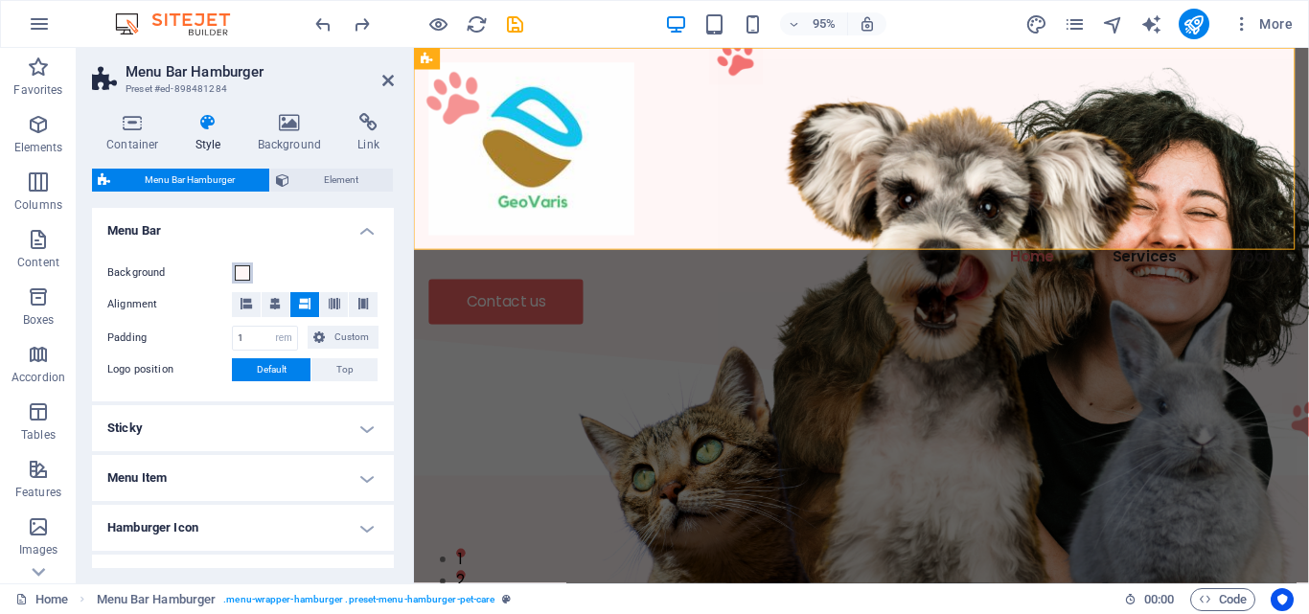
click at [241, 268] on span at bounding box center [242, 272] width 15 height 15
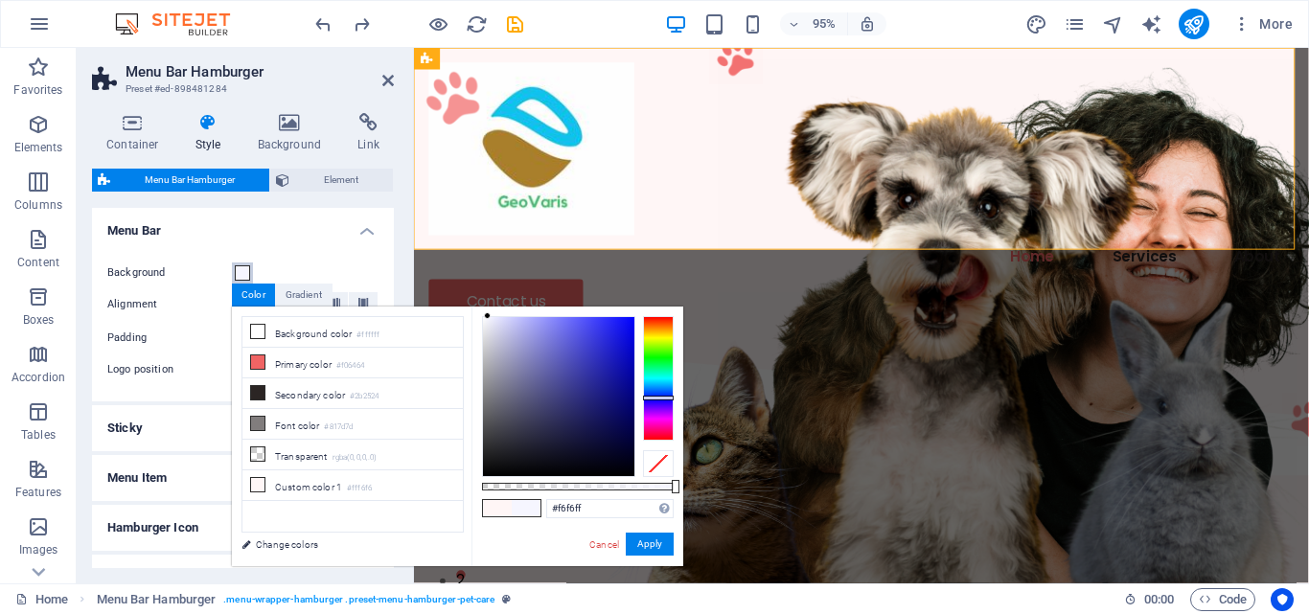
click at [665, 398] on div at bounding box center [658, 378] width 31 height 125
click at [662, 392] on div at bounding box center [658, 378] width 31 height 125
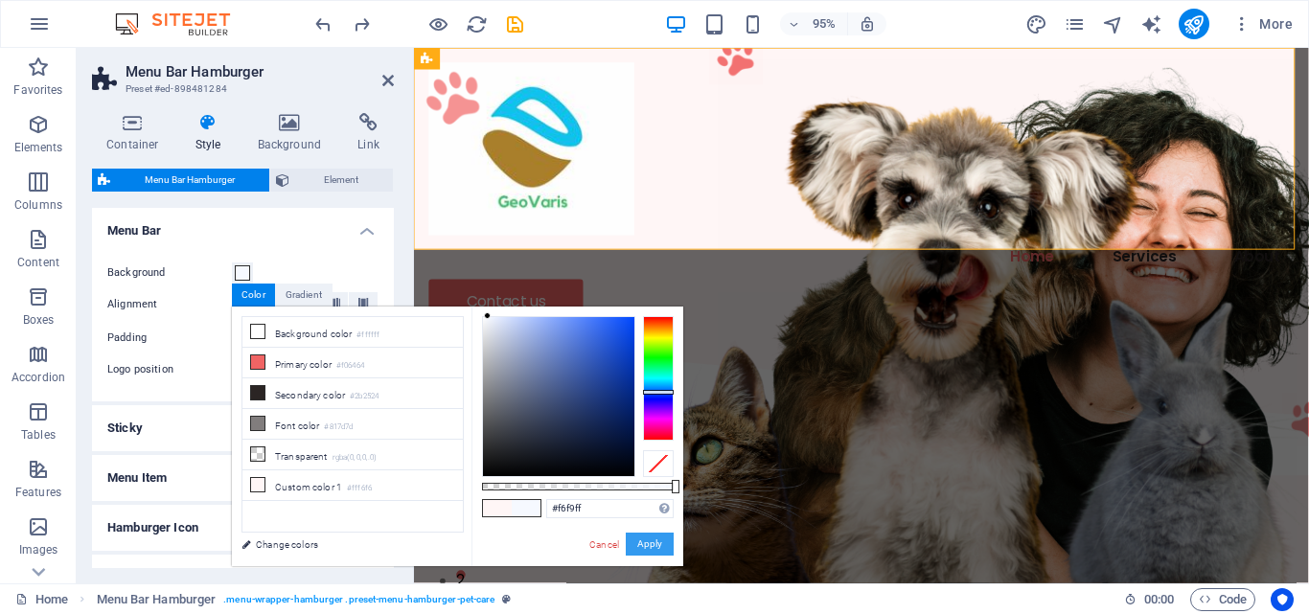
click at [661, 544] on button "Apply" at bounding box center [650, 544] width 48 height 23
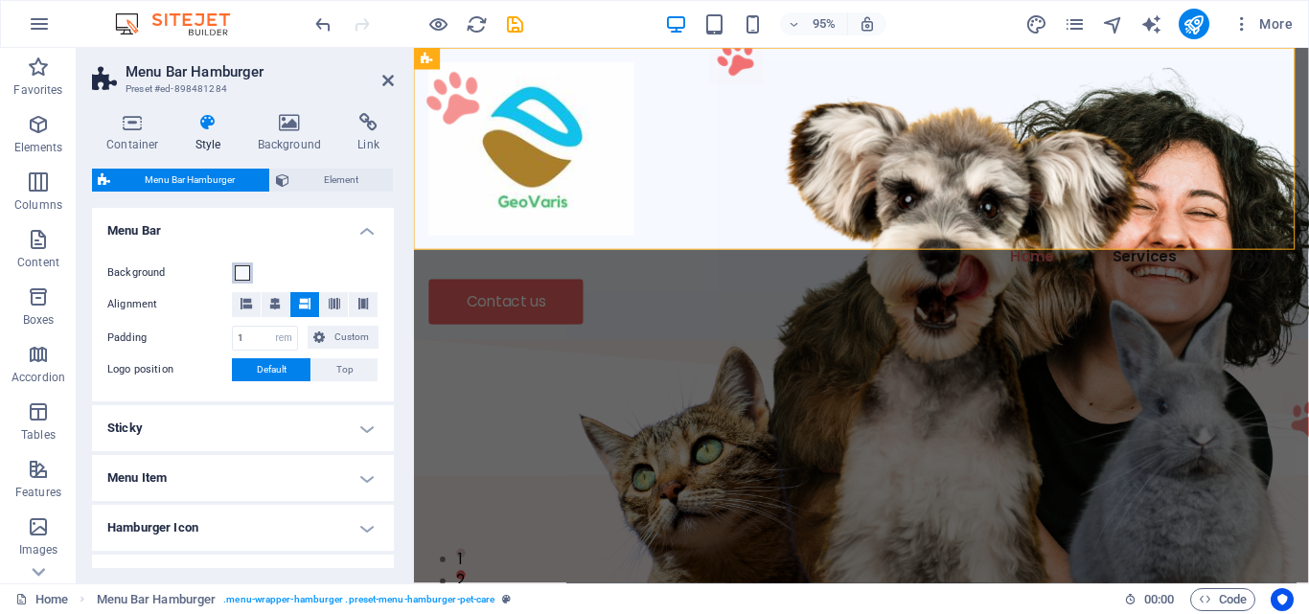
click at [247, 265] on span at bounding box center [242, 272] width 15 height 15
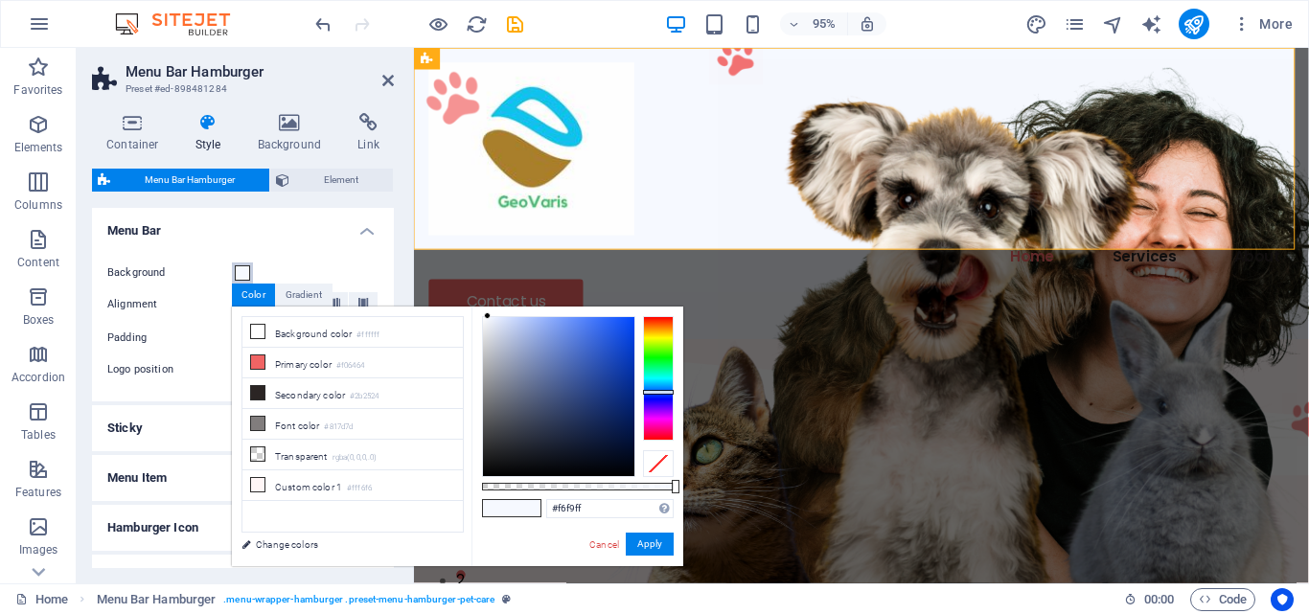
type input "#2b5fe3"
click at [605, 334] on div at bounding box center [558, 396] width 151 height 159
click at [657, 536] on button "Apply" at bounding box center [650, 544] width 48 height 23
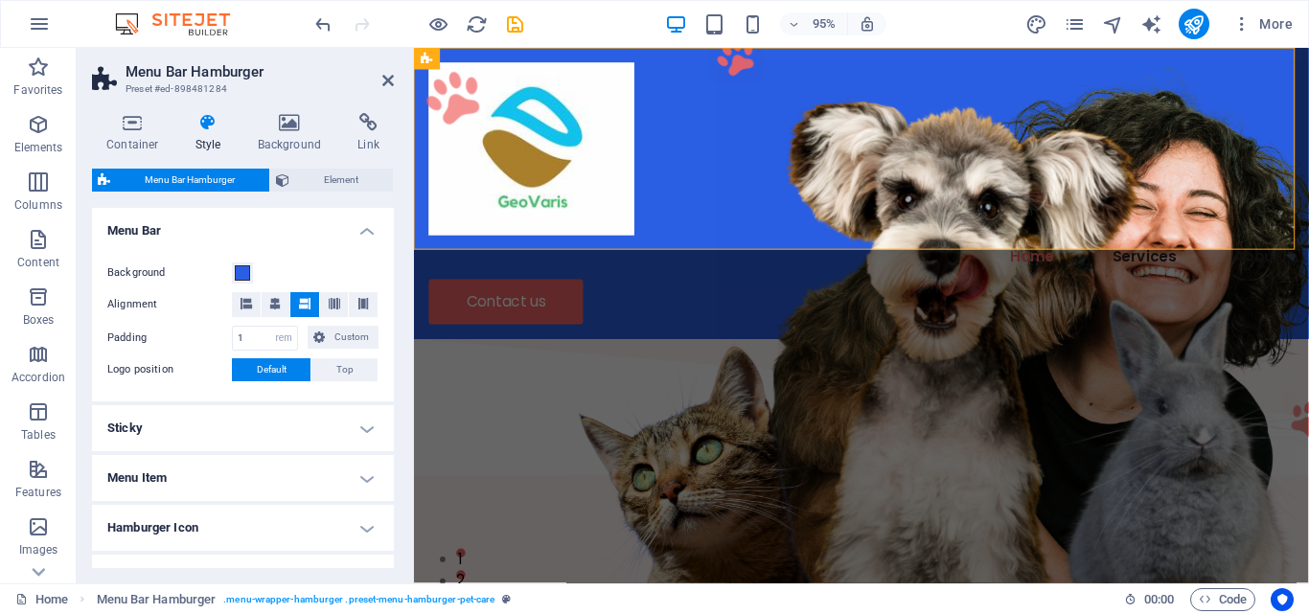
drag, startPoint x: 388, startPoint y: 325, endPoint x: 386, endPoint y: 371, distance: 46.0
click at [386, 371] on div "Background Alignment Padding 1 px rem % vh vw Custom Custom 1 px rem % vh vw 1 …" at bounding box center [243, 321] width 310 height 159
drag, startPoint x: 389, startPoint y: 375, endPoint x: 382, endPoint y: 442, distance: 67.4
click at [382, 442] on ul "Menu Bar Background Alignment Padding 1 px rem % vh vw Custom Custom 1 px rem %…" at bounding box center [243, 429] width 302 height 443
drag, startPoint x: 389, startPoint y: 443, endPoint x: 385, endPoint y: 583, distance: 140.0
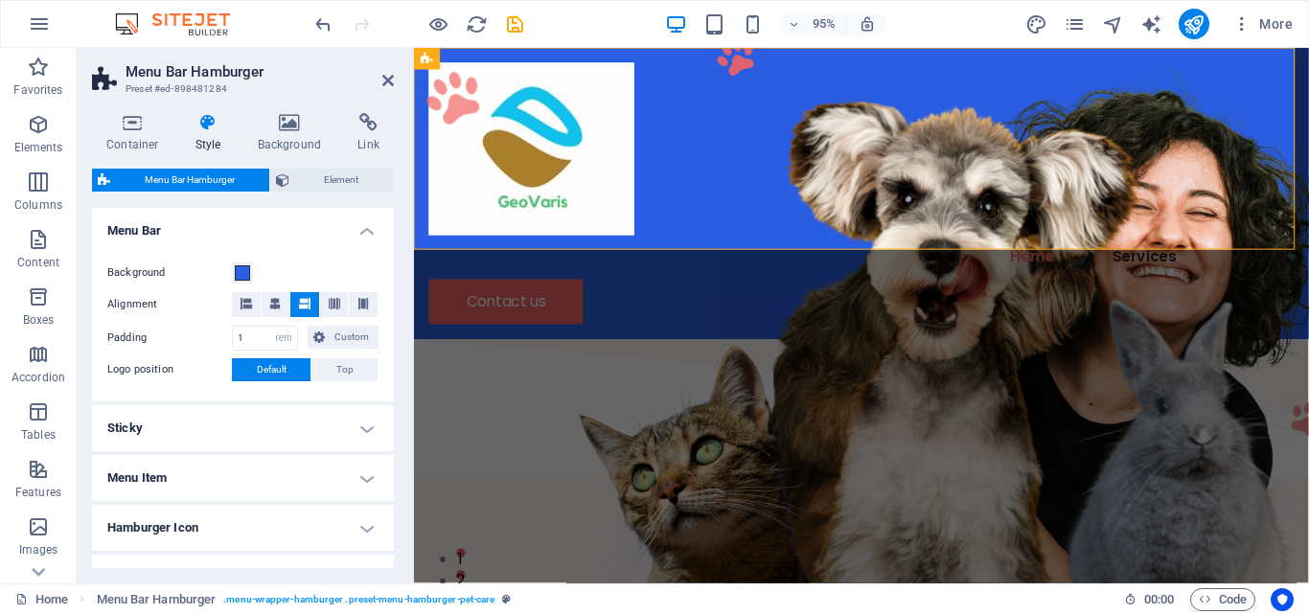
click at [385, 583] on div "Container Style Background Link Size Height Default px rem % vh vw Min. height …" at bounding box center [243, 341] width 333 height 486
click at [407, 478] on div "Container Style Background Link Size Height Default px rem % vh vw Min. height …" at bounding box center [243, 341] width 333 height 486
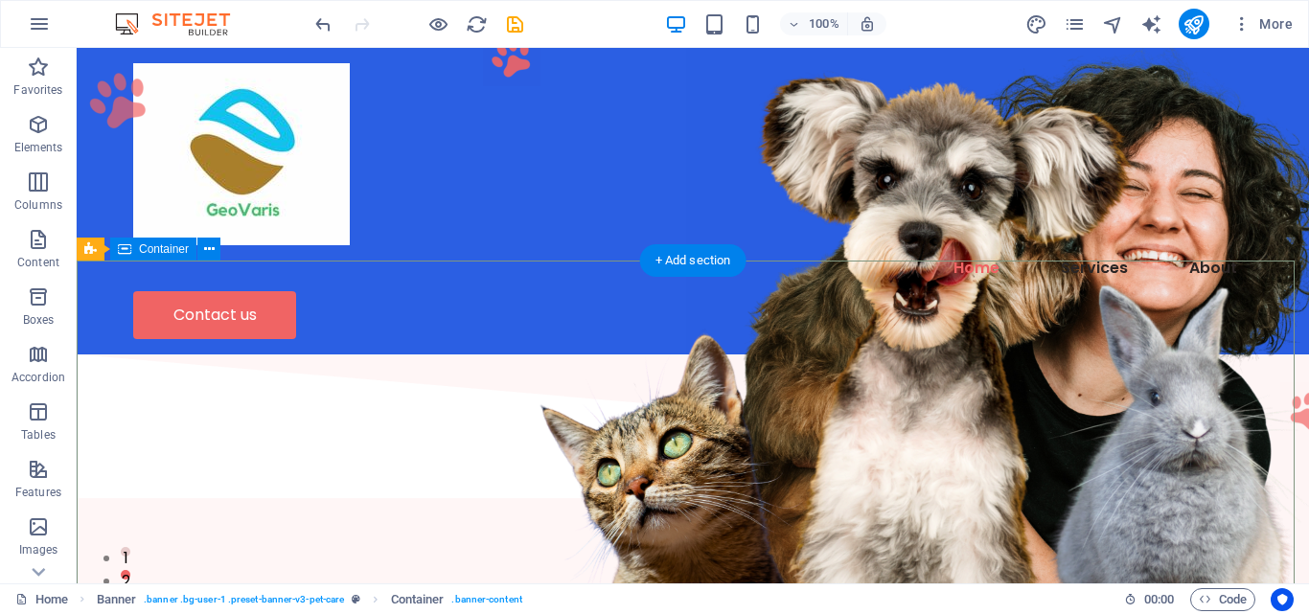
click at [297, 142] on div at bounding box center [692, 154] width 1119 height 182
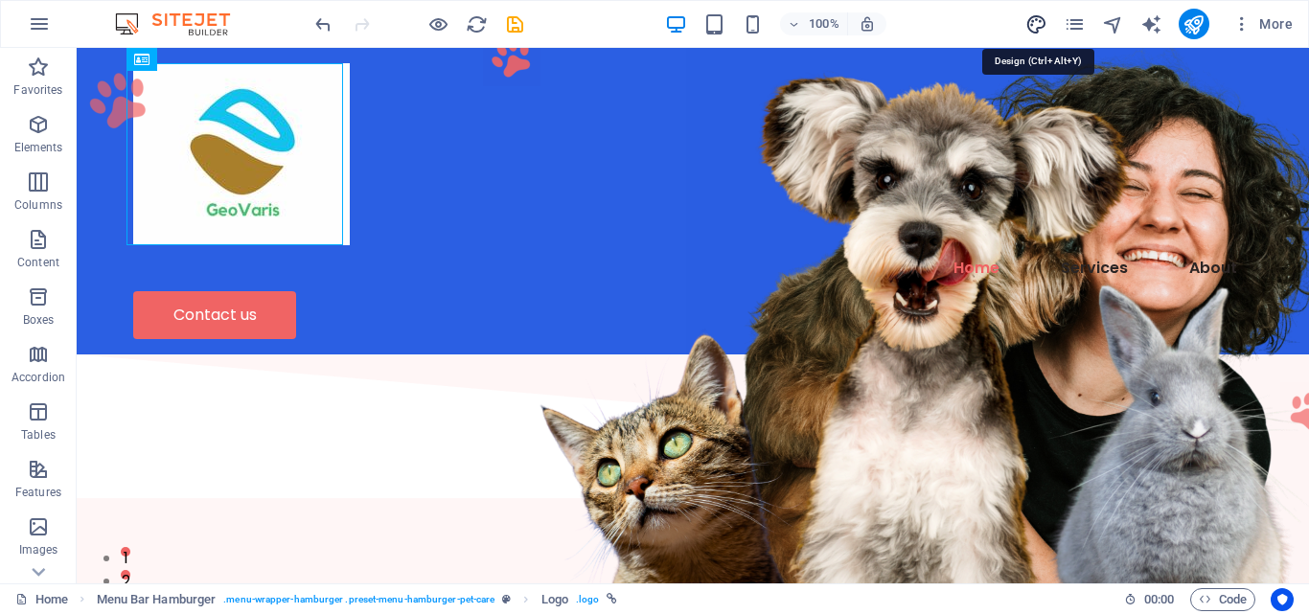
click at [1031, 25] on icon "design" at bounding box center [1036, 24] width 22 height 22
select select "px"
select select "400"
select select "px"
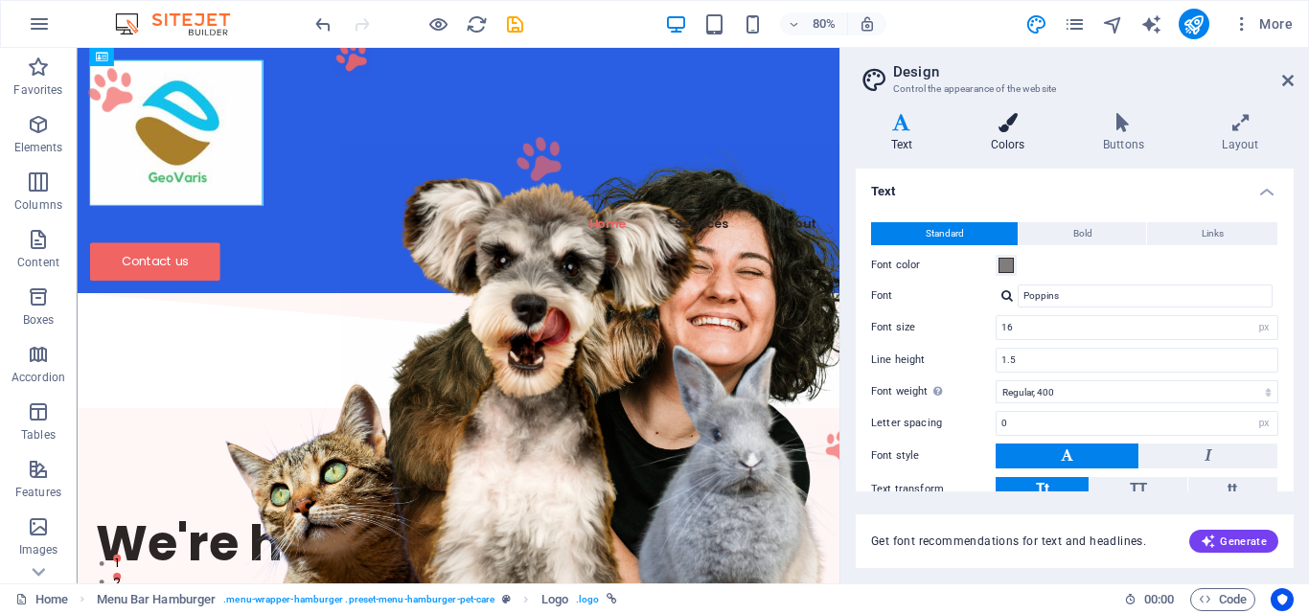
click at [1017, 140] on h4 "Colors" at bounding box center [1012, 133] width 112 height 40
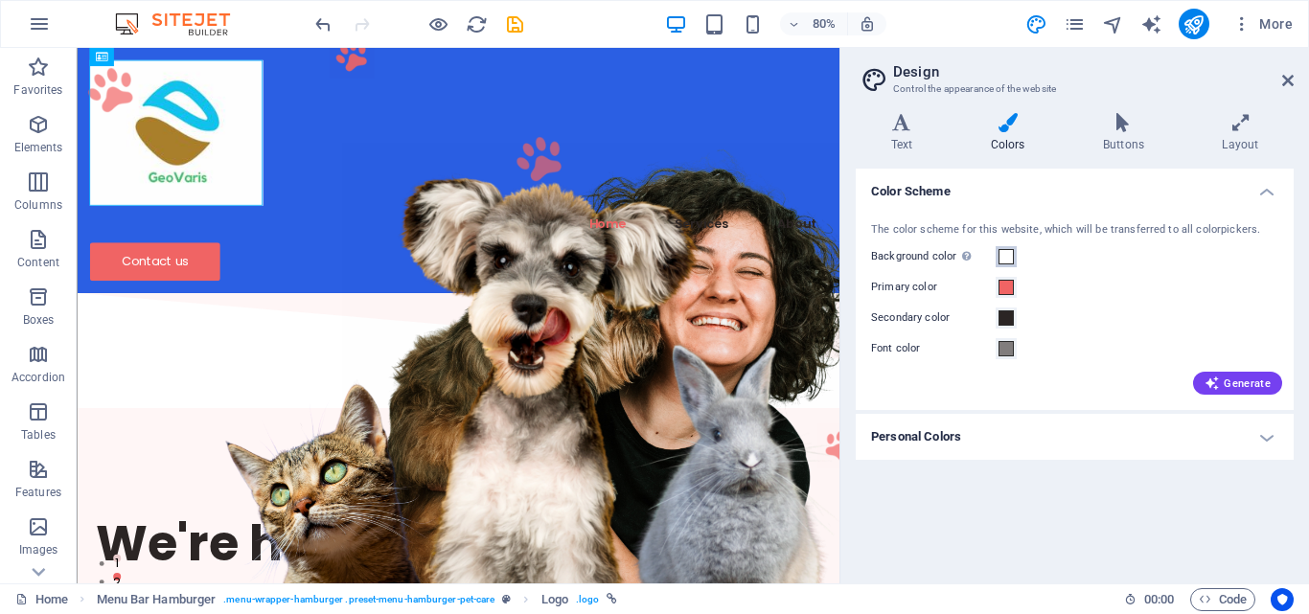
click at [1005, 254] on span at bounding box center [1006, 256] width 15 height 15
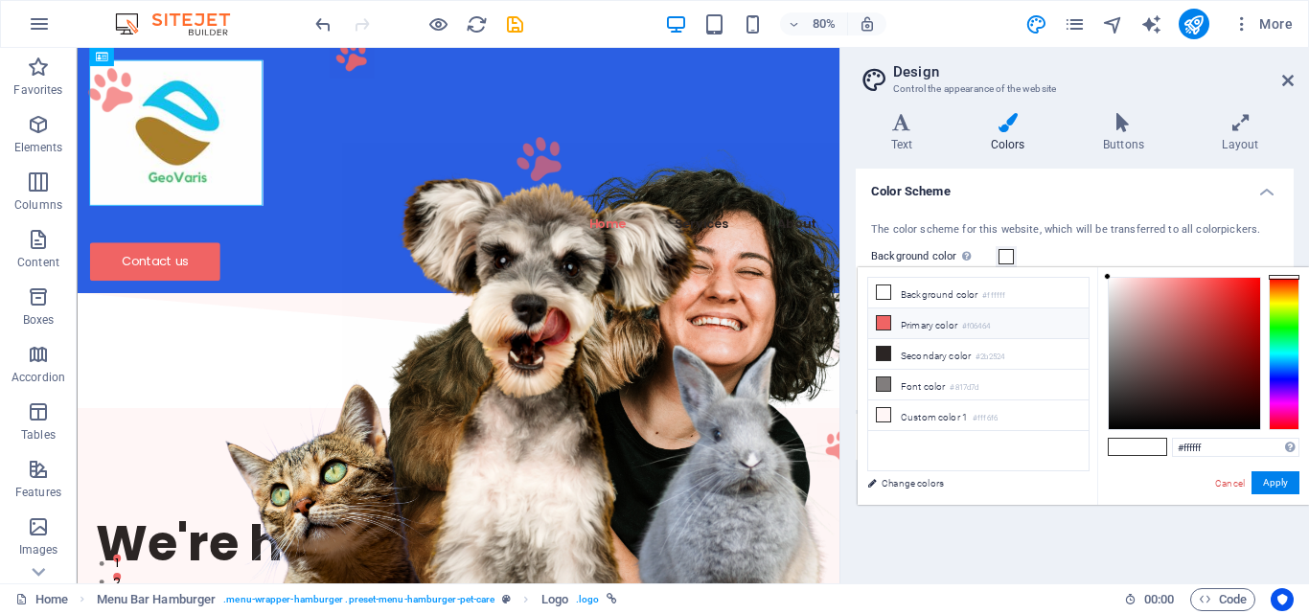
click at [886, 321] on icon at bounding box center [883, 322] width 13 height 13
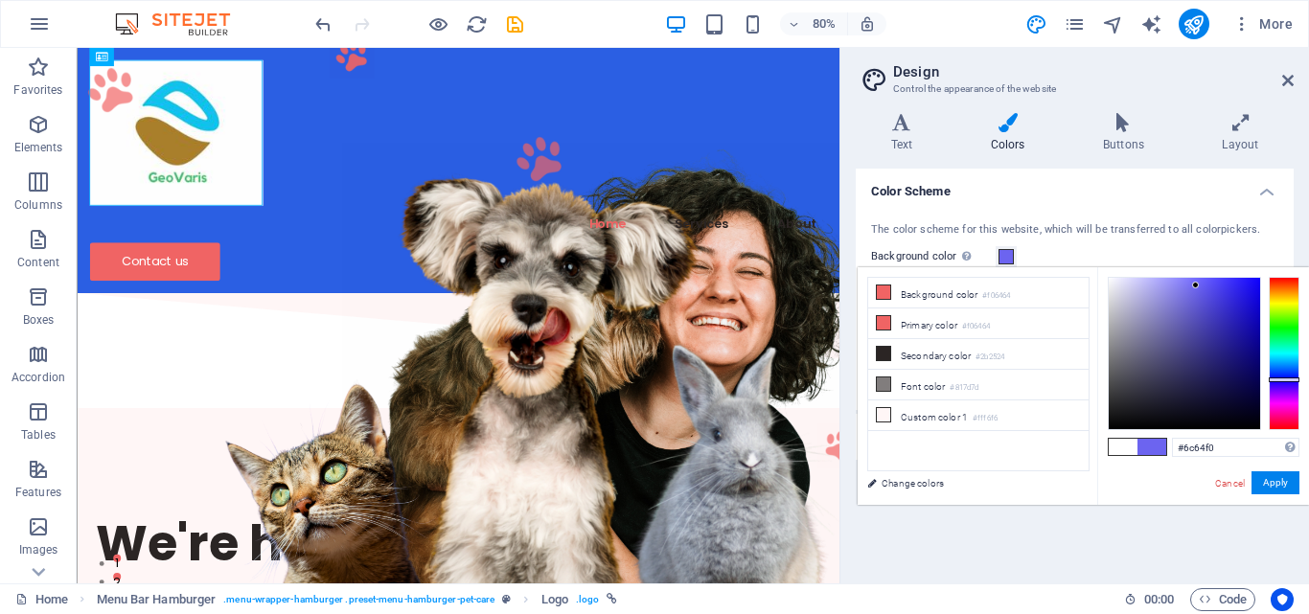
click at [1281, 380] on div at bounding box center [1284, 353] width 31 height 153
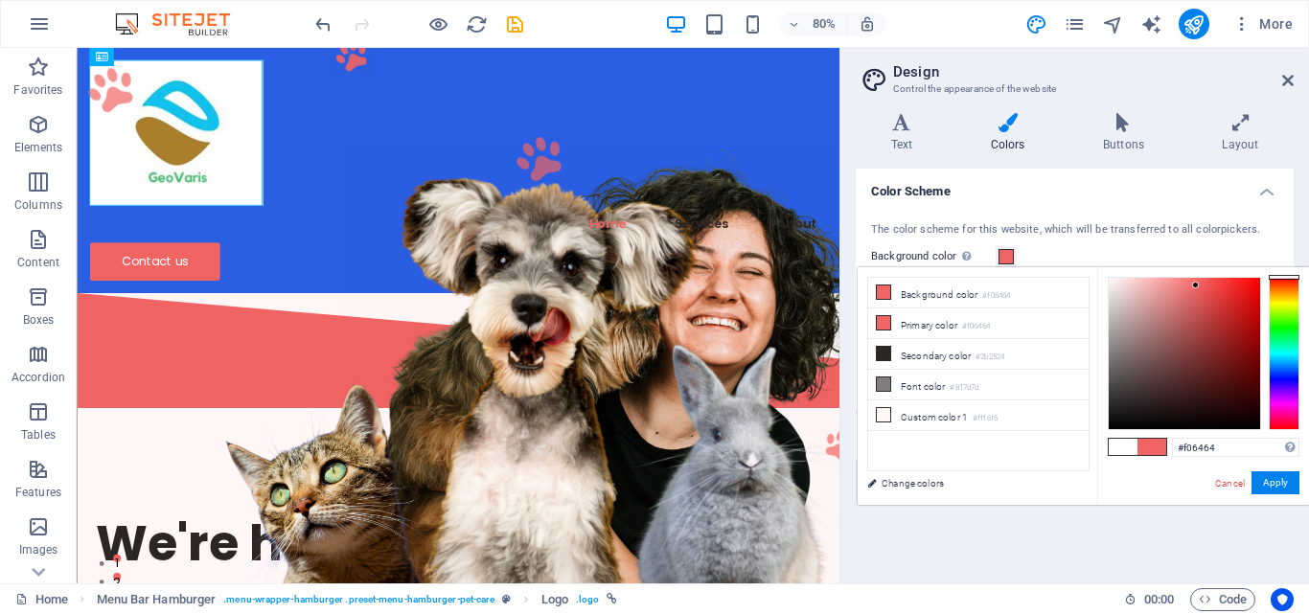
type input "#6c64f0"
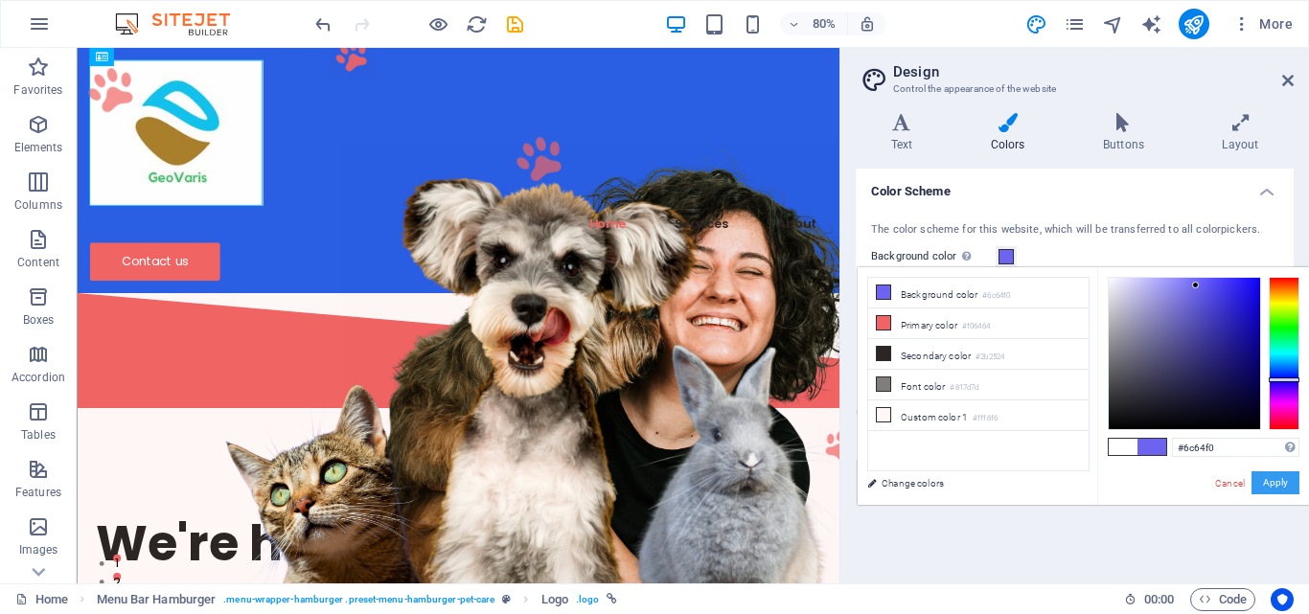
click at [1275, 488] on button "Apply" at bounding box center [1276, 483] width 48 height 23
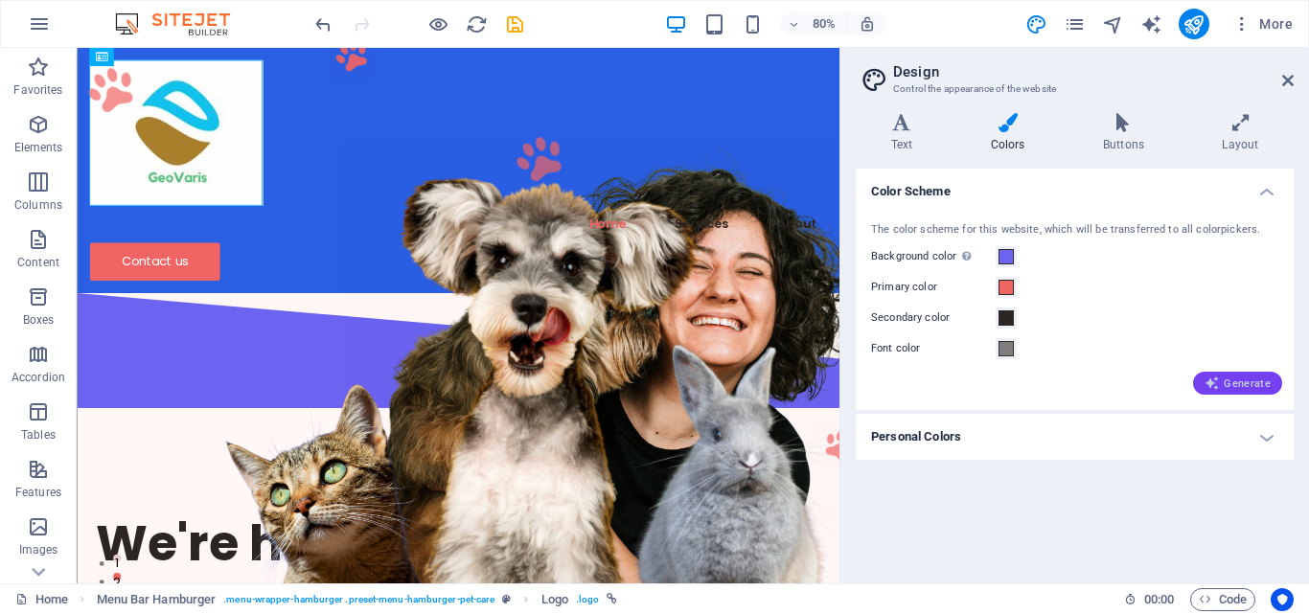
click at [1218, 378] on icon "button" at bounding box center [1212, 383] width 15 height 15
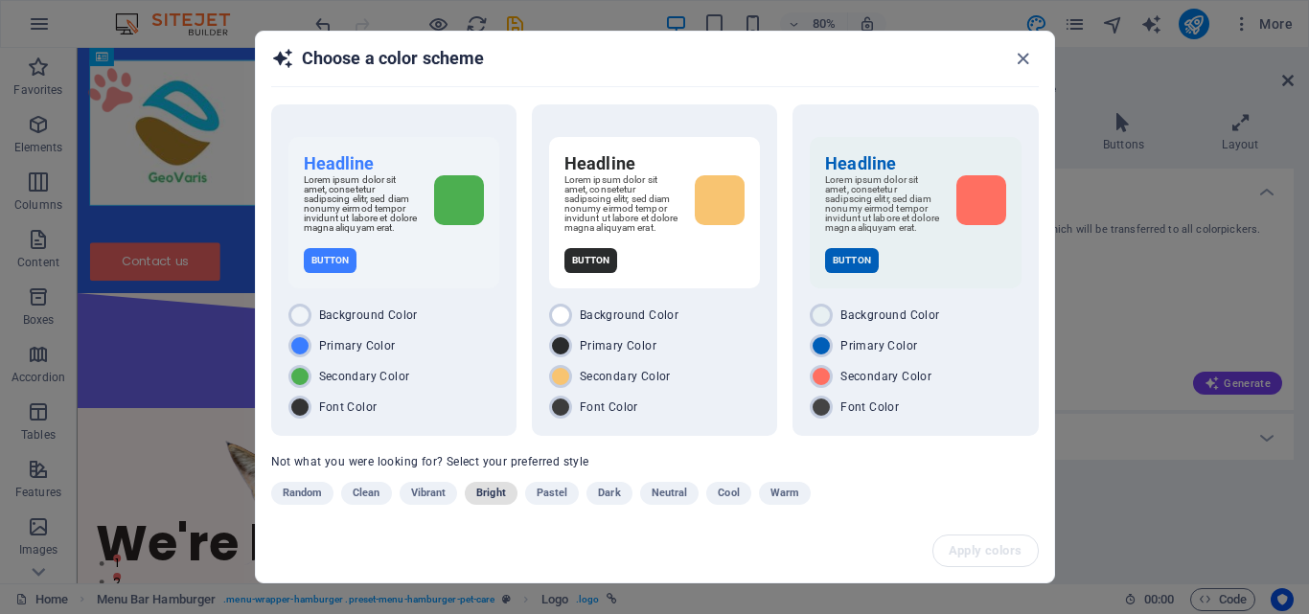
click at [485, 495] on span "Bright" at bounding box center [491, 493] width 30 height 23
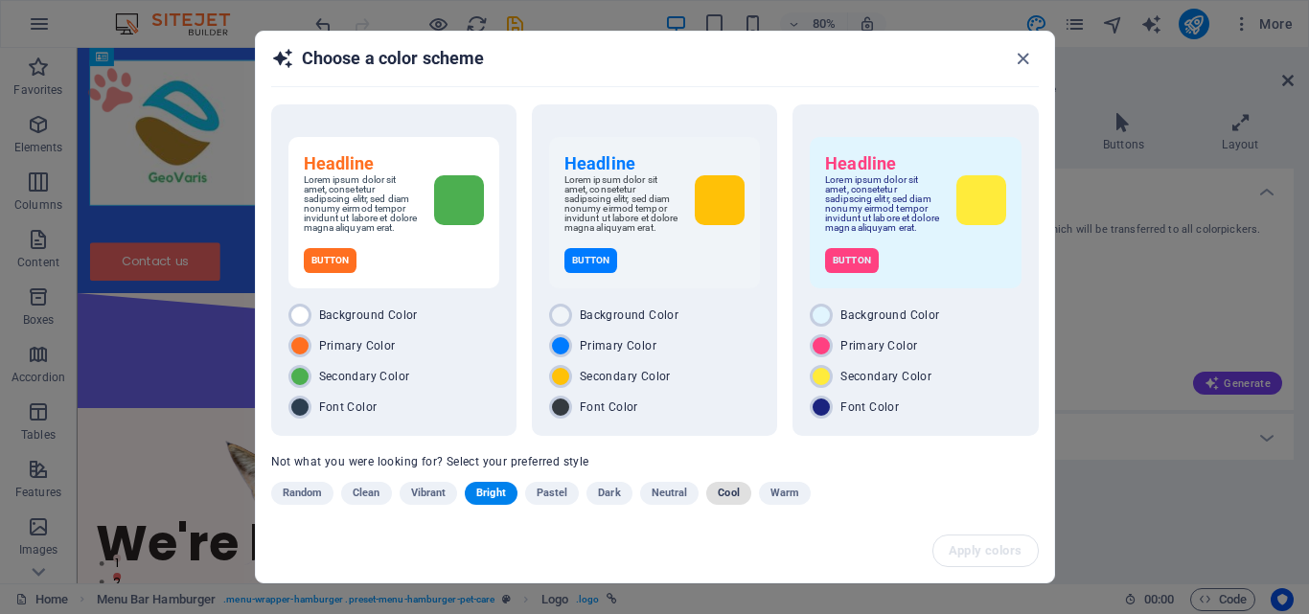
click at [721, 505] on span "Cool" at bounding box center [728, 493] width 21 height 23
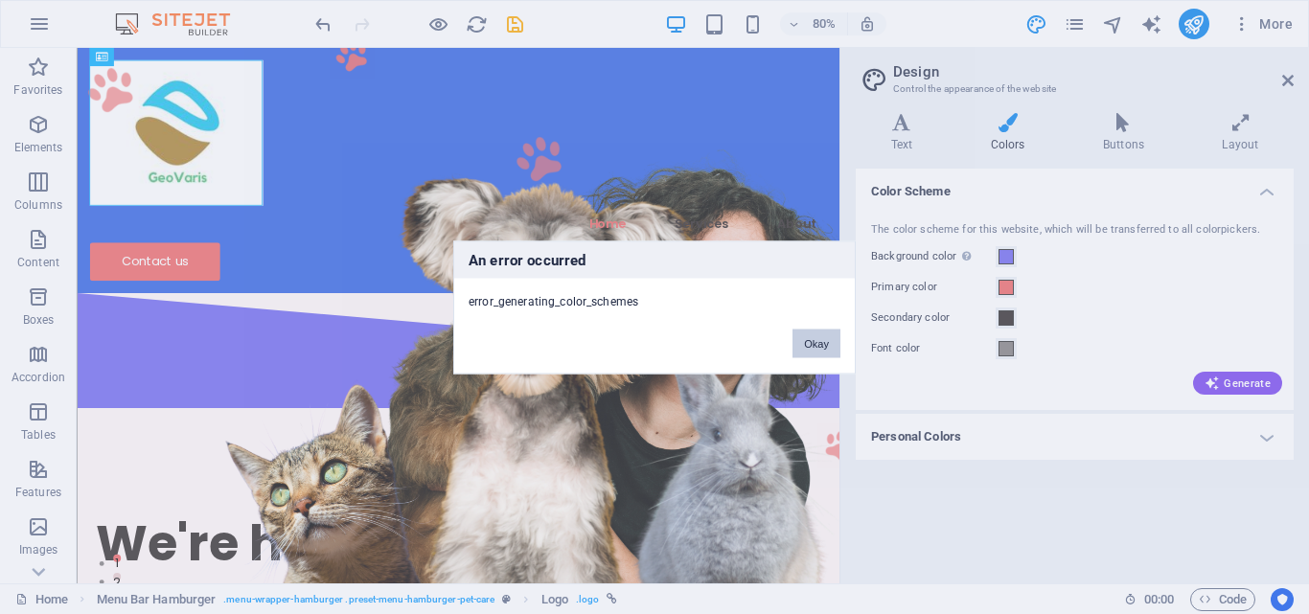
click at [795, 338] on button "Okay" at bounding box center [817, 343] width 48 height 29
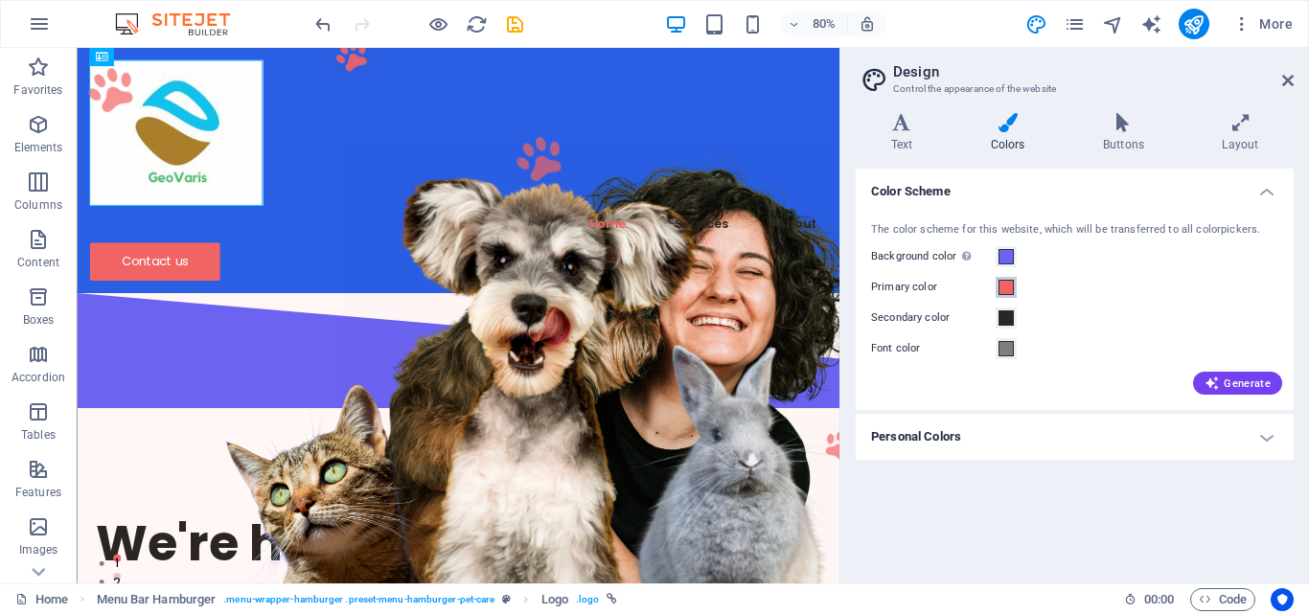
click at [1008, 283] on span at bounding box center [1006, 287] width 15 height 15
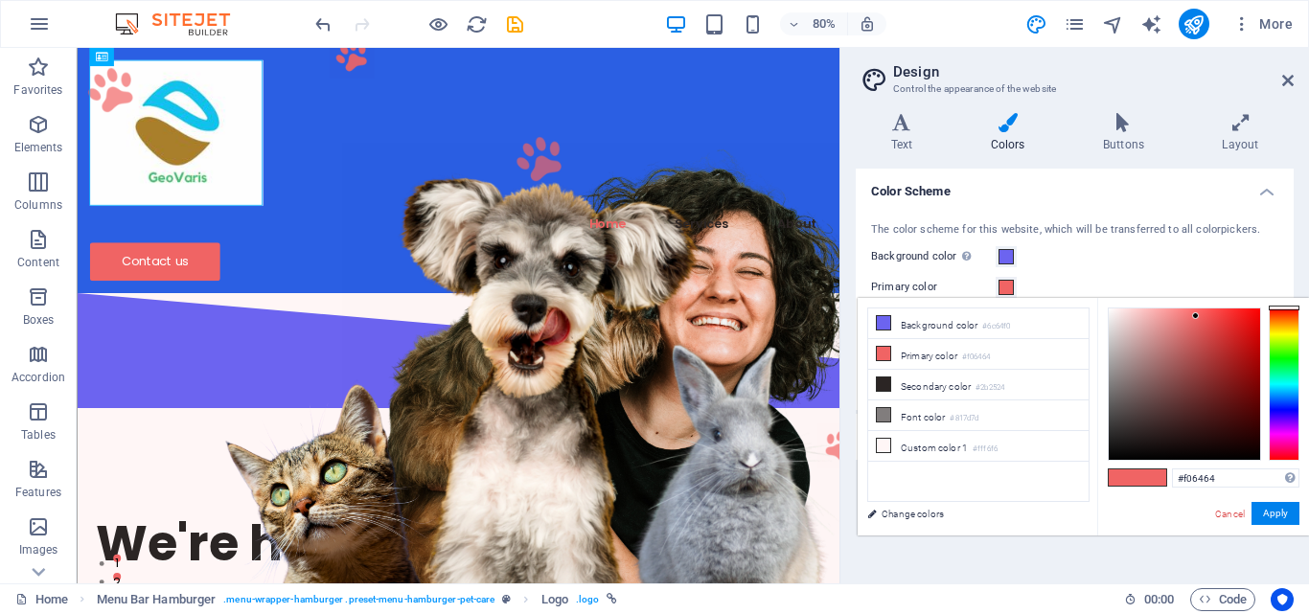
type input "#6486f0"
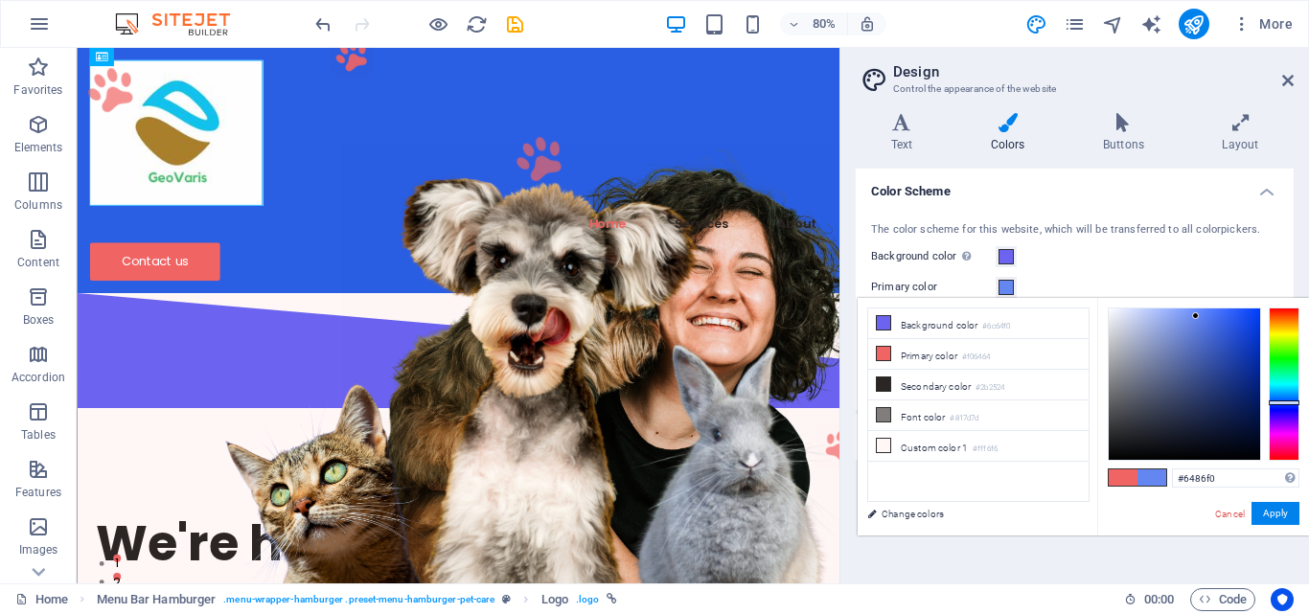
click at [1284, 403] on div at bounding box center [1284, 384] width 31 height 153
click at [1280, 511] on button "Apply" at bounding box center [1276, 513] width 48 height 23
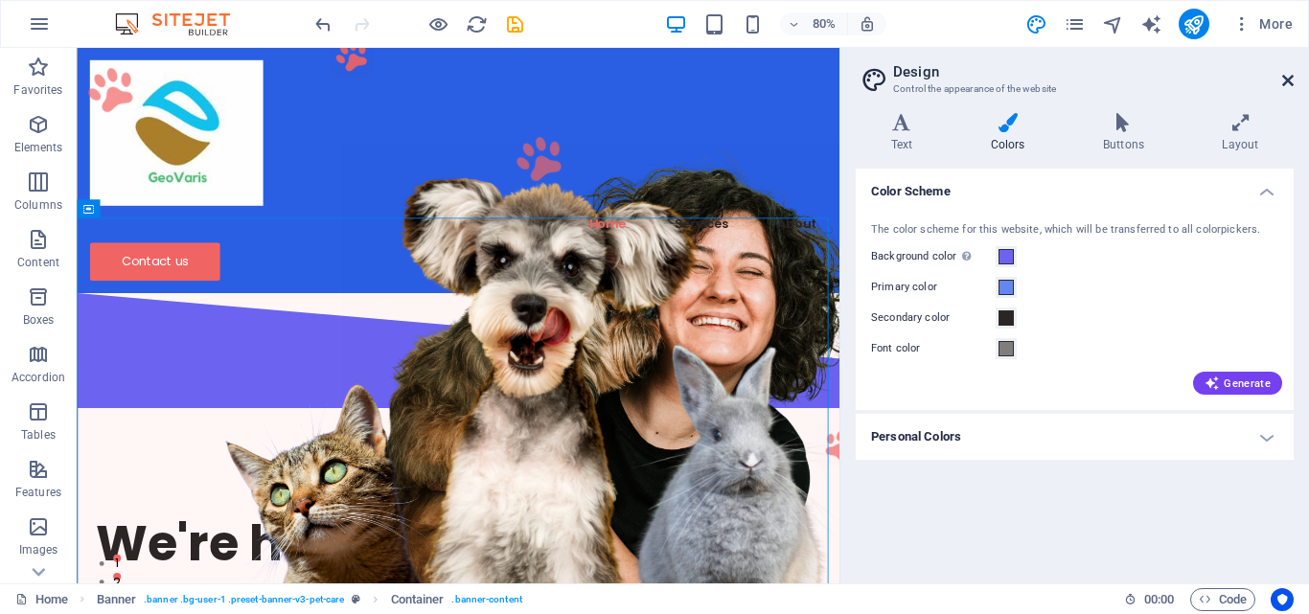
click at [1287, 73] on icon at bounding box center [1288, 80] width 12 height 15
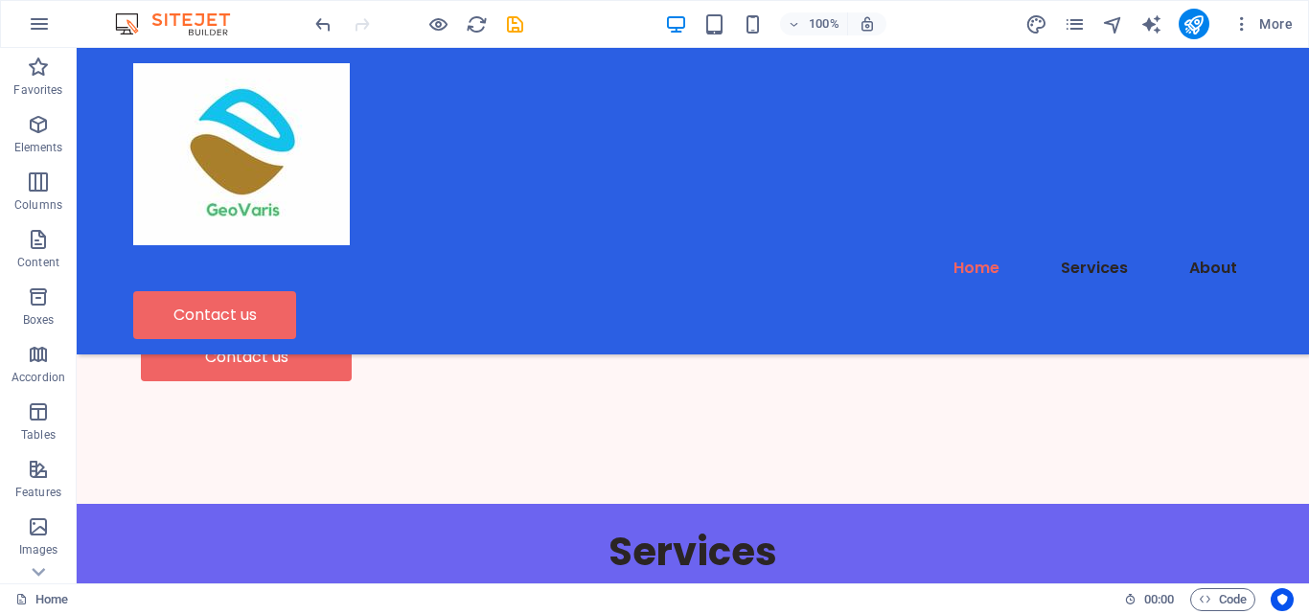
scroll to position [204, 0]
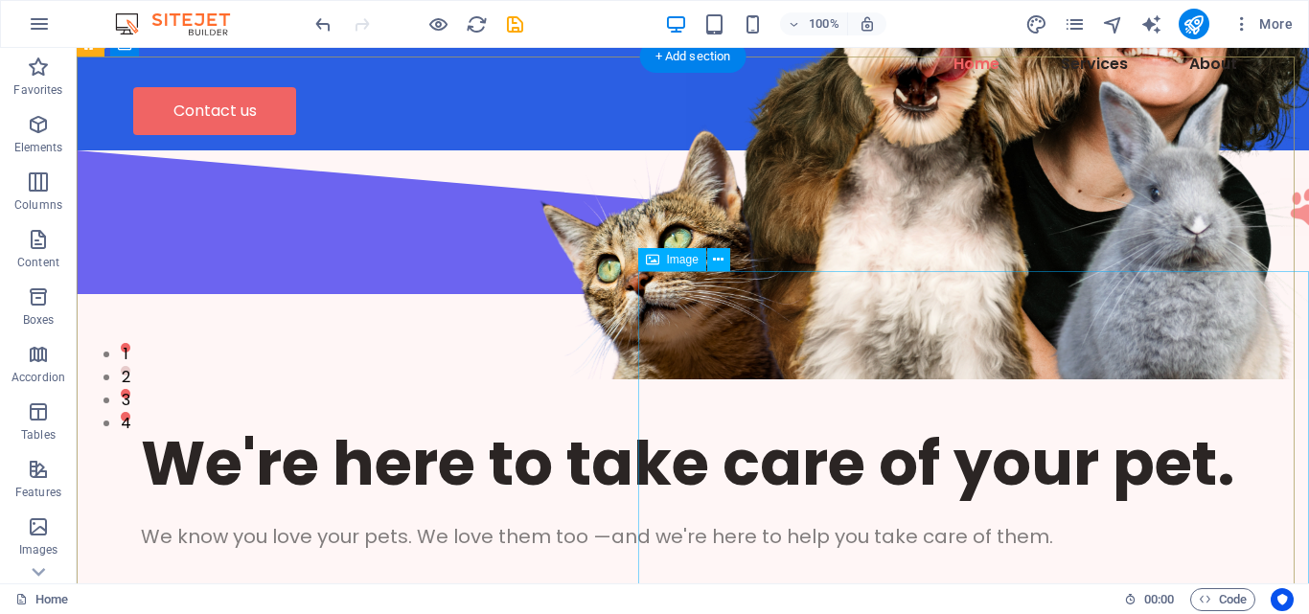
click at [1075, 380] on figure at bounding box center [1021, 103] width 671 height 552
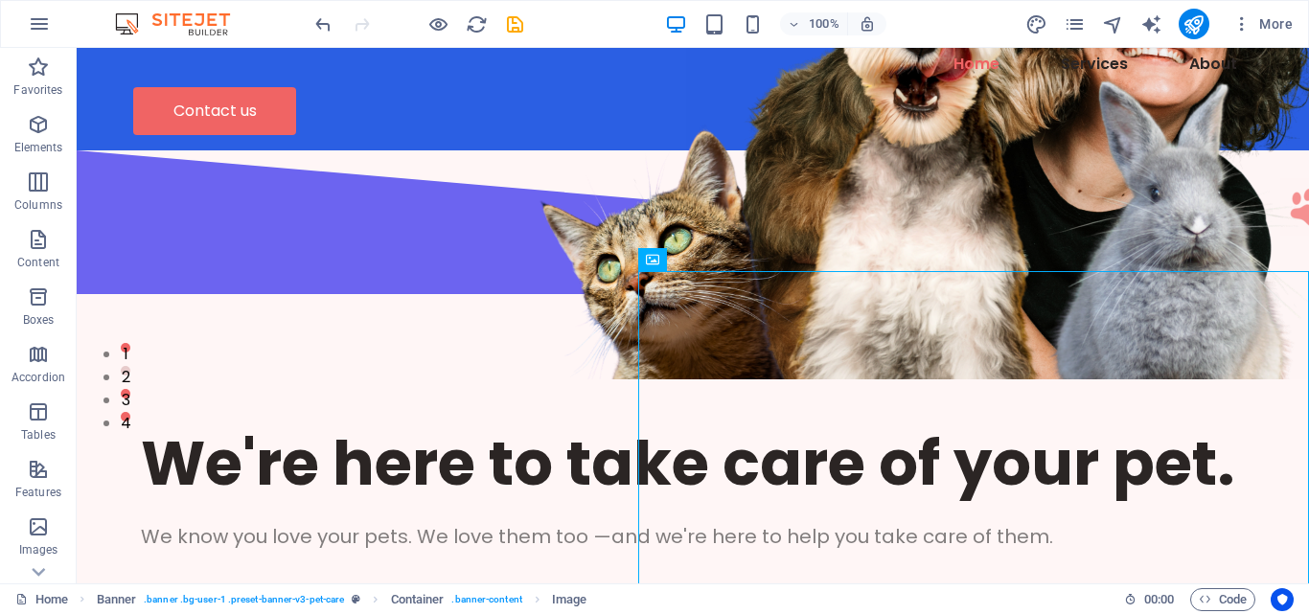
scroll to position [0, 0]
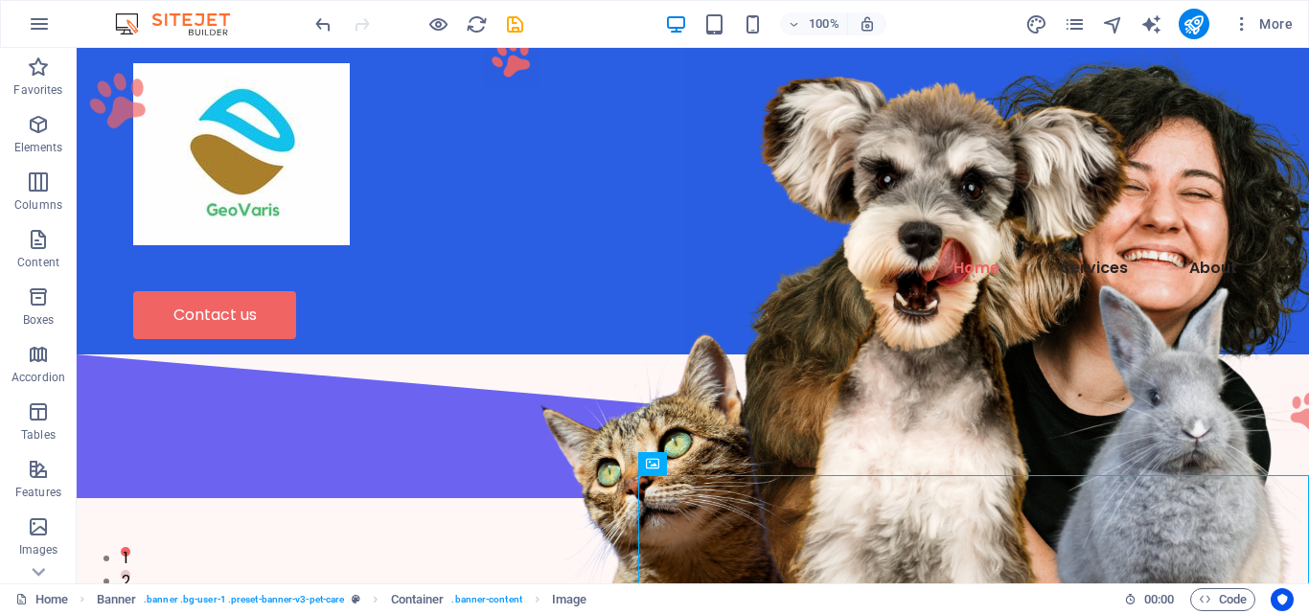
drag, startPoint x: 1302, startPoint y: 109, endPoint x: 1371, endPoint y: 67, distance: 80.9
click at [34, 33] on icon "button" at bounding box center [39, 23] width 23 height 23
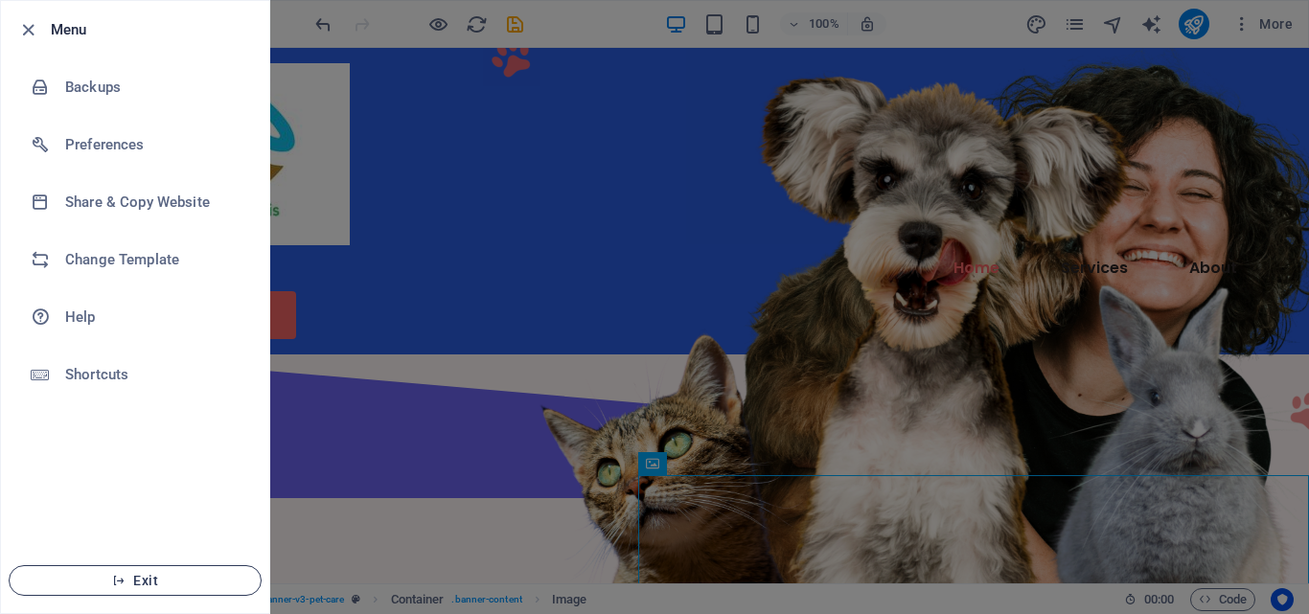
click at [110, 575] on span "Exit" at bounding box center [135, 580] width 220 height 15
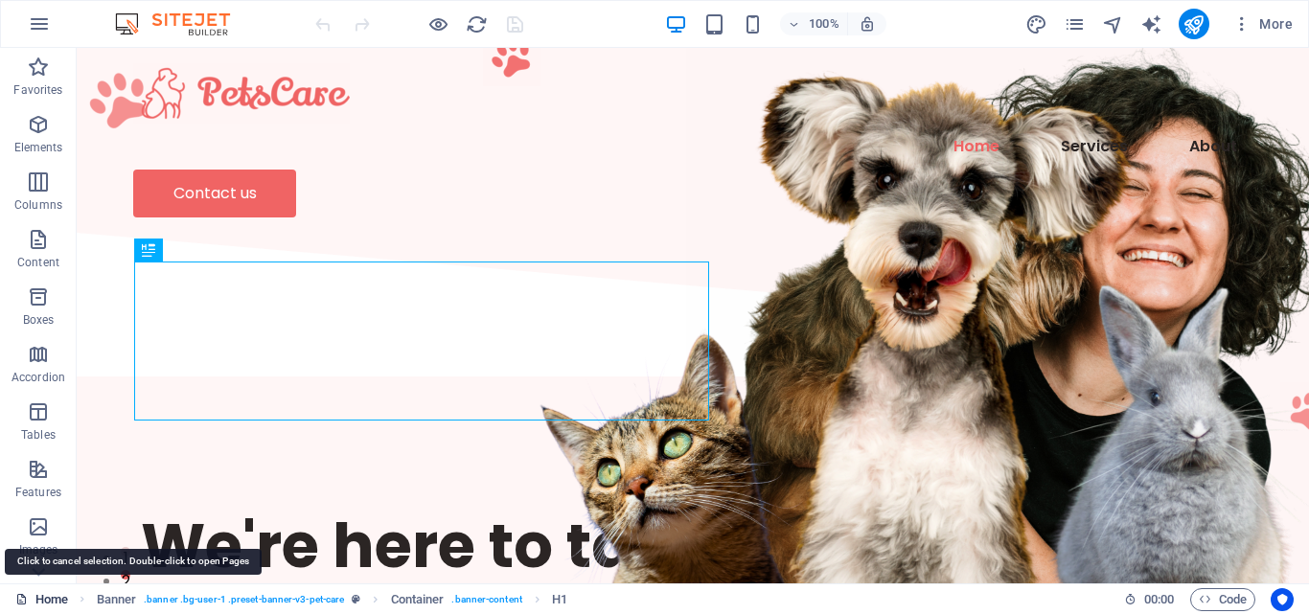
click at [35, 588] on link "Home" at bounding box center [41, 599] width 53 height 23
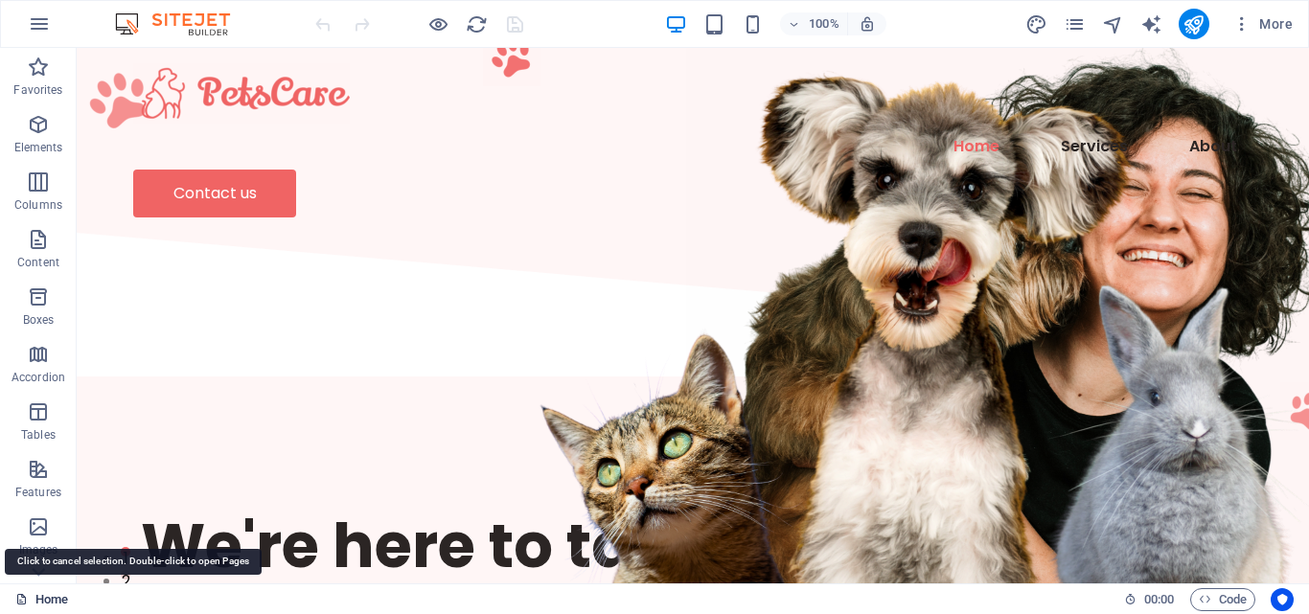
click at [32, 600] on link "Home" at bounding box center [41, 599] width 53 height 23
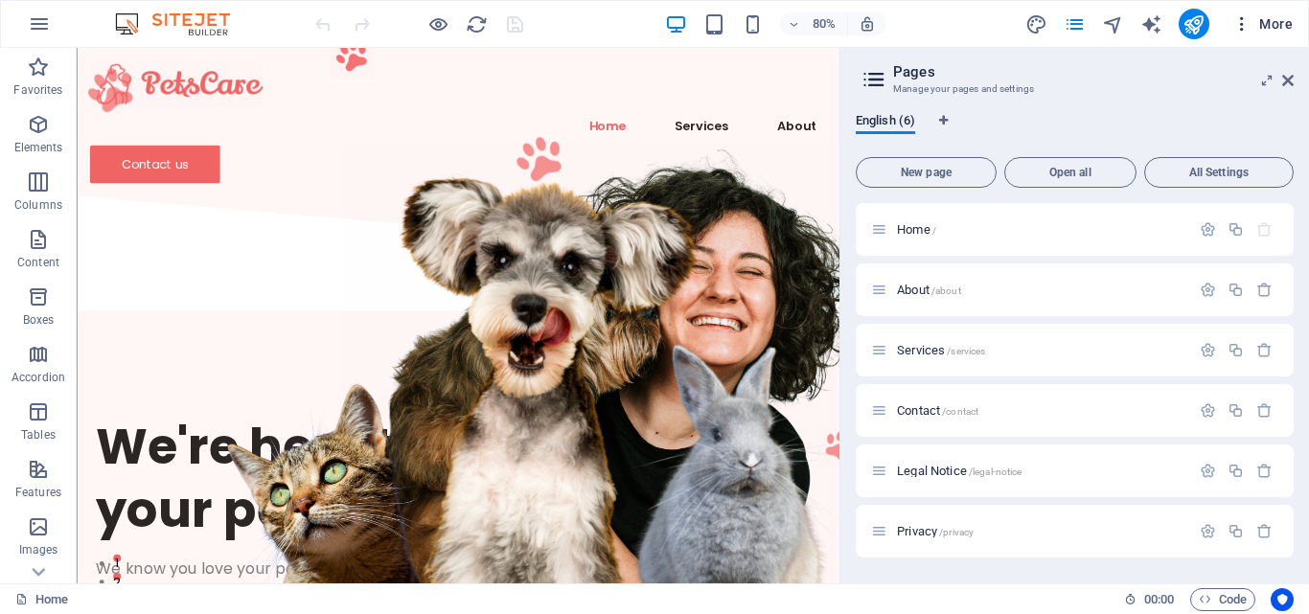
click at [1255, 15] on span "More" at bounding box center [1262, 23] width 60 height 19
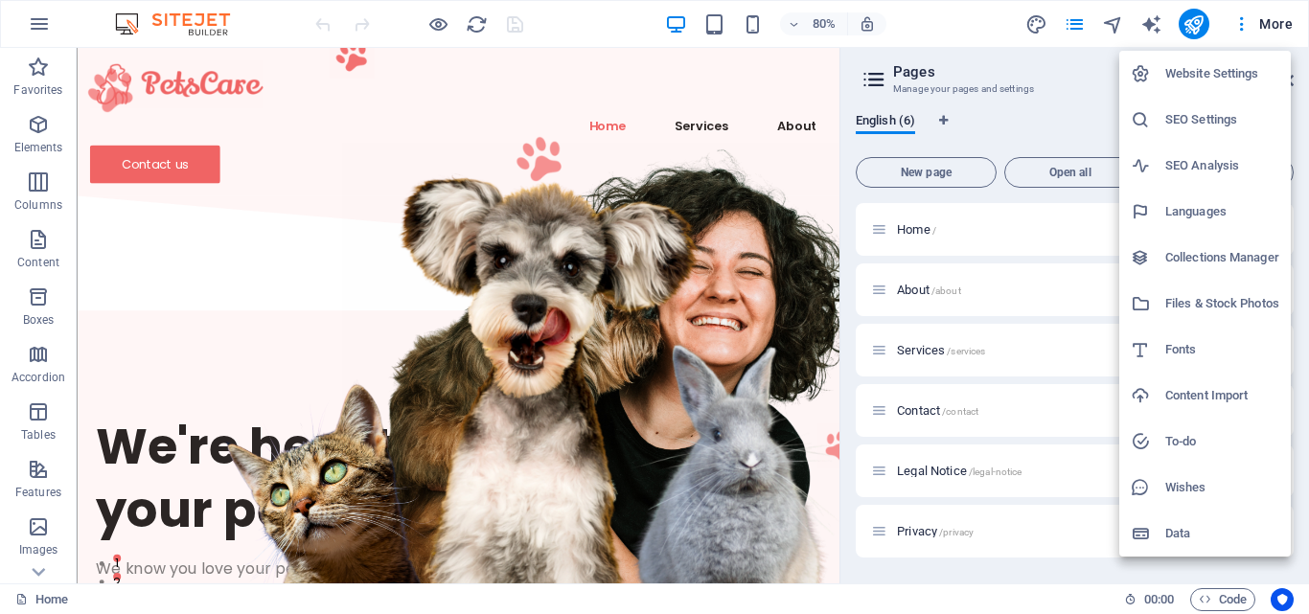
click at [41, 564] on div at bounding box center [654, 307] width 1309 height 614
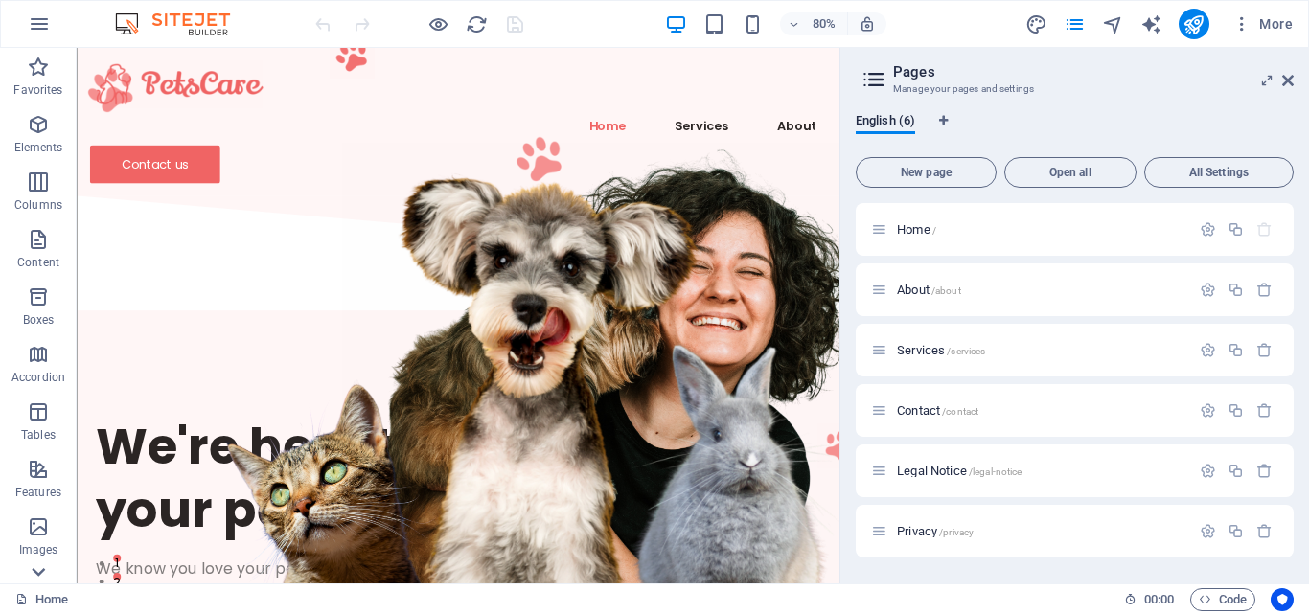
click at [39, 73] on icon at bounding box center [38, 59] width 27 height 27
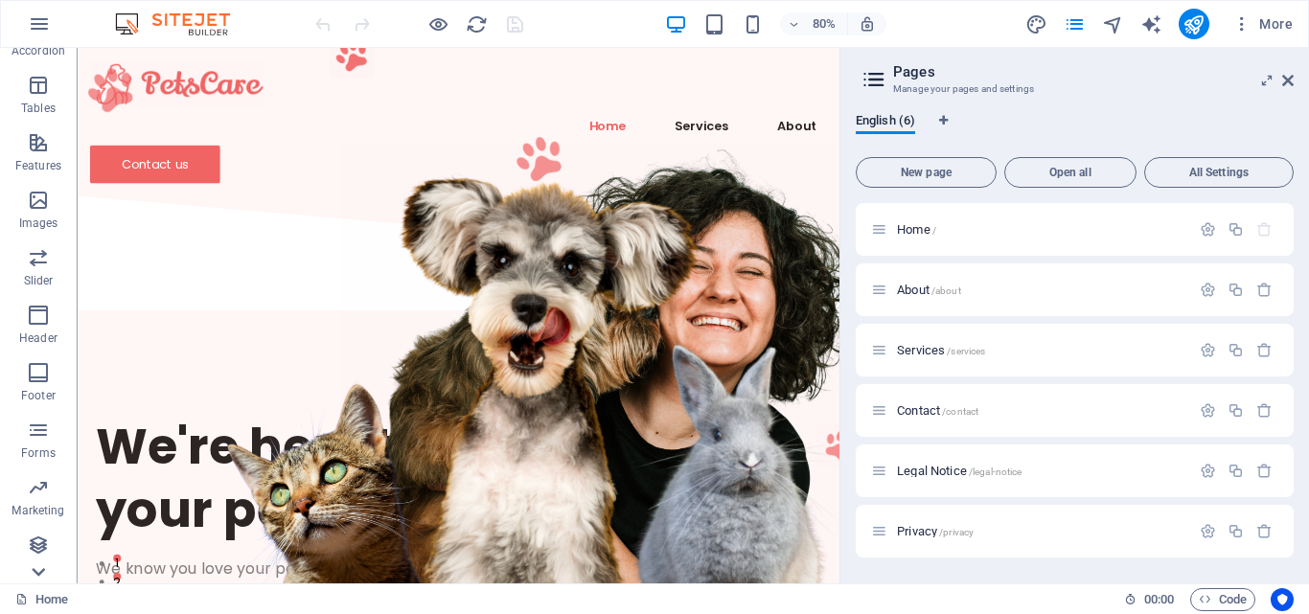
scroll to position [327, 0]
click at [39, 571] on p "Collections" at bounding box center [38, 568] width 58 height 15
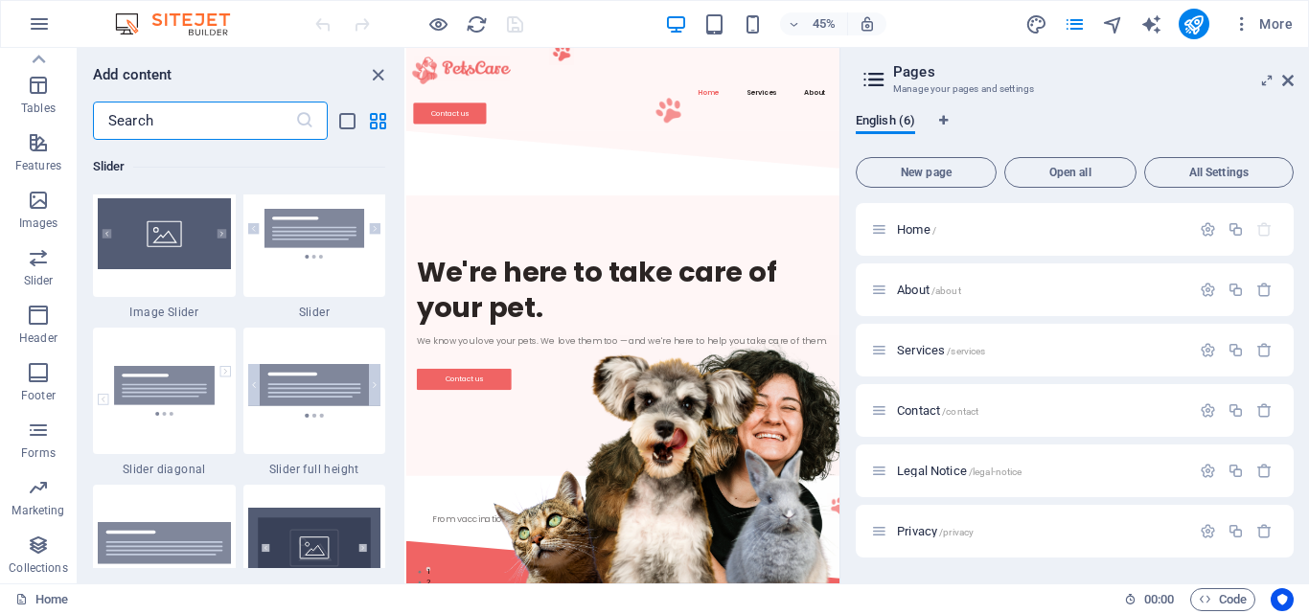
scroll to position [17544, 0]
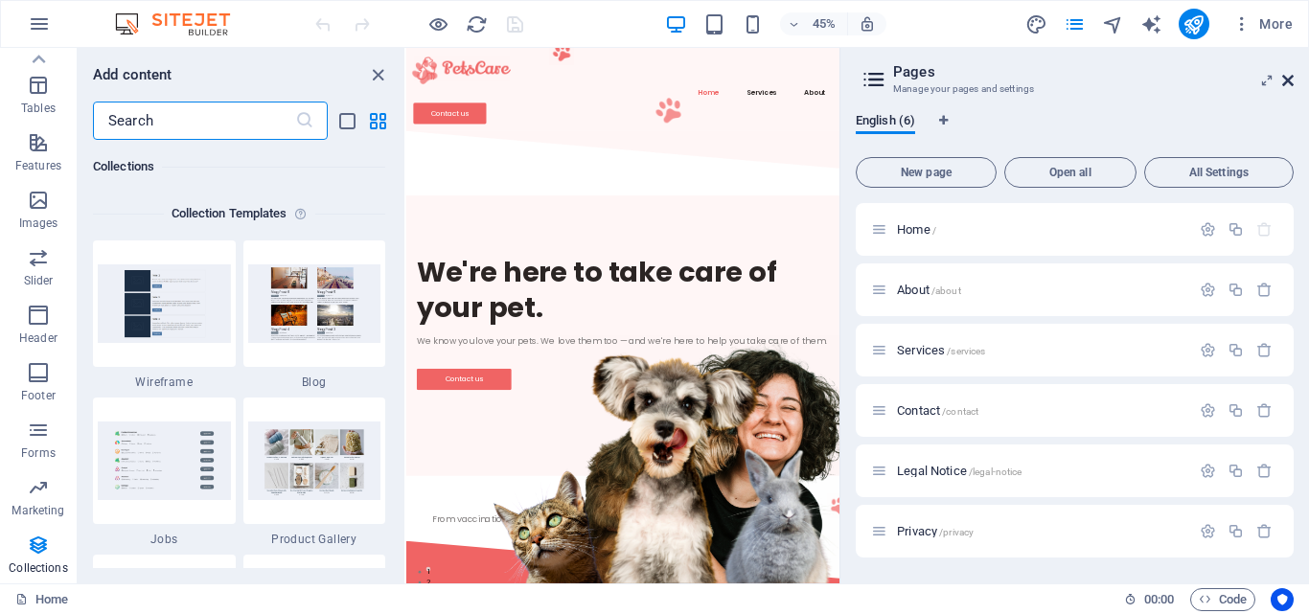
click at [1289, 81] on icon at bounding box center [1288, 80] width 12 height 15
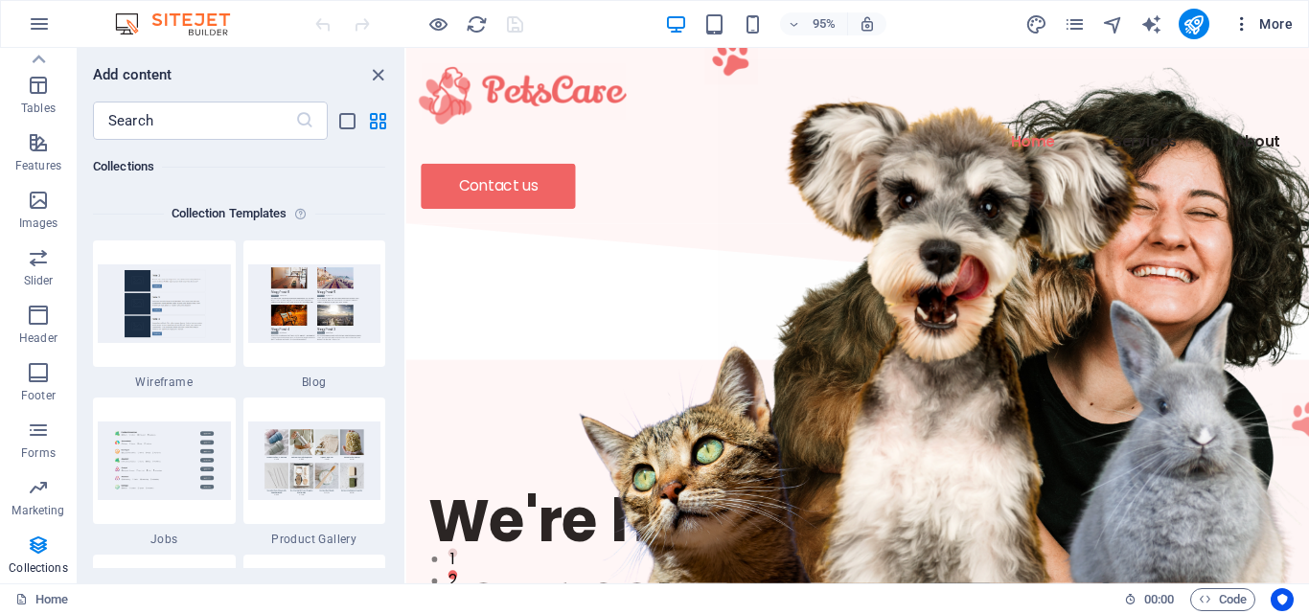
click at [1251, 22] on icon "button" at bounding box center [1241, 23] width 19 height 19
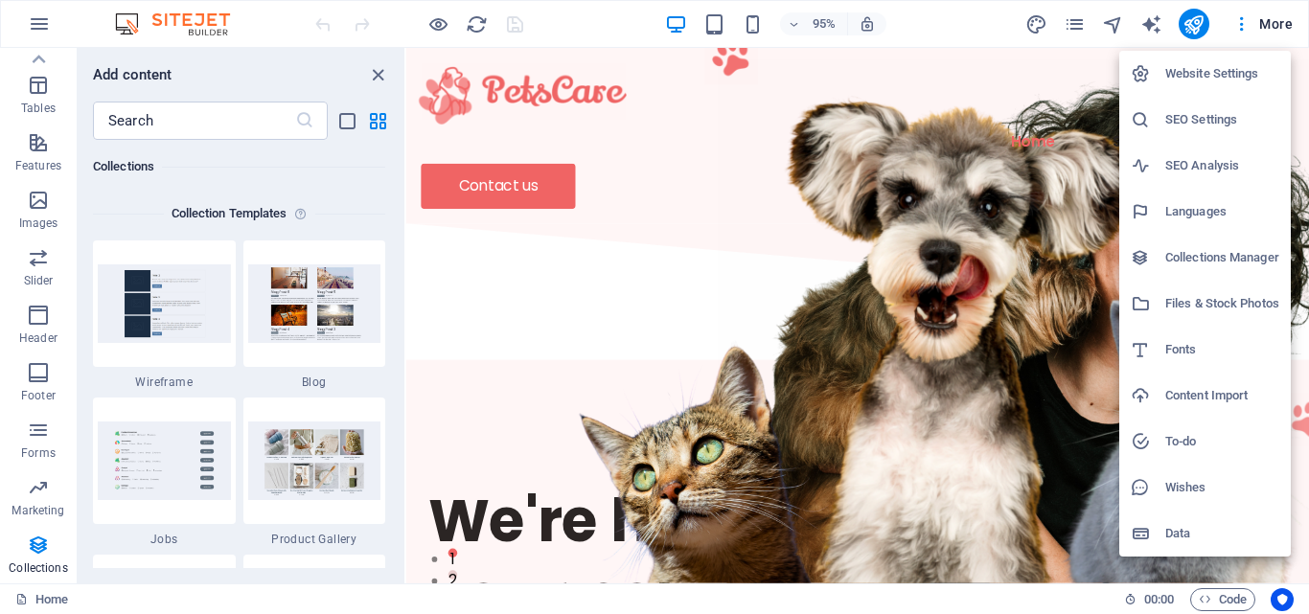
click at [1112, 23] on div at bounding box center [654, 307] width 1309 height 614
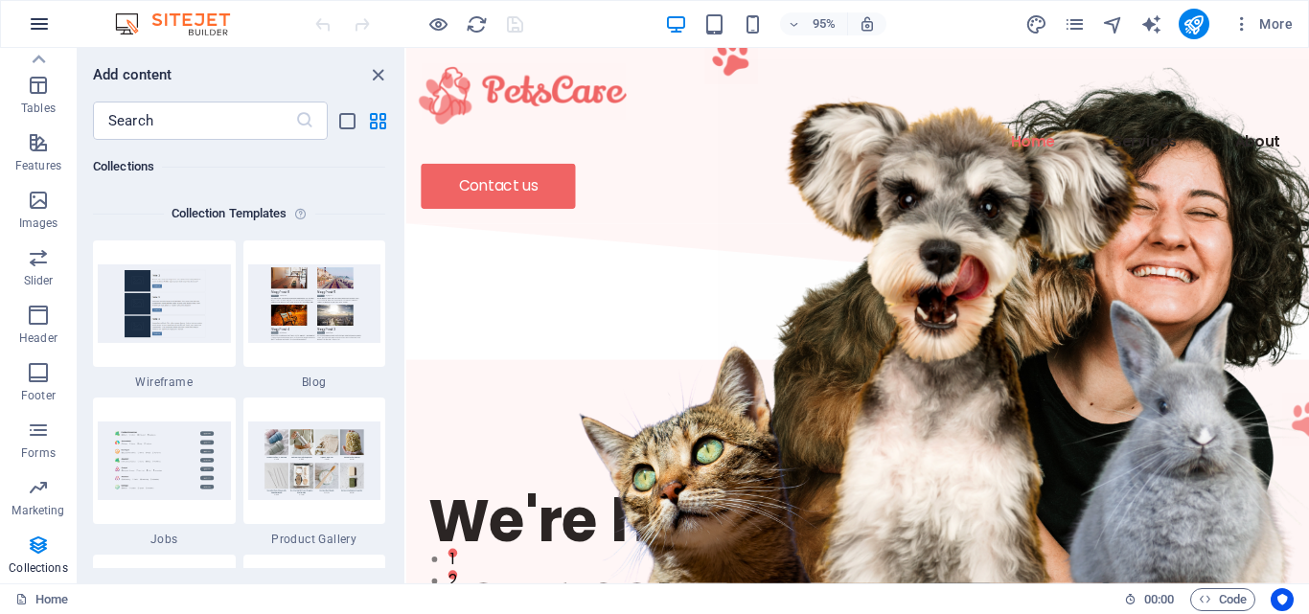
click at [45, 12] on button "button" at bounding box center [39, 24] width 46 height 46
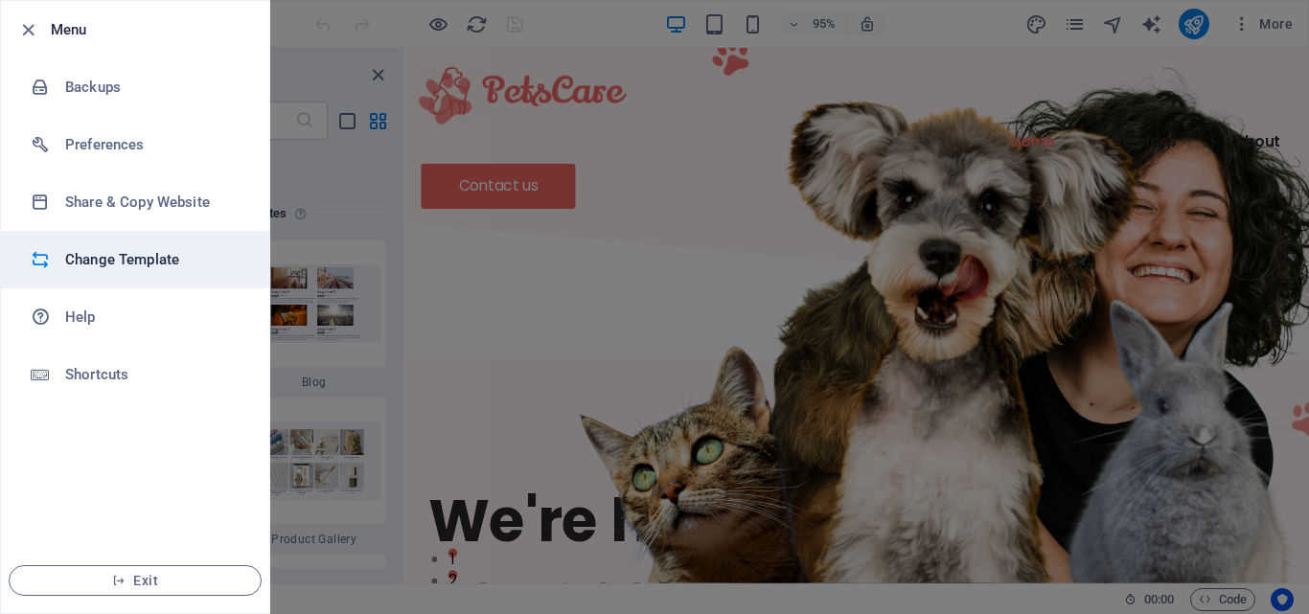
click at [127, 274] on li "Change Template" at bounding box center [135, 260] width 268 height 58
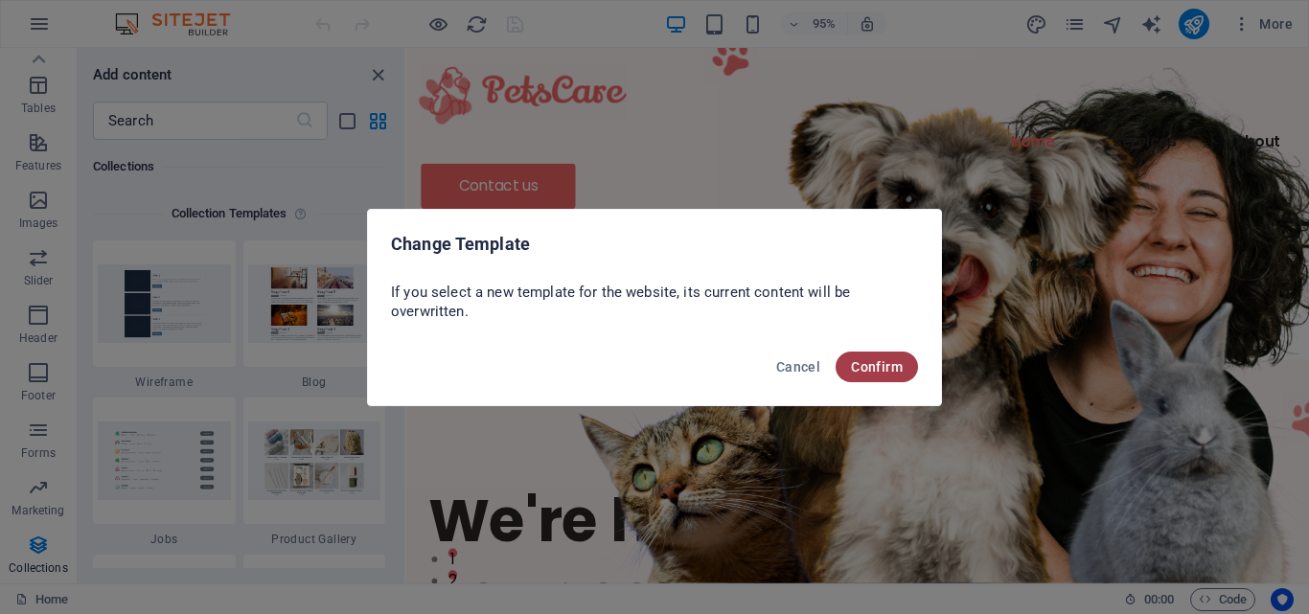
click at [873, 361] on span "Confirm" at bounding box center [877, 366] width 52 height 15
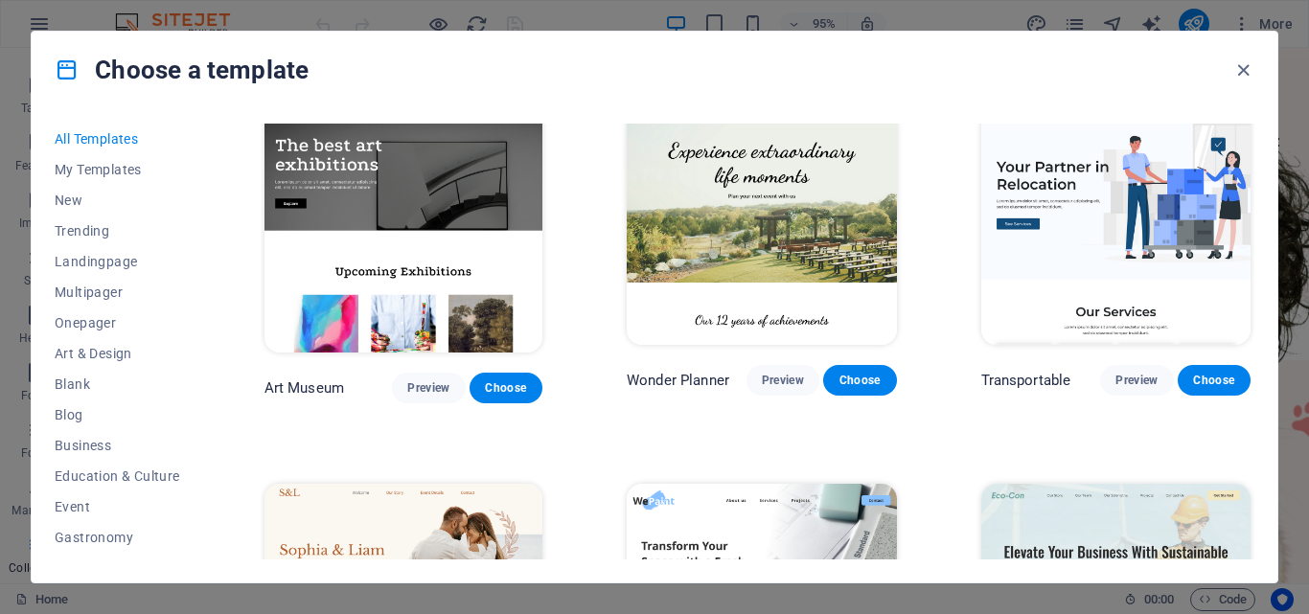
scroll to position [0, 0]
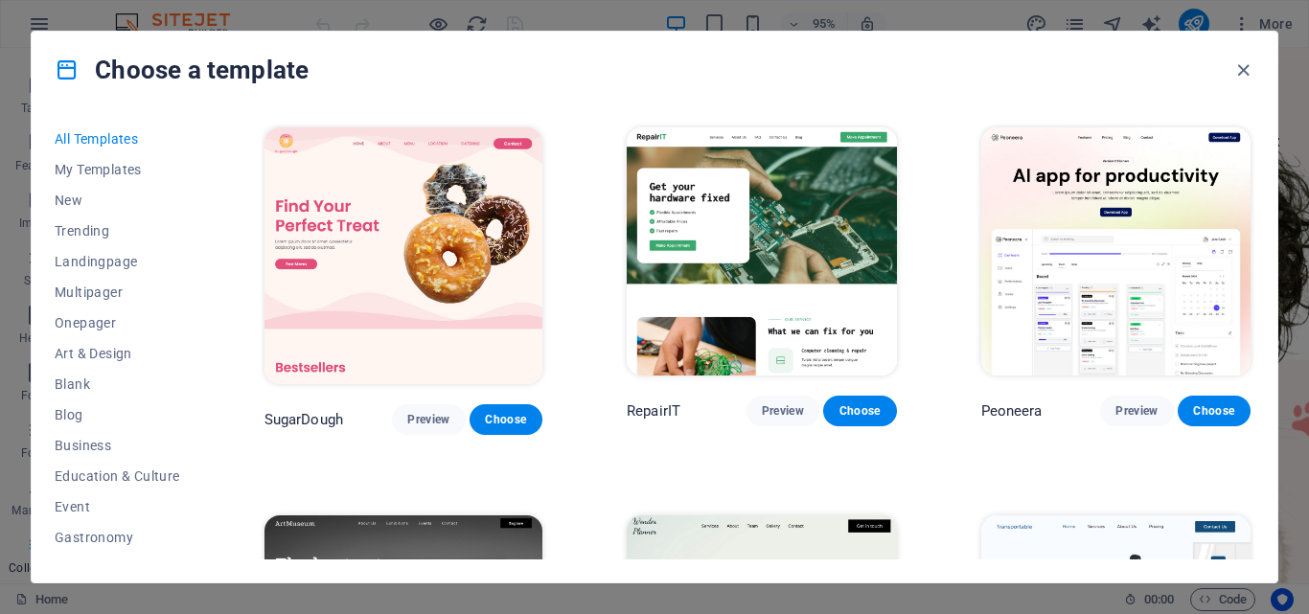
click at [766, 237] on img at bounding box center [761, 251] width 269 height 248
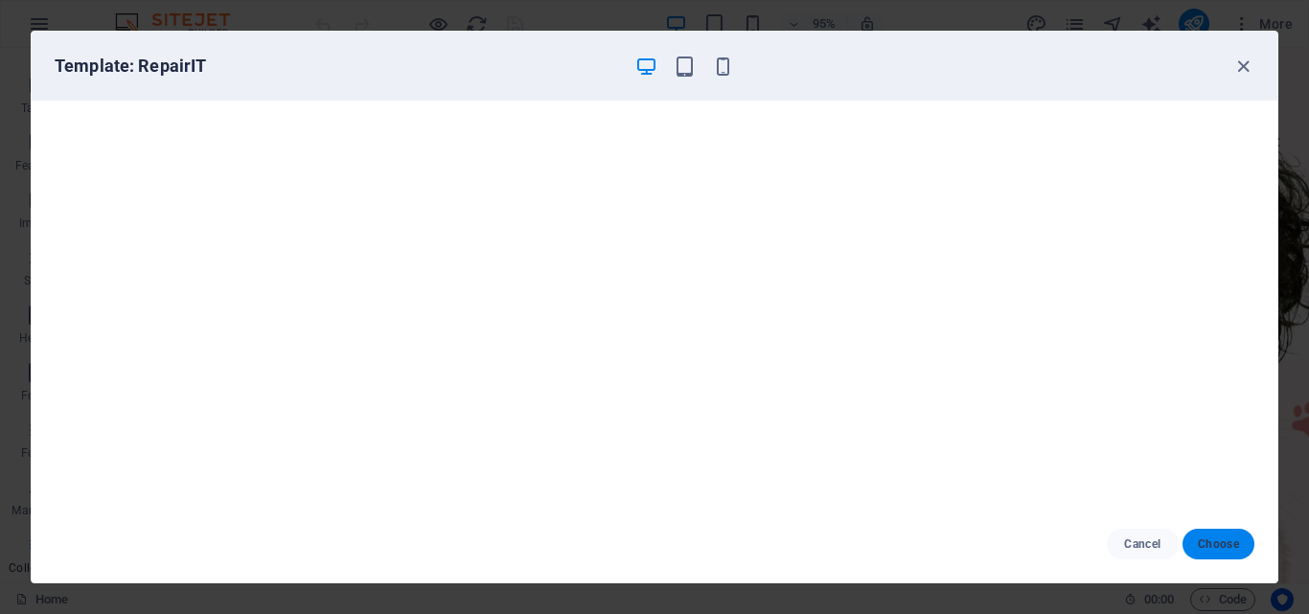
click at [1221, 537] on span "Choose" at bounding box center [1218, 544] width 41 height 15
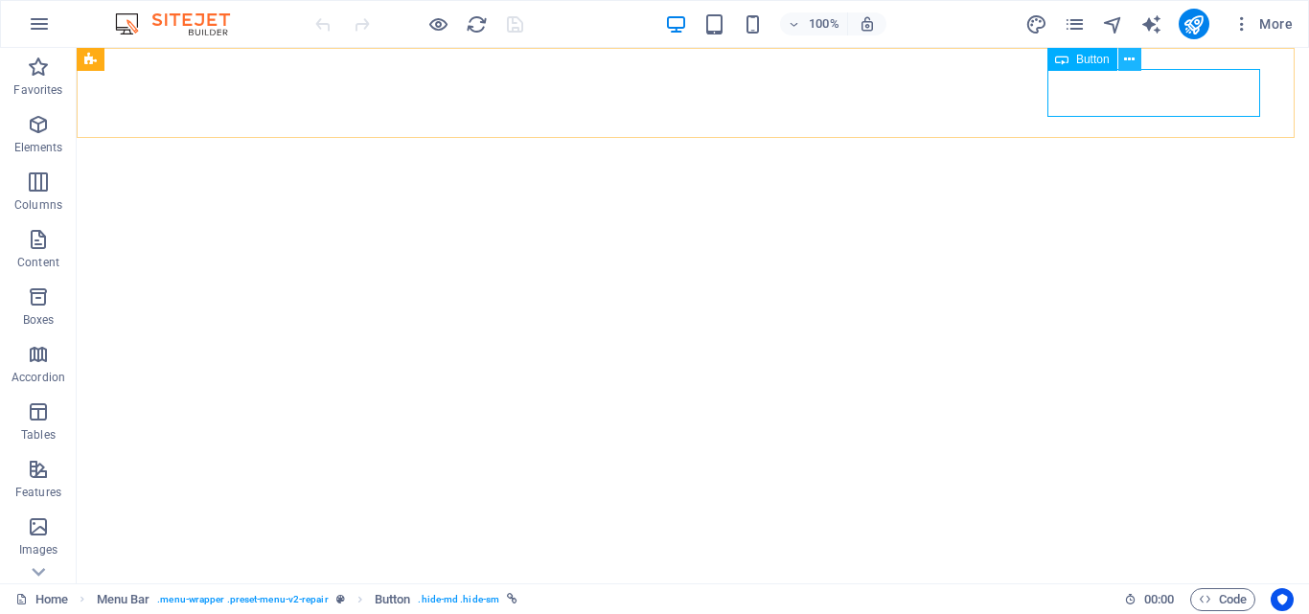
click at [1129, 56] on icon at bounding box center [1129, 60] width 11 height 20
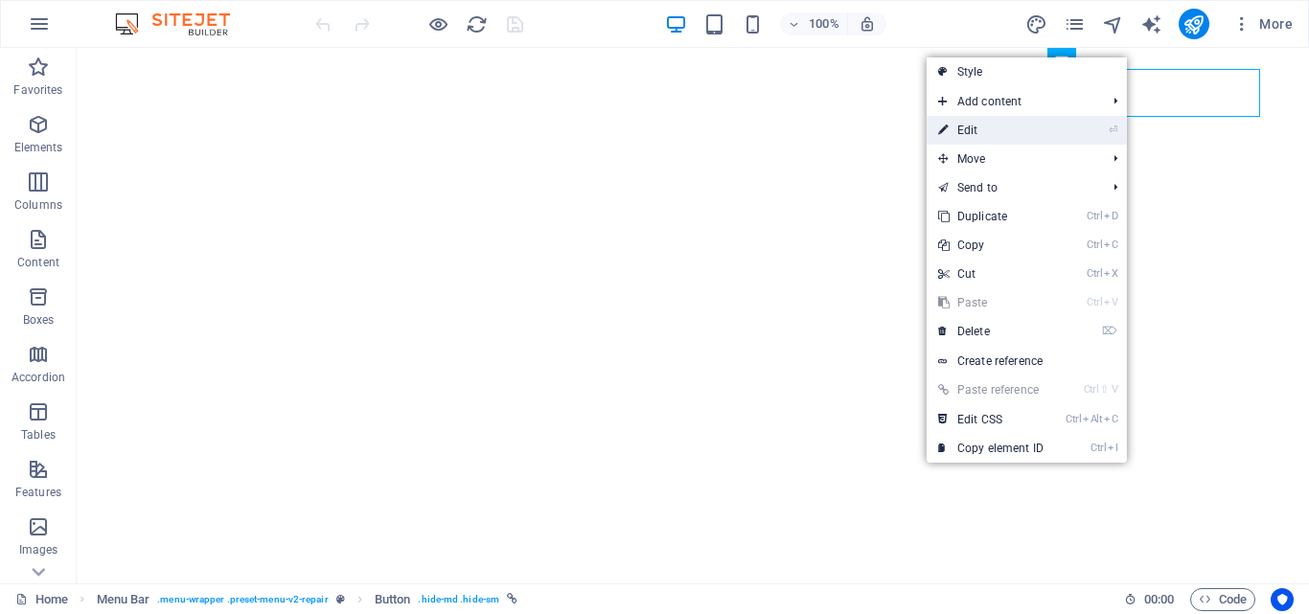
click at [1081, 137] on li "⏎ Edit" at bounding box center [1027, 130] width 200 height 29
click at [958, 140] on link "⏎ Edit" at bounding box center [991, 130] width 128 height 29
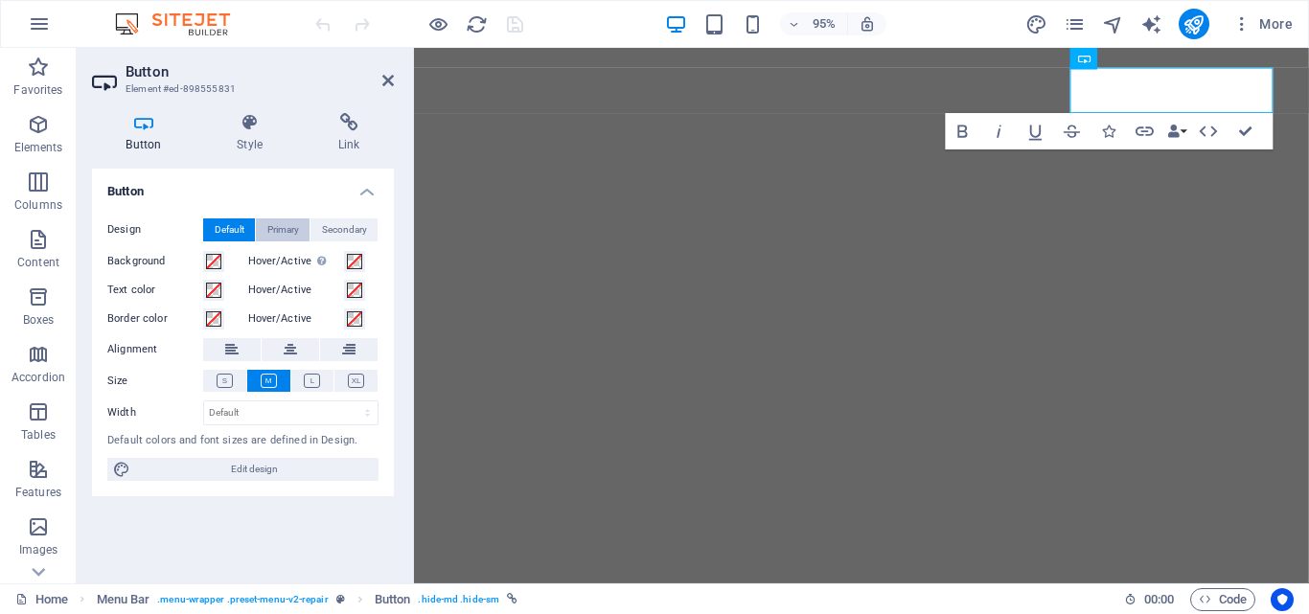
click at [284, 225] on span "Primary" at bounding box center [283, 230] width 32 height 23
click at [333, 230] on span "Secondary" at bounding box center [344, 230] width 45 height 23
click at [235, 229] on span "Default" at bounding box center [230, 230] width 30 height 23
click at [236, 131] on icon at bounding box center [250, 122] width 94 height 19
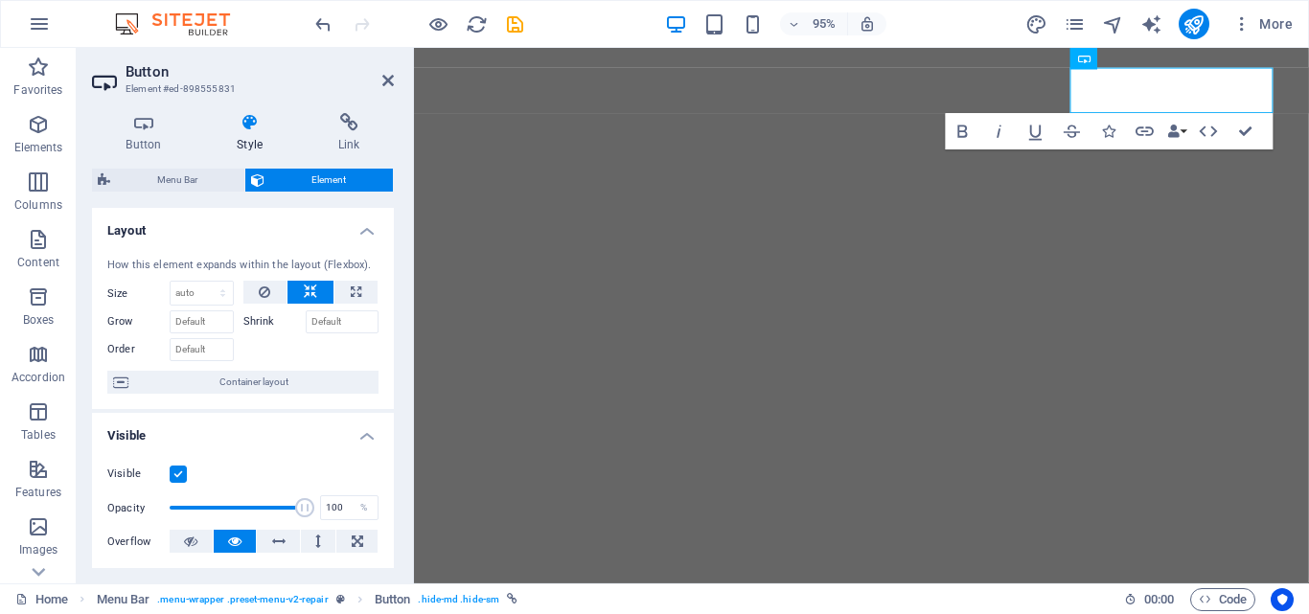
drag, startPoint x: 386, startPoint y: 287, endPoint x: 385, endPoint y: 336, distance: 49.8
click at [385, 336] on div "How this element expands within the layout (Flexbox). Size Default auto px % 1/…" at bounding box center [243, 326] width 302 height 168
drag, startPoint x: 389, startPoint y: 340, endPoint x: 386, endPoint y: 408, distance: 68.1
click at [386, 408] on div "How this element expands within the layout (Flexbox). Size Default auto px % 1/…" at bounding box center [243, 326] width 302 height 168
drag, startPoint x: 389, startPoint y: 242, endPoint x: 373, endPoint y: 531, distance: 289.9
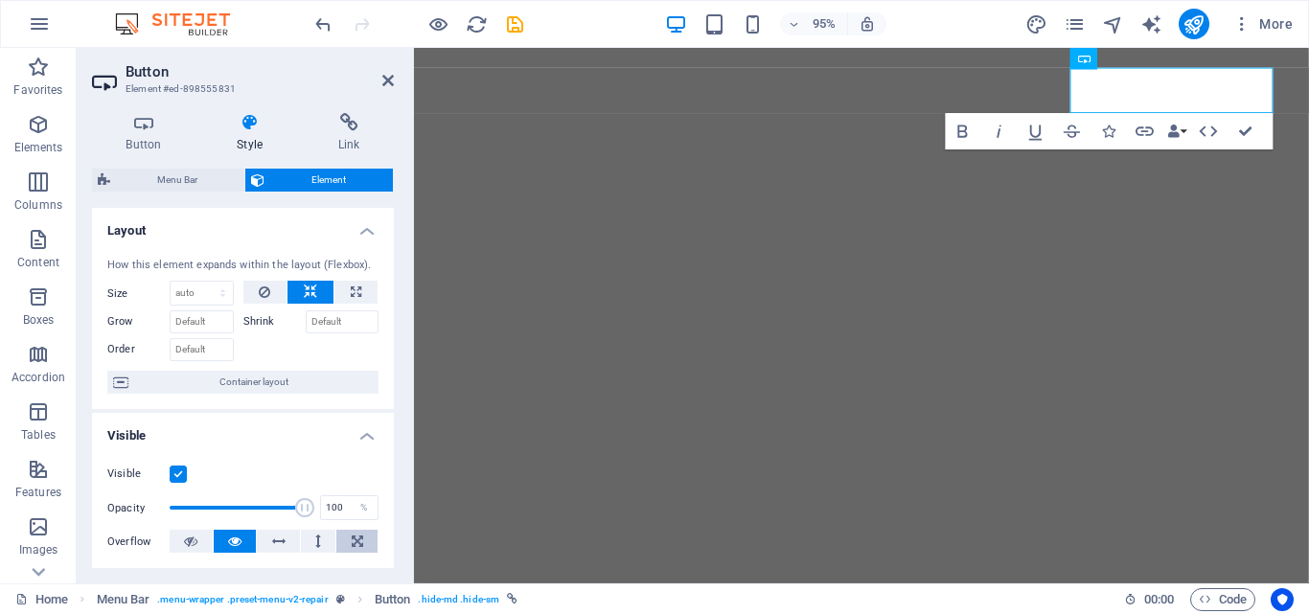
click at [373, 531] on ul "Layout How this element expands within the layout (Flexbox). Size Default auto …" at bounding box center [243, 613] width 302 height 811
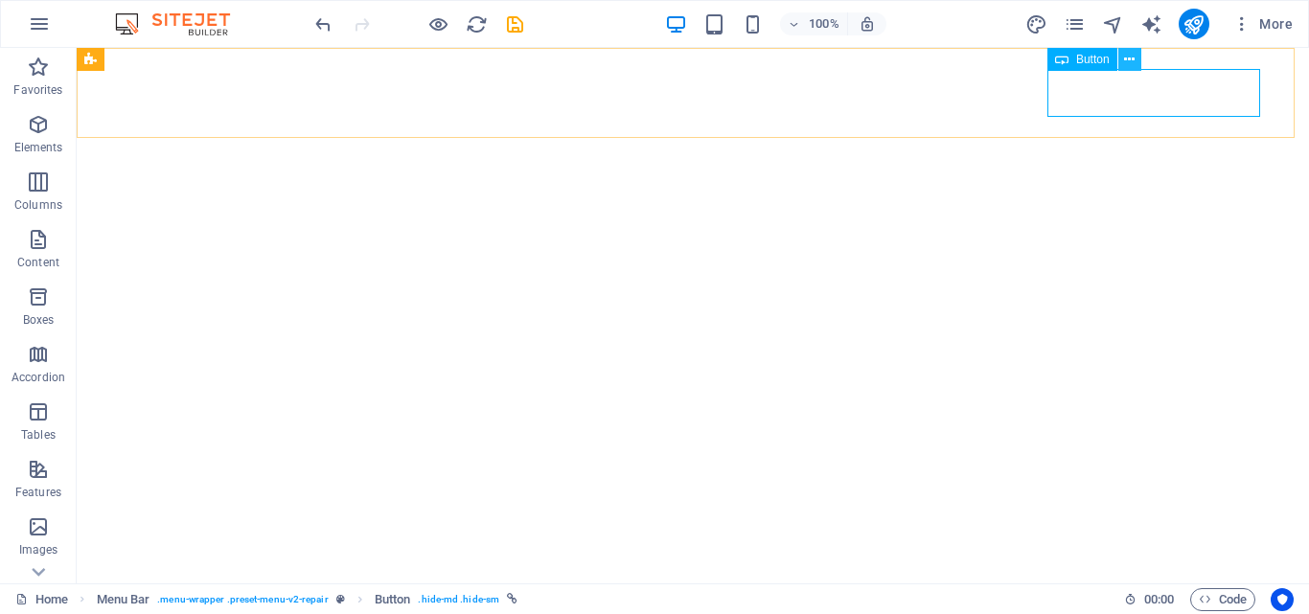
click at [1131, 58] on icon at bounding box center [1129, 60] width 11 height 20
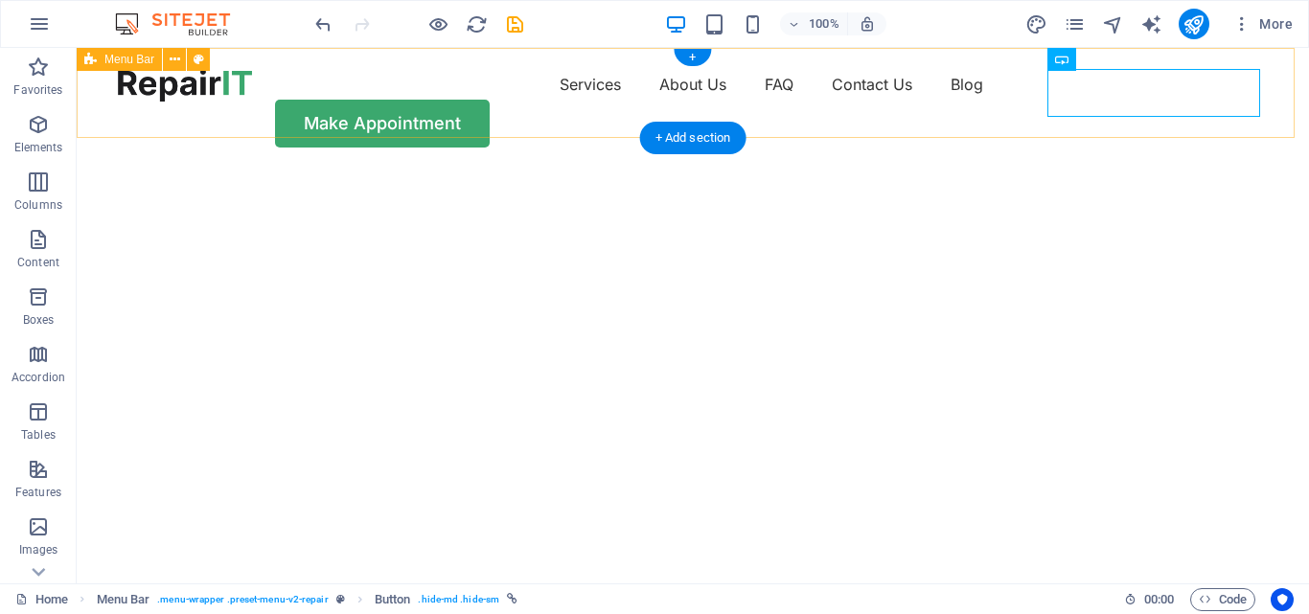
click at [1275, 93] on div "Services About Us FAQ Contact Us Blog Make Appointment" at bounding box center [693, 108] width 1232 height 121
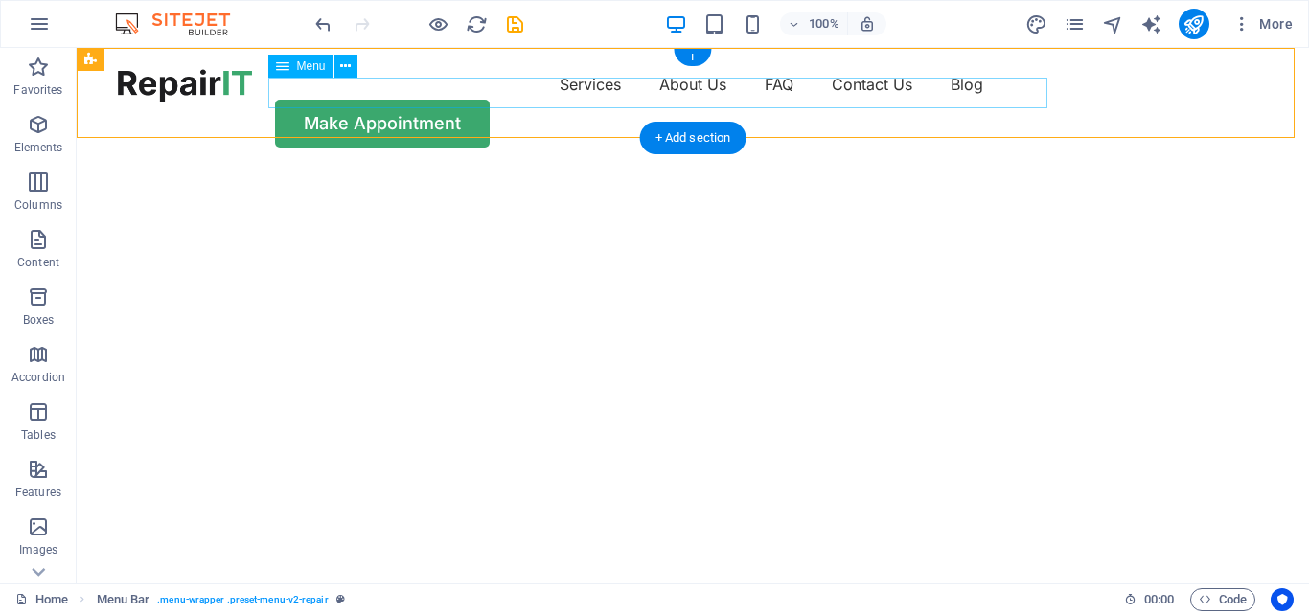
click at [976, 96] on nav "Services About Us FAQ Contact Us Blog" at bounding box center [693, 84] width 1150 height 31
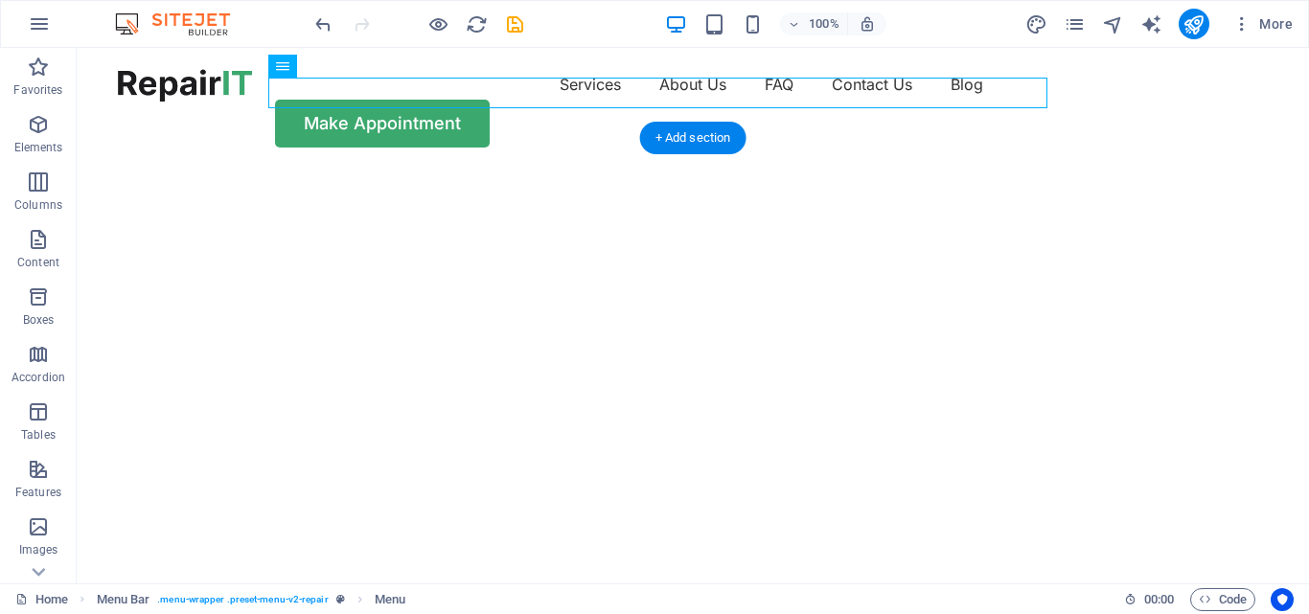
click at [1048, 169] on img "1/2" at bounding box center [686, 169] width 1218 height 0
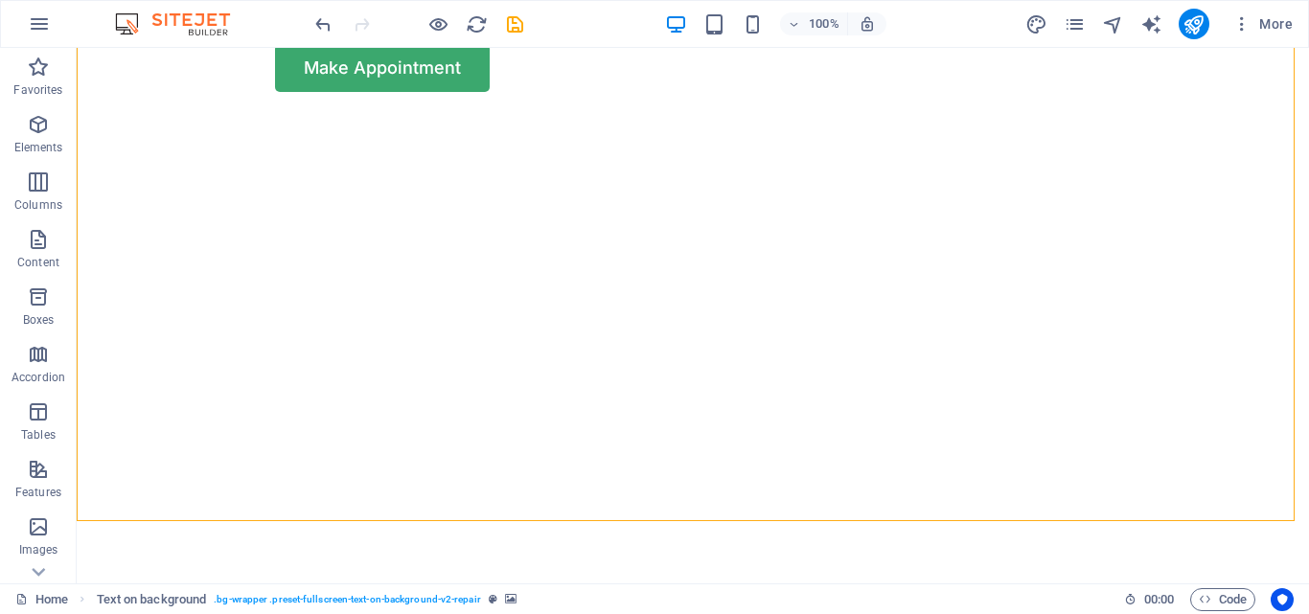
scroll to position [42, 0]
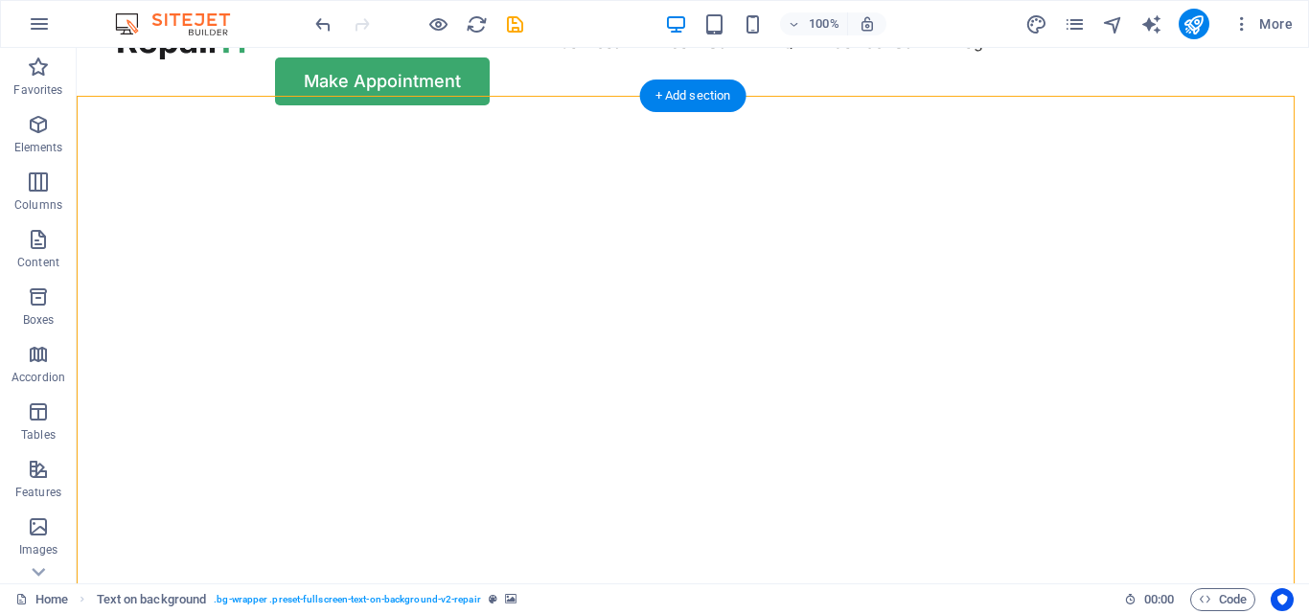
click at [1077, 127] on img "1/2" at bounding box center [686, 127] width 1218 height 0
click at [813, 127] on img "1/2" at bounding box center [686, 127] width 1218 height 0
click at [690, 100] on div "+ Add section" at bounding box center [693, 96] width 106 height 33
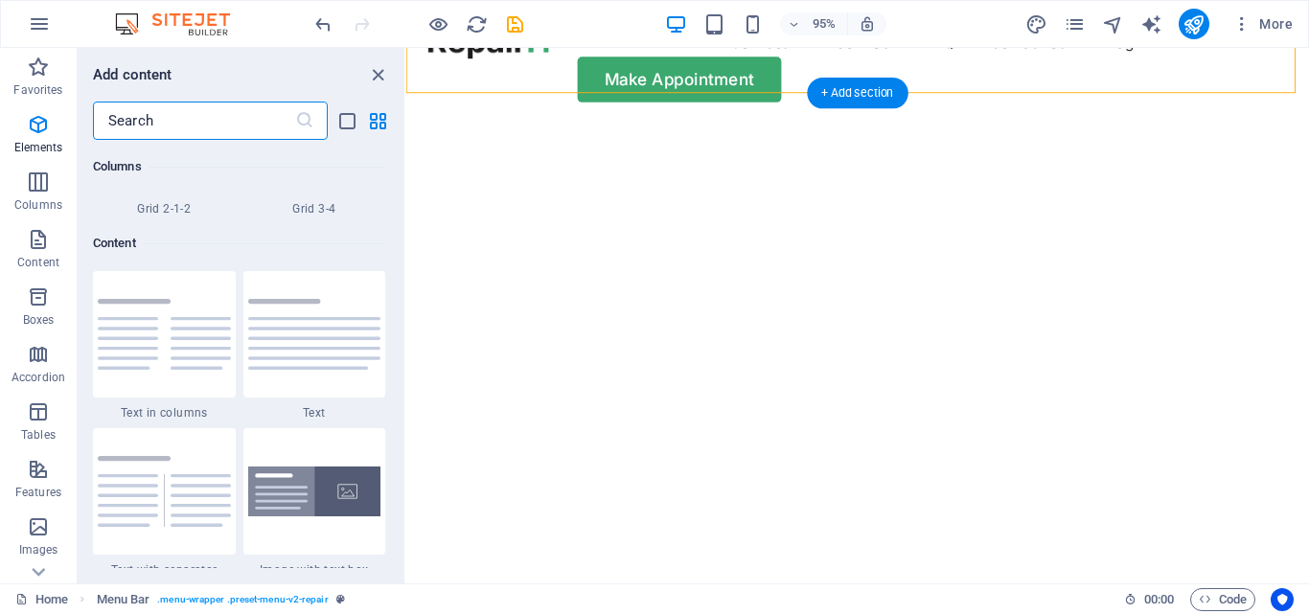
scroll to position [3353, 0]
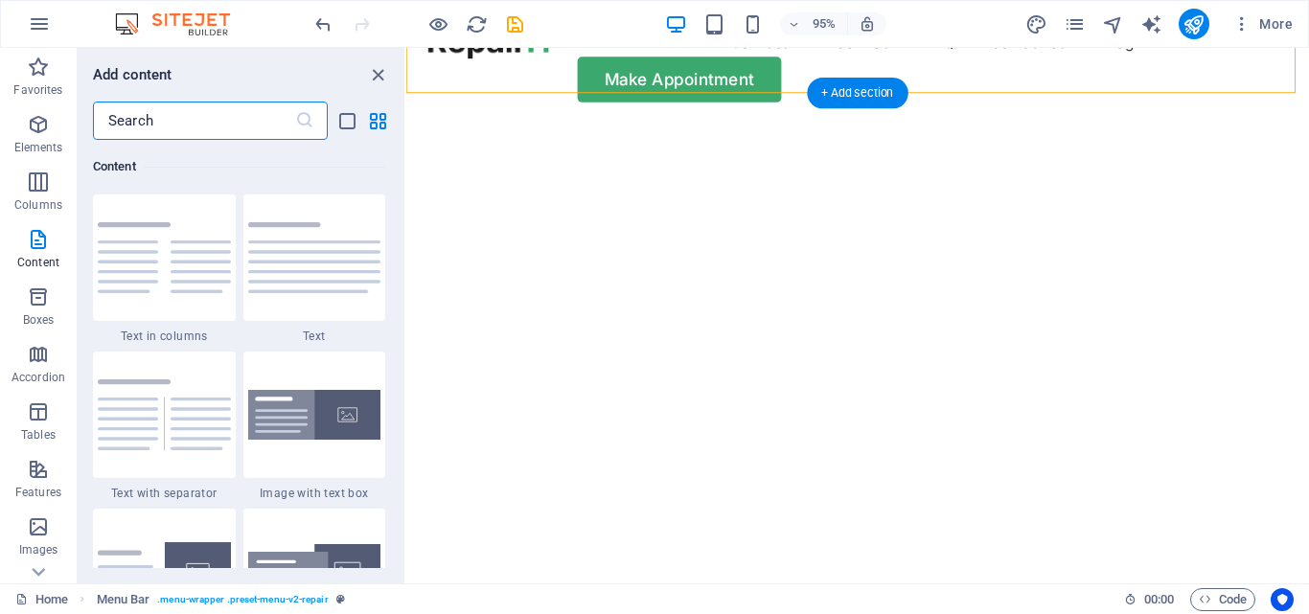
click at [1114, 127] on img "1/2" at bounding box center [874, 127] width 936 height 0
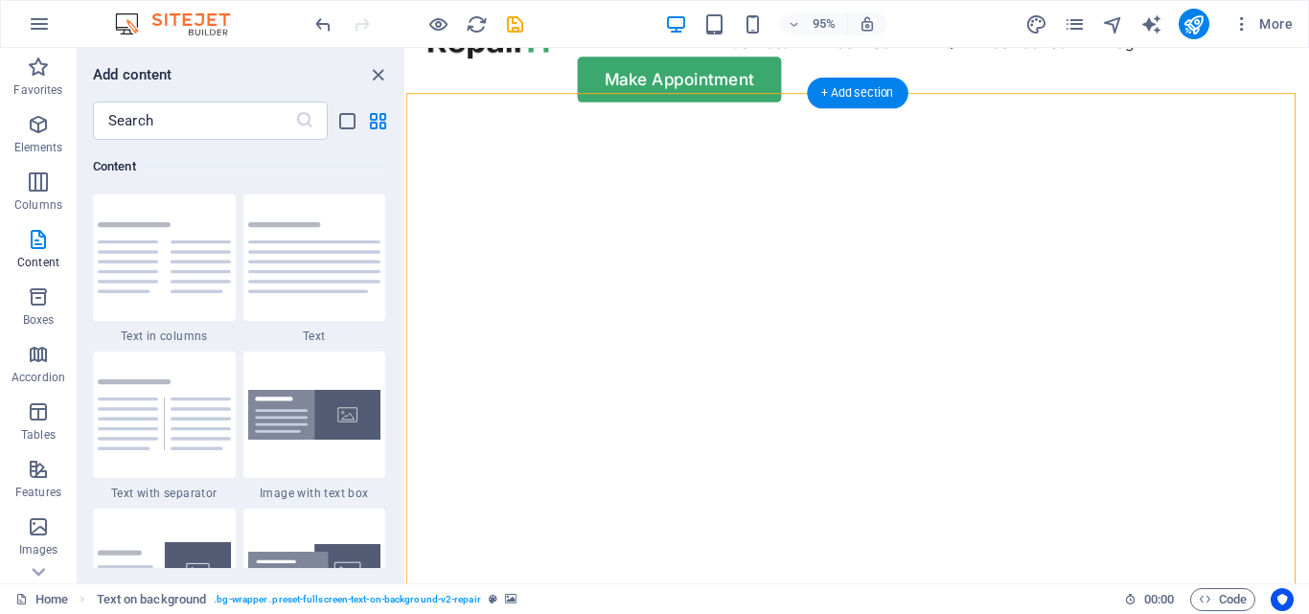
click at [1114, 127] on img "1/2" at bounding box center [874, 127] width 936 height 0
select select "vh"
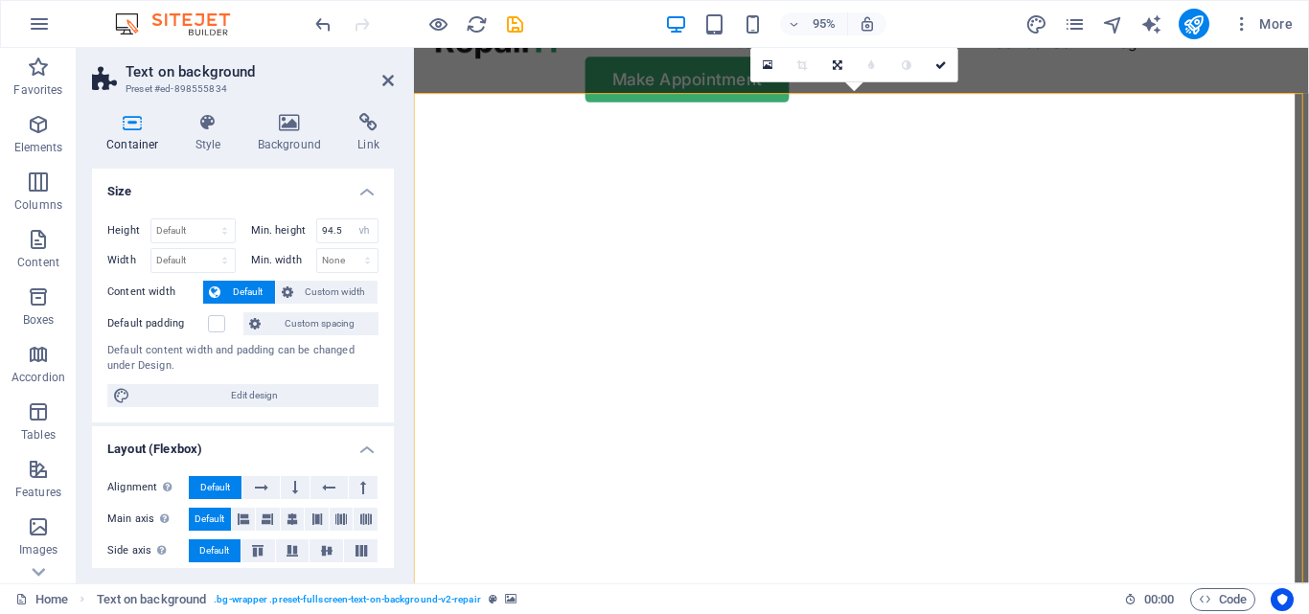
click at [923, 127] on img "1/2" at bounding box center [878, 127] width 928 height 0
click at [761, 72] on link at bounding box center [768, 65] width 35 height 35
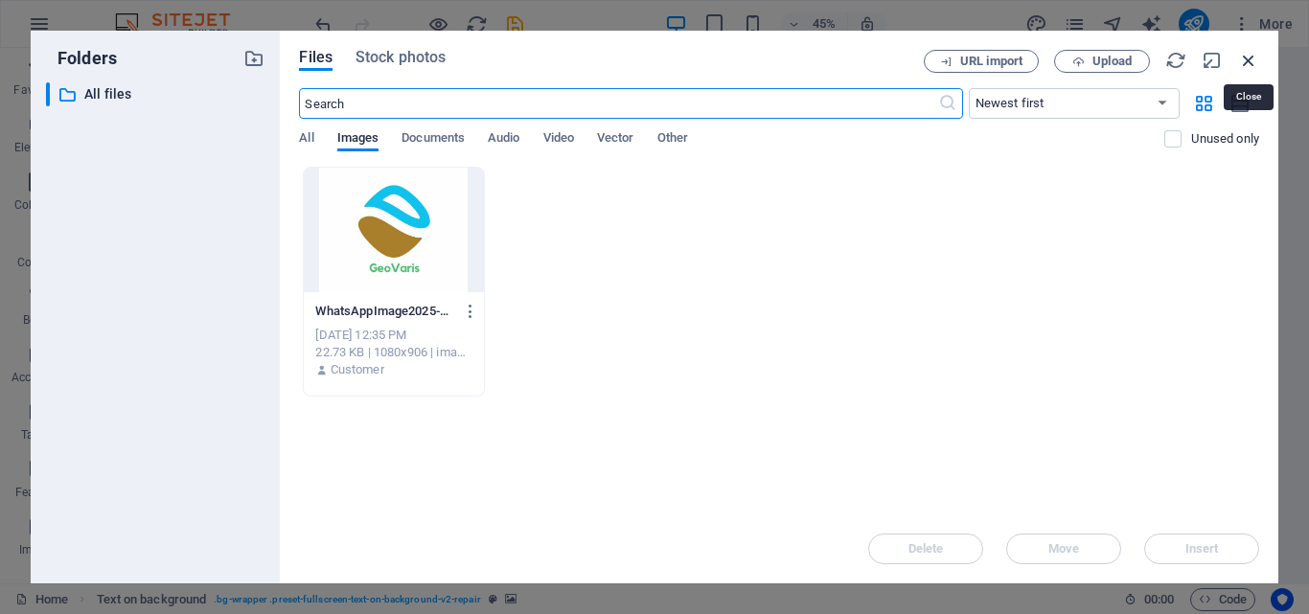
click at [1250, 63] on icon "button" at bounding box center [1248, 60] width 21 height 21
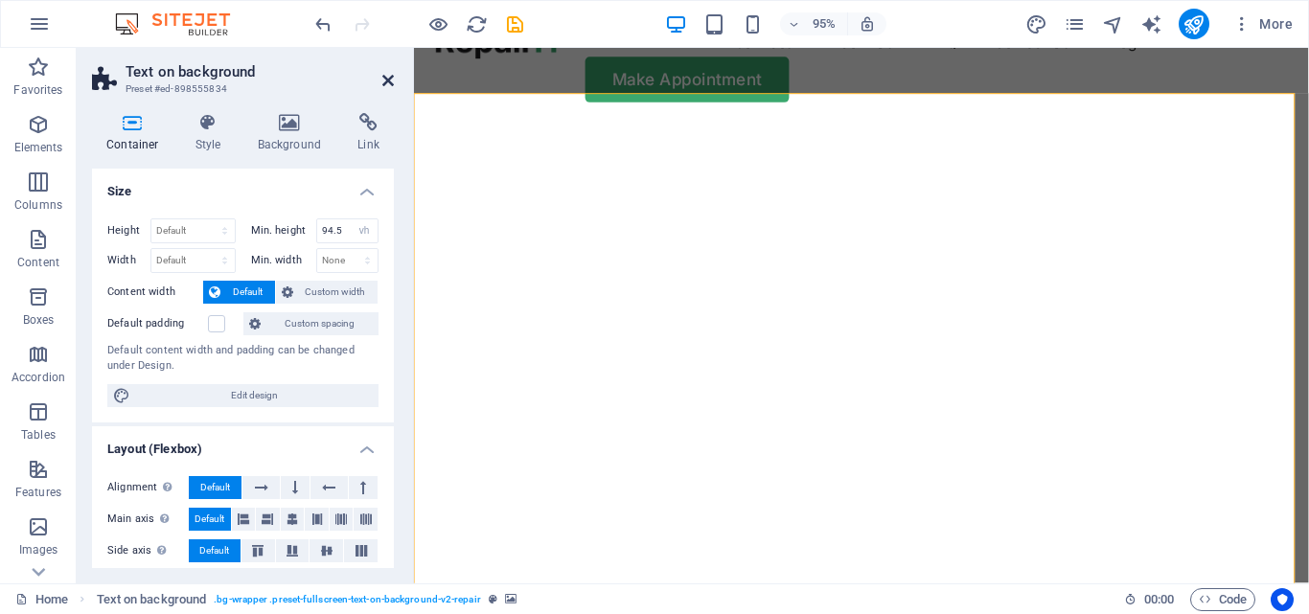
click at [382, 75] on icon at bounding box center [388, 80] width 12 height 15
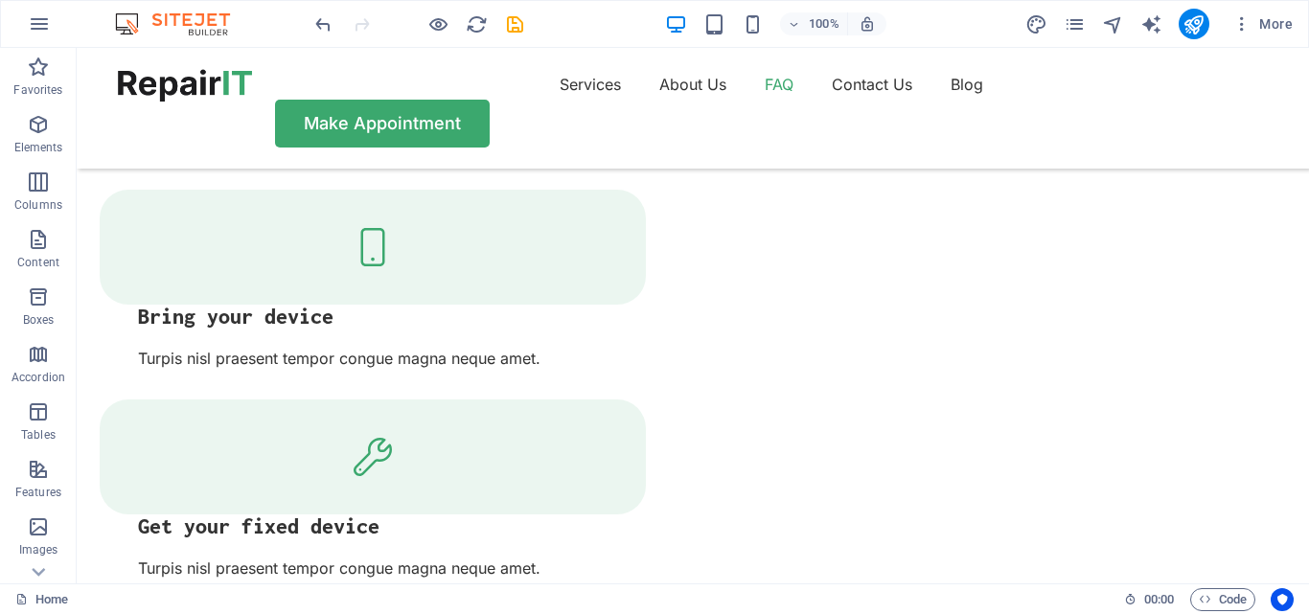
scroll to position [3219, 0]
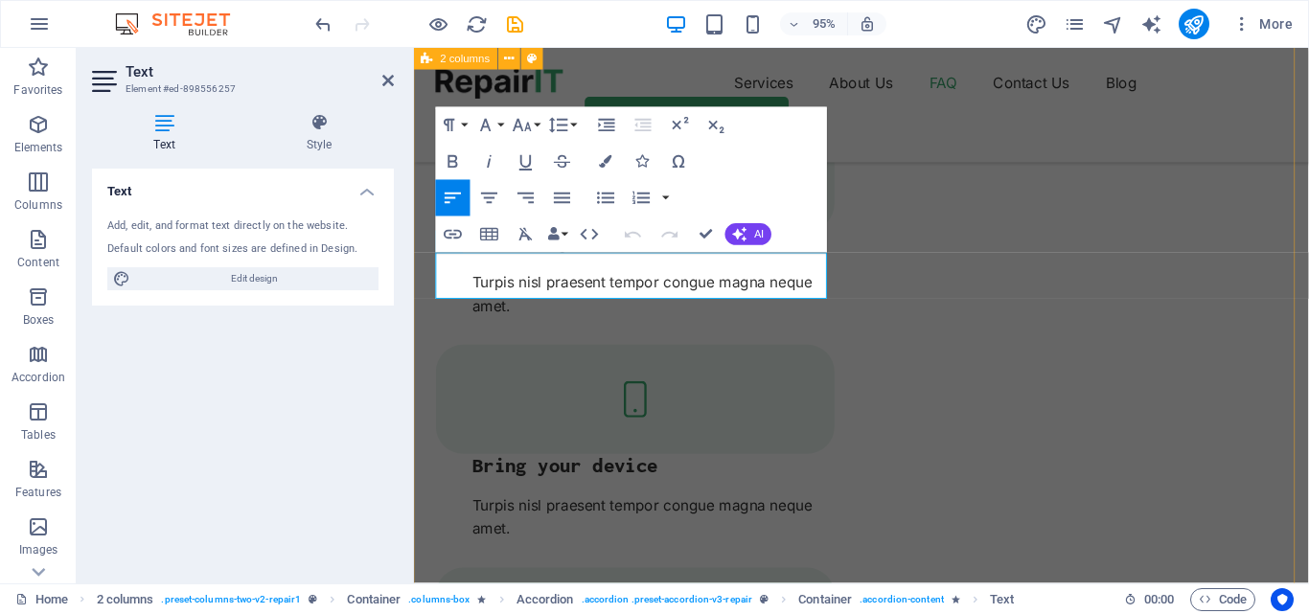
scroll to position [3443, 0]
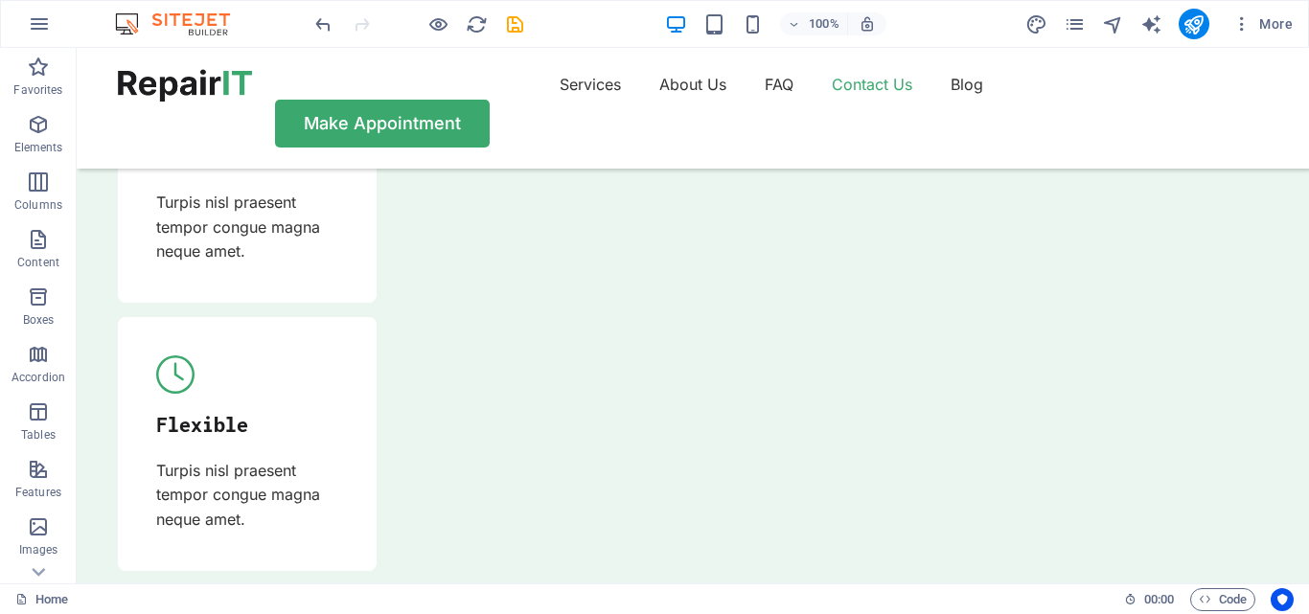
scroll to position [6596, 0]
